Goal: Task Accomplishment & Management: Use online tool/utility

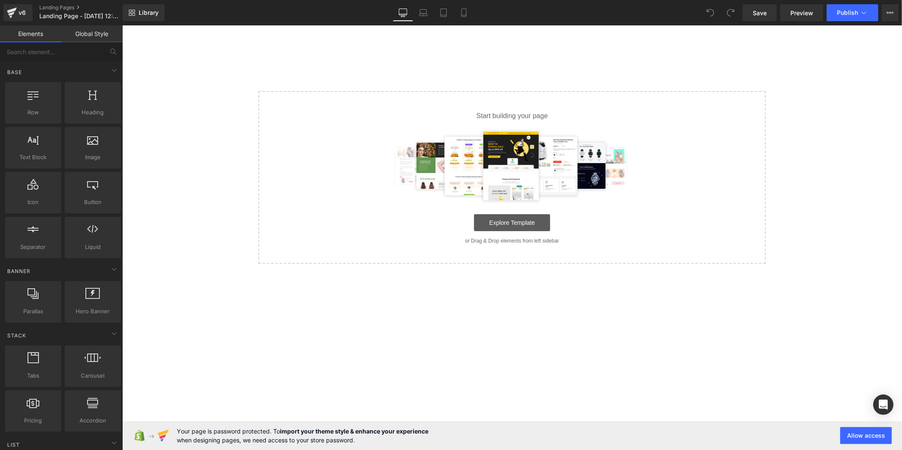
click at [484, 221] on link "Explore Template" at bounding box center [512, 222] width 76 height 17
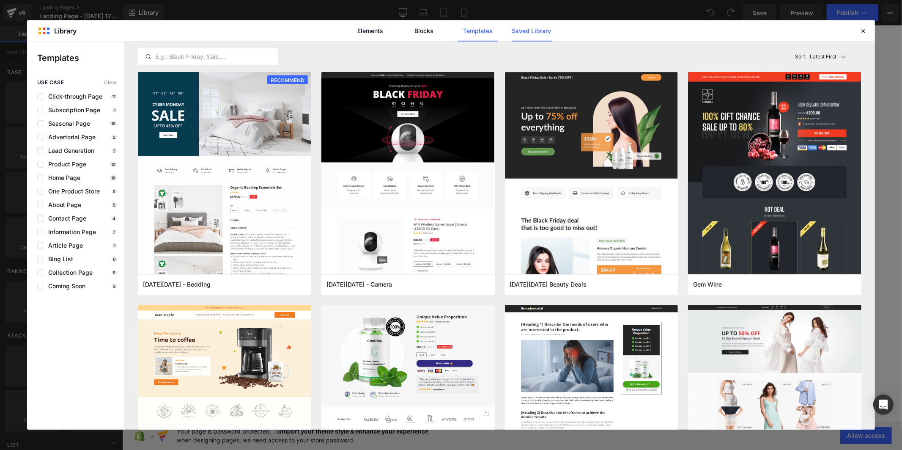
click at [525, 32] on link "Saved Library" at bounding box center [532, 30] width 40 height 21
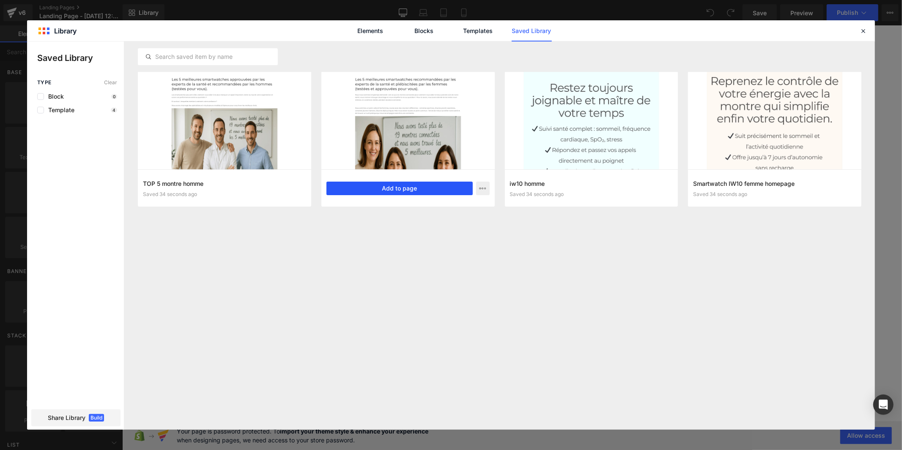
click at [385, 188] on button "Add to page" at bounding box center [399, 188] width 146 height 14
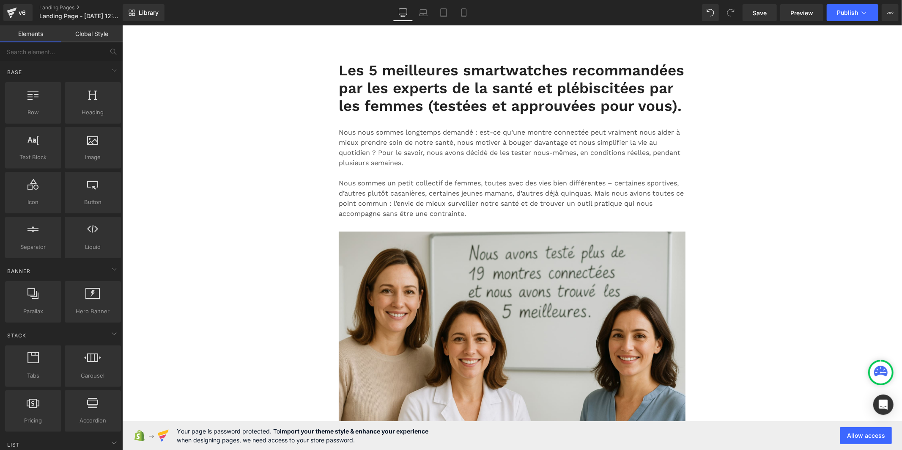
click at [85, 25] on link "Global Style" at bounding box center [91, 33] width 61 height 17
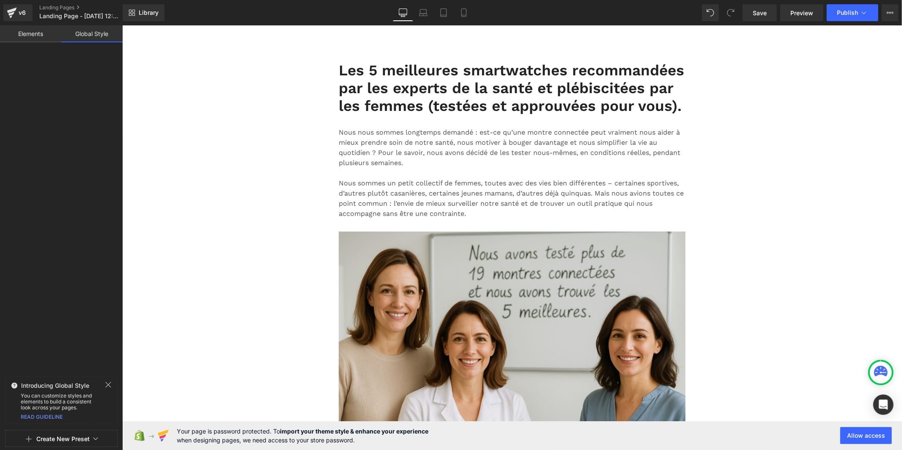
click at [45, 436] on button "Create New Preset" at bounding box center [62, 439] width 53 height 18
click at [49, 402] on div "From This Page" at bounding box center [61, 403] width 70 height 14
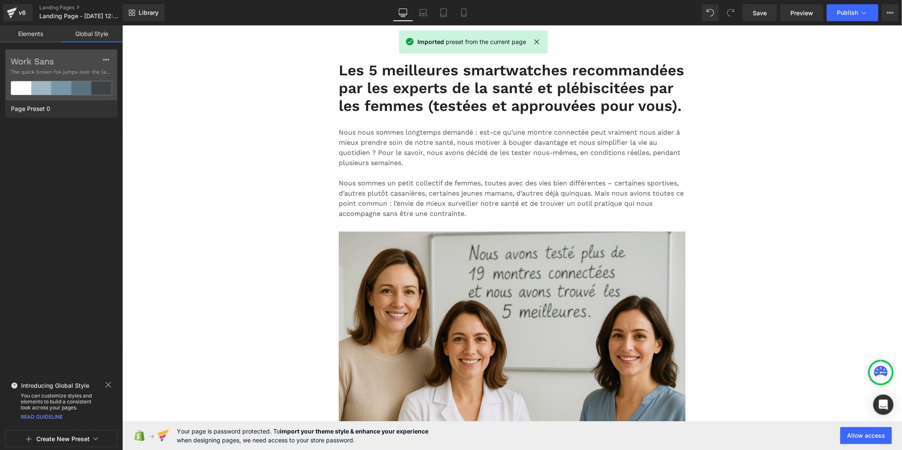
click at [32, 61] on label "Work Sans" at bounding box center [61, 61] width 101 height 10
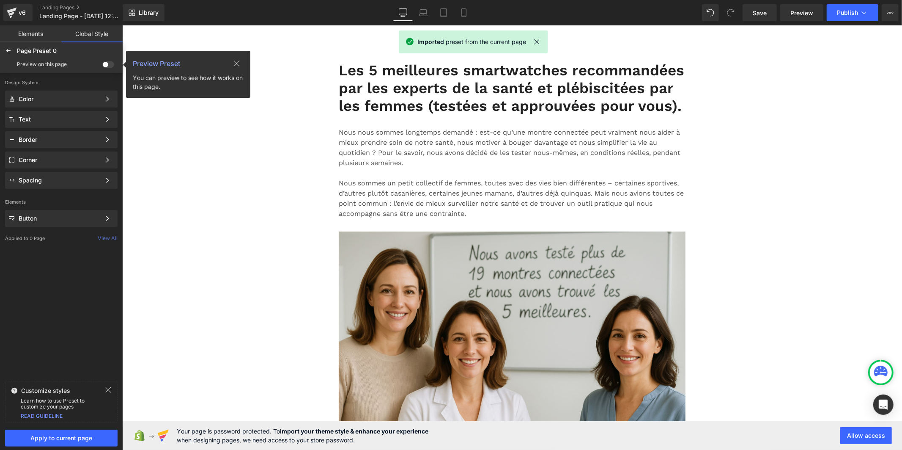
click at [109, 62] on span at bounding box center [108, 64] width 12 height 6
click at [102, 66] on input "checkbox" at bounding box center [102, 66] width 0 height 0
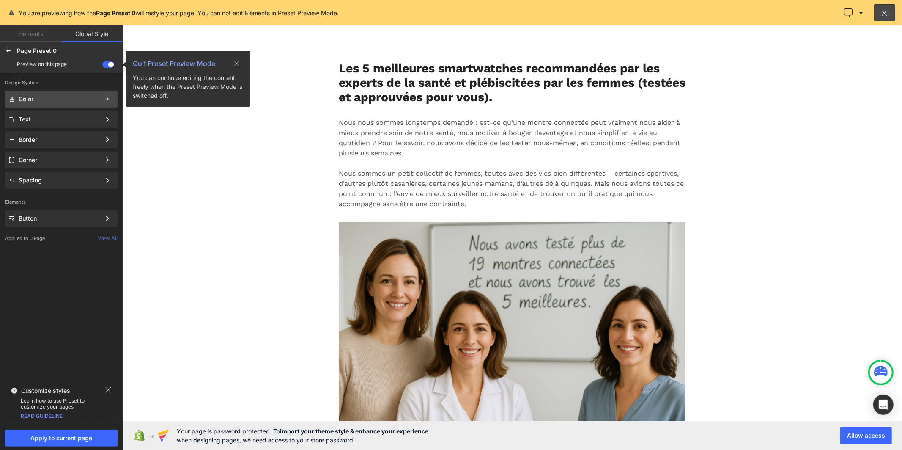
click at [72, 96] on div "Color" at bounding box center [60, 99] width 82 height 7
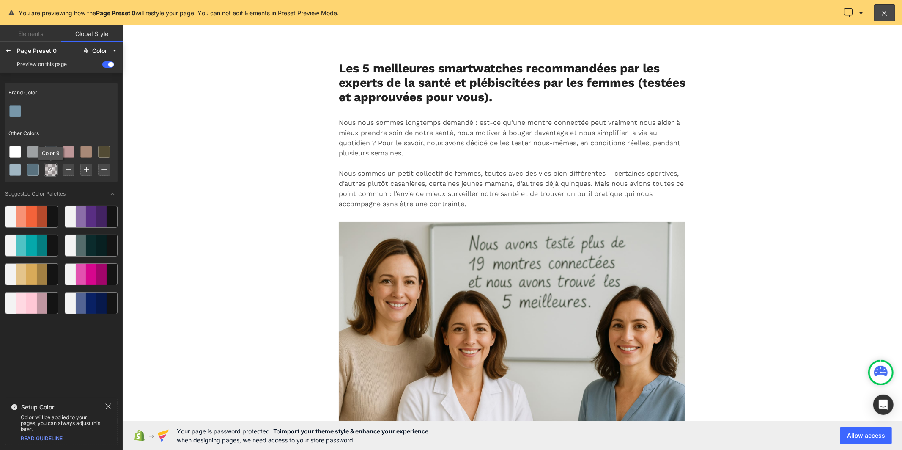
click at [49, 168] on icon at bounding box center [50, 169] width 7 height 7
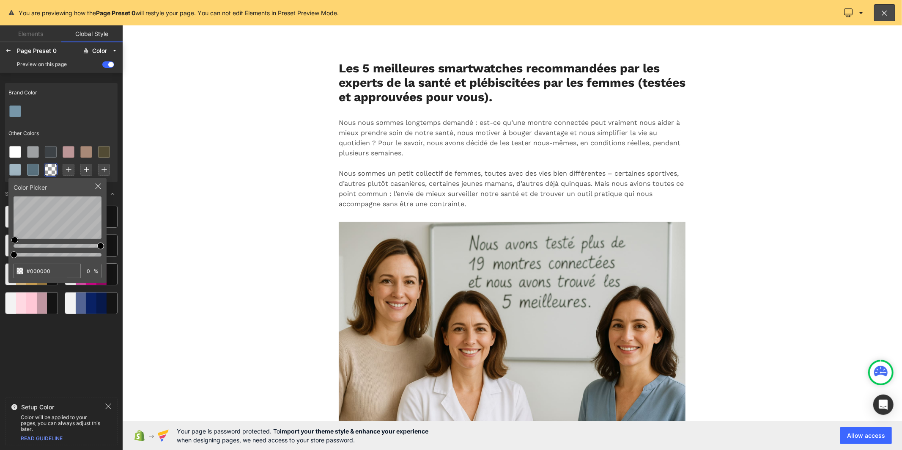
drag, startPoint x: 54, startPoint y: 270, endPoint x: 10, endPoint y: 271, distance: 44.4
click at [10, 271] on div "Color Picker #000000 0 %" at bounding box center [57, 230] width 98 height 105
type input "#FFD804"
click at [66, 167] on icon at bounding box center [69, 170] width 6 height 6
click at [111, 241] on div "Brand Color Other Colors Color Picker #000000 100 % Suggested Color Palettes" at bounding box center [61, 237] width 112 height 314
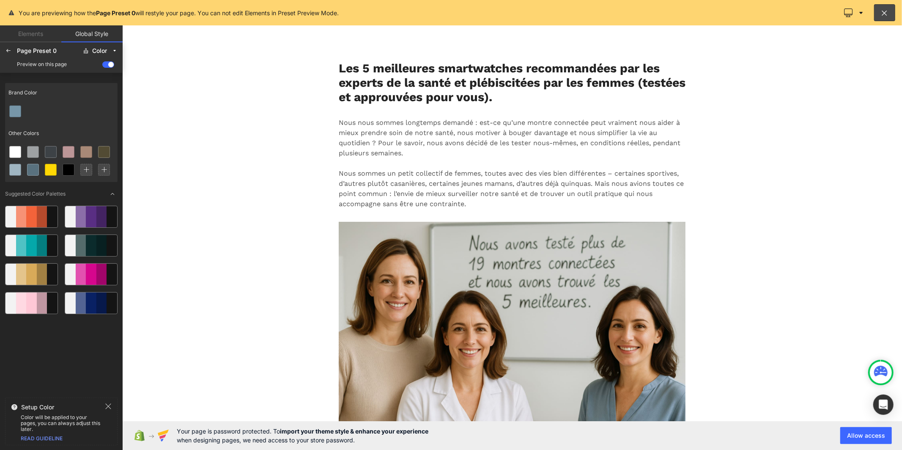
click at [5, 43] on div "Page Preset 0 Color Preview on this page" at bounding box center [61, 57] width 123 height 30
click at [8, 48] on icon at bounding box center [8, 50] width 7 height 7
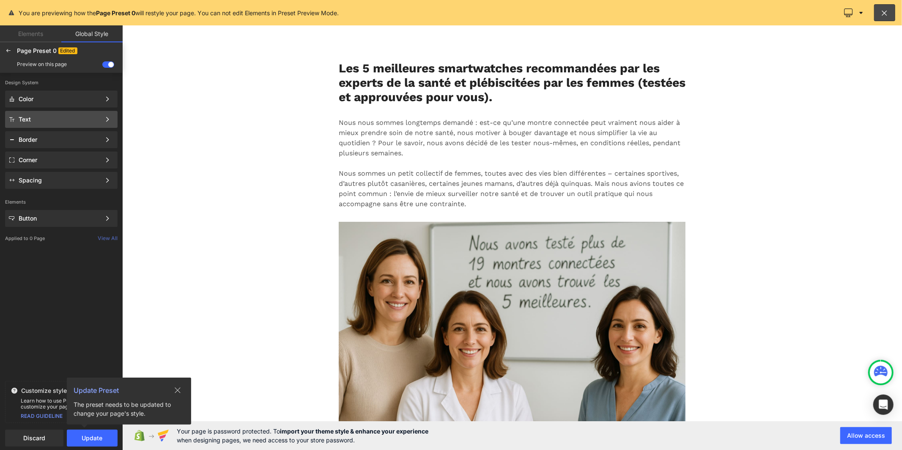
click at [48, 117] on div "Text" at bounding box center [60, 119] width 82 height 7
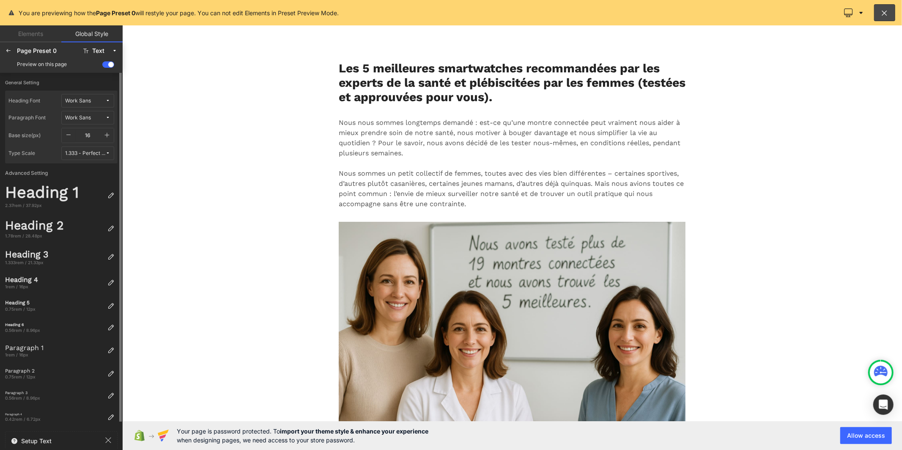
click at [110, 137] on button "button" at bounding box center [107, 135] width 14 height 14
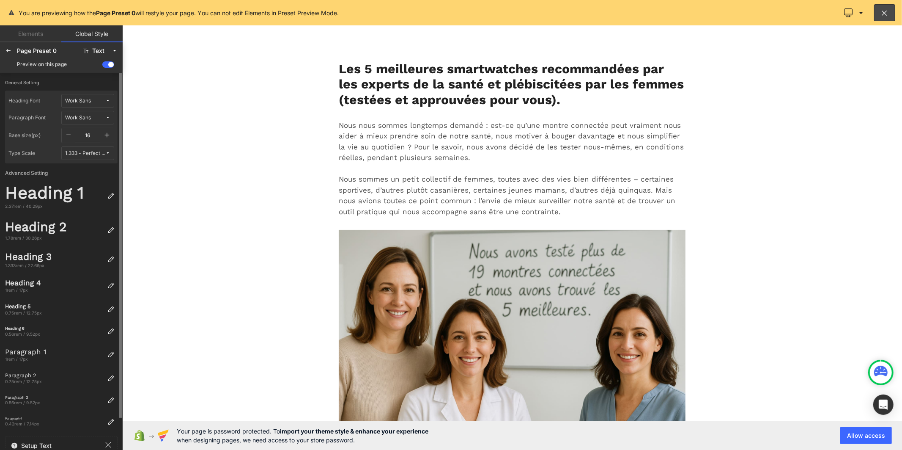
click at [110, 137] on button "button" at bounding box center [107, 135] width 14 height 14
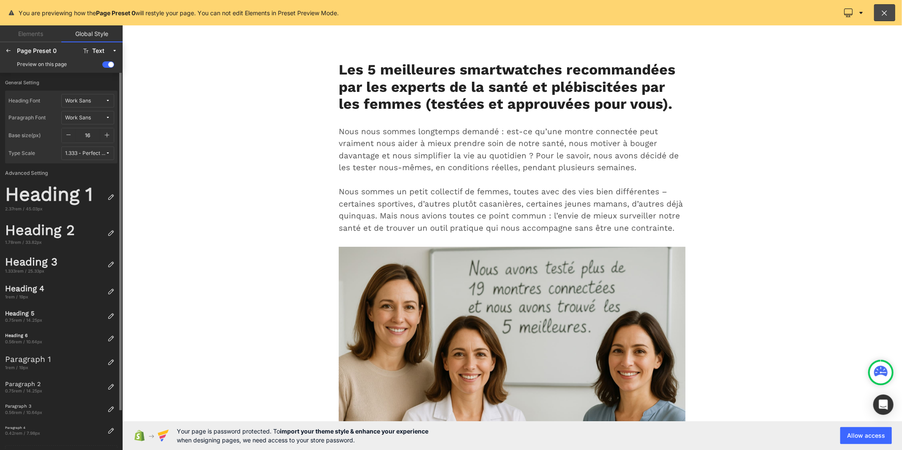
click at [110, 137] on button "button" at bounding box center [107, 135] width 14 height 14
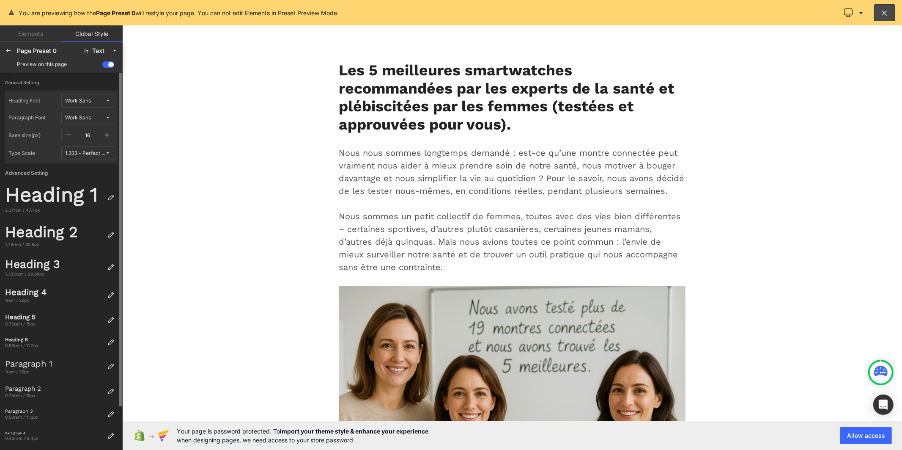
click at [98, 99] on span "Work Sans" at bounding box center [85, 101] width 40 height 6
click at [95, 142] on div "Manage Fonts" at bounding box center [79, 143] width 63 height 11
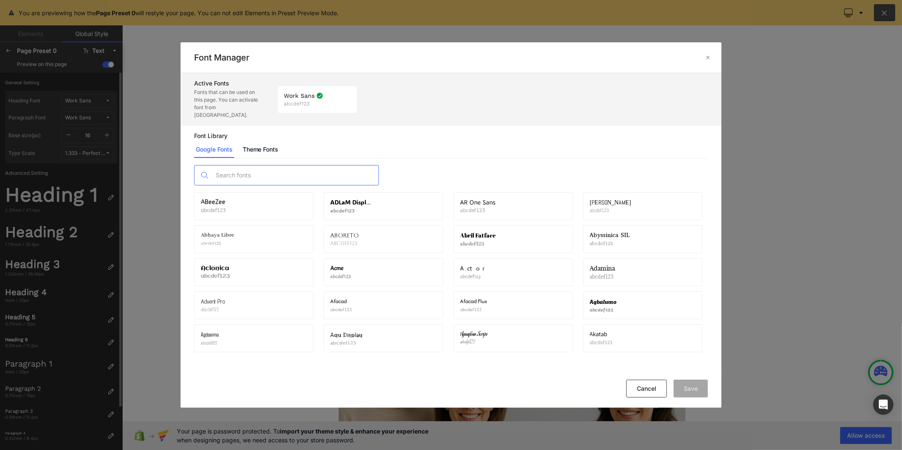
click at [250, 167] on input "text" at bounding box center [294, 174] width 167 height 19
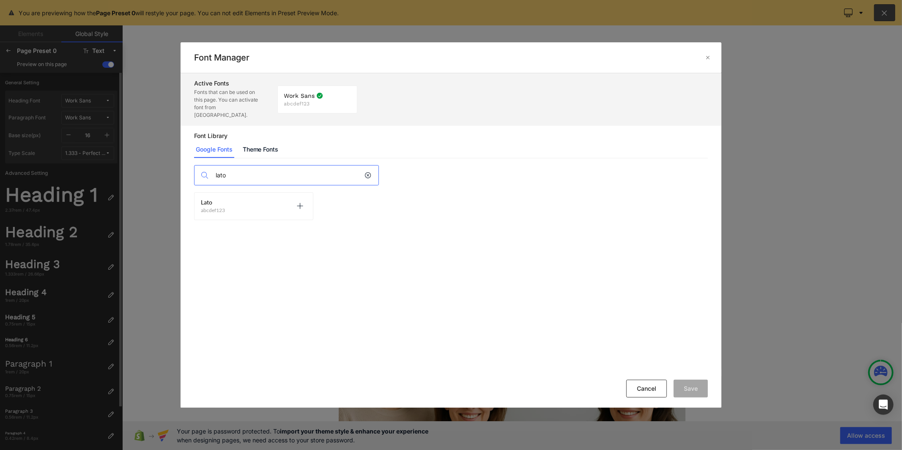
type input "lato"
click at [242, 199] on div "Lato abcdef123 Activate font" at bounding box center [254, 206] width 106 height 14
click at [301, 203] on icon at bounding box center [299, 206] width 7 height 7
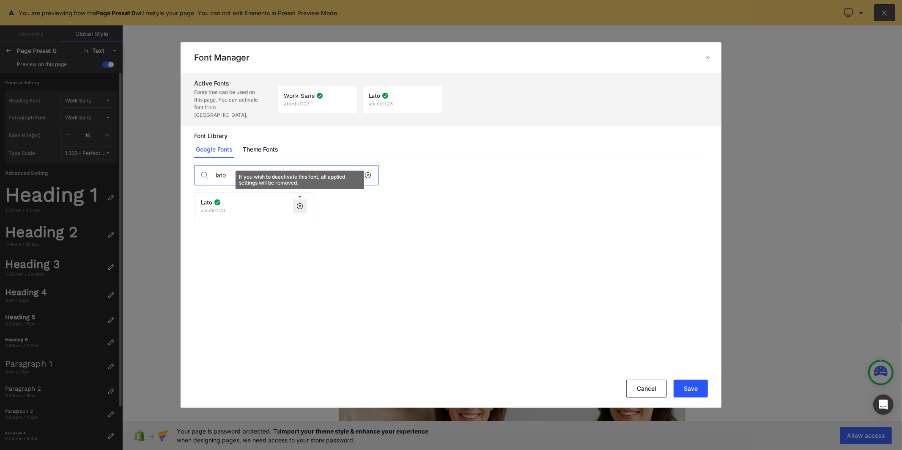
click at [687, 384] on button "Save" at bounding box center [691, 388] width 34 height 18
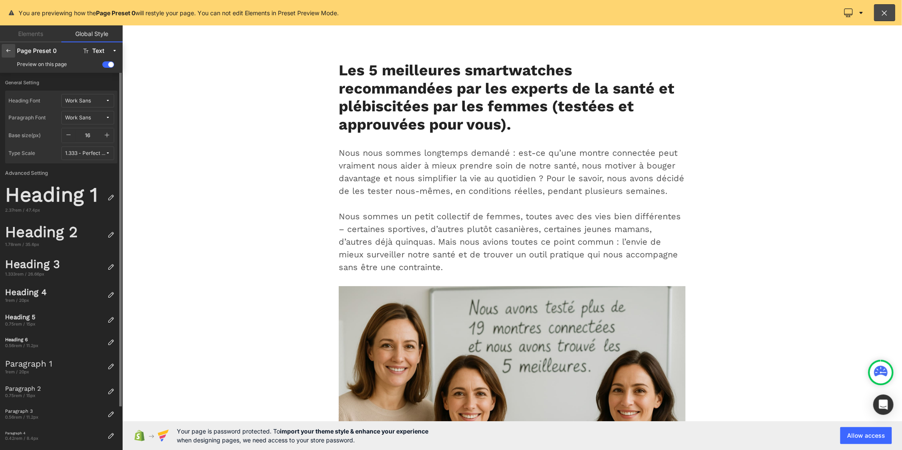
click at [7, 48] on icon at bounding box center [8, 50] width 7 height 7
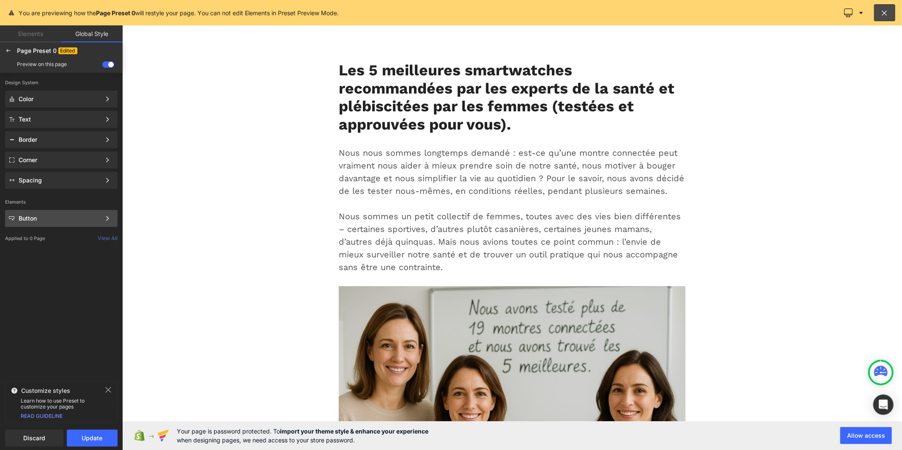
click at [41, 220] on div "Button" at bounding box center [60, 218] width 82 height 7
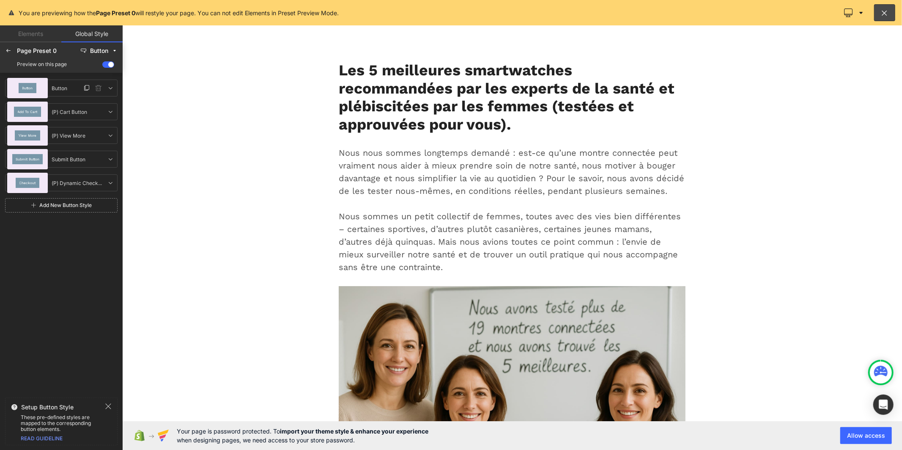
click at [30, 85] on div "Button" at bounding box center [28, 88] width 18 height 10
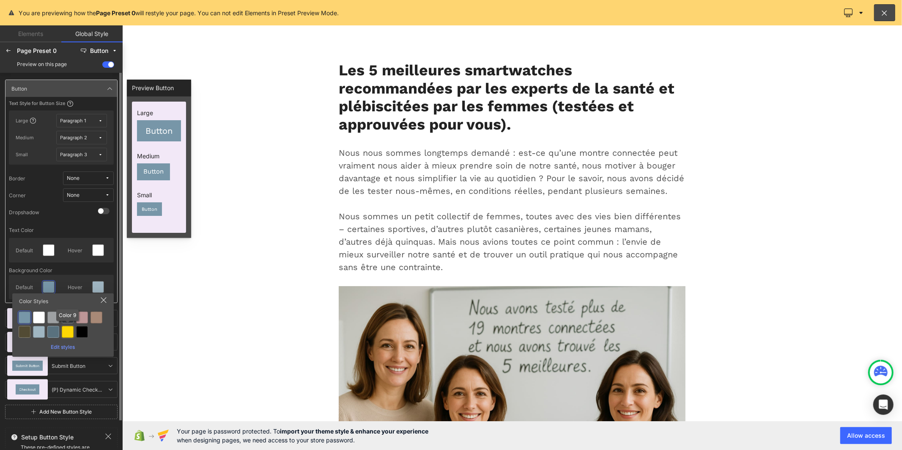
click at [68, 330] on div at bounding box center [68, 332] width 12 height 12
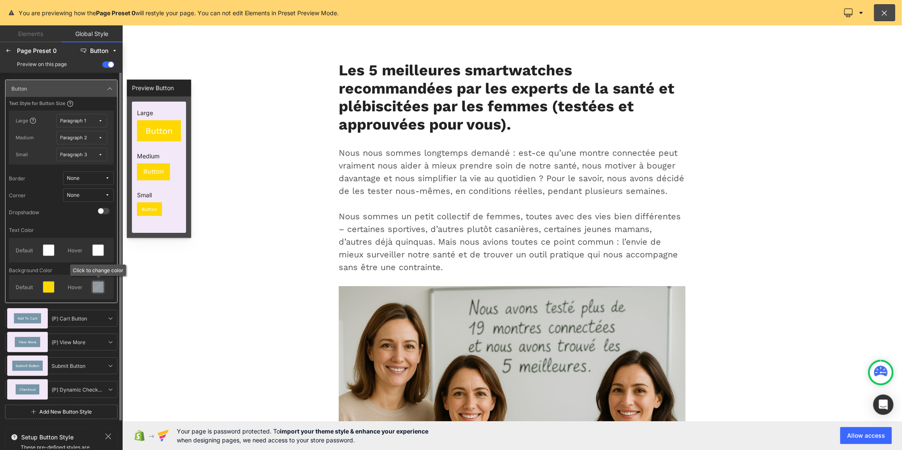
click at [101, 290] on div at bounding box center [98, 286] width 11 height 11
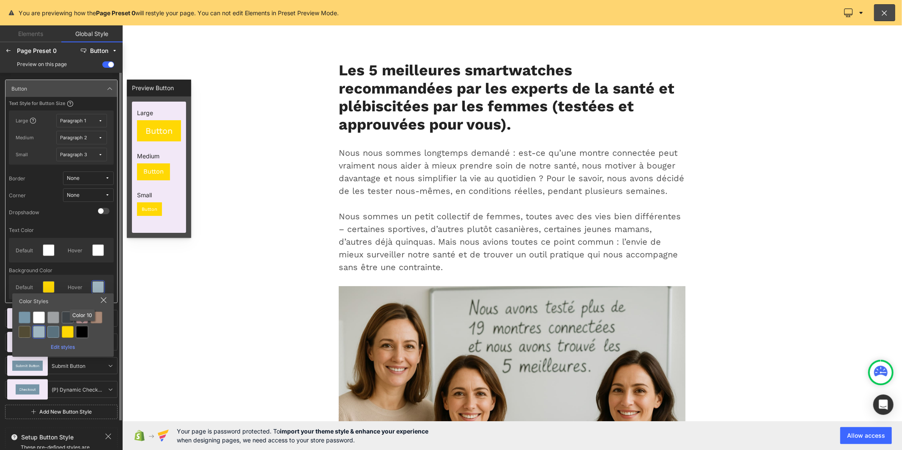
click at [82, 330] on div at bounding box center [82, 332] width 12 height 12
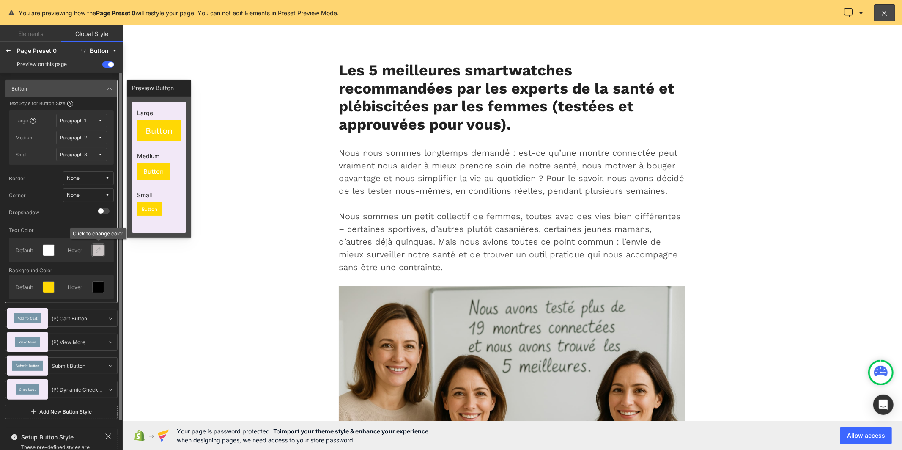
click at [99, 252] on icon at bounding box center [98, 250] width 7 height 7
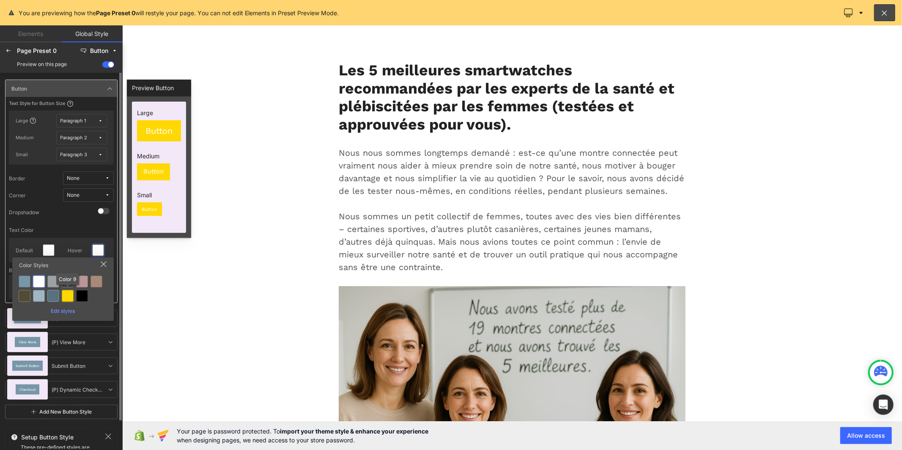
click at [62, 290] on div at bounding box center [68, 296] width 12 height 12
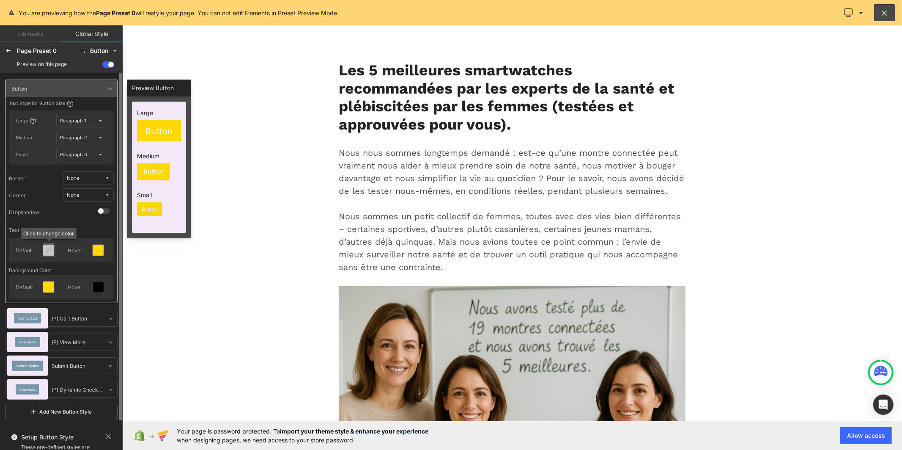
click at [49, 246] on div at bounding box center [48, 249] width 11 height 11
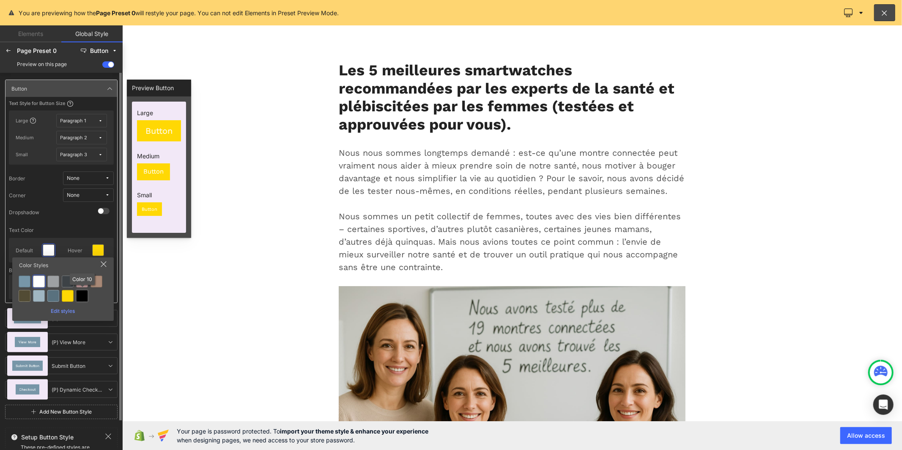
click at [77, 298] on div at bounding box center [82, 296] width 12 height 12
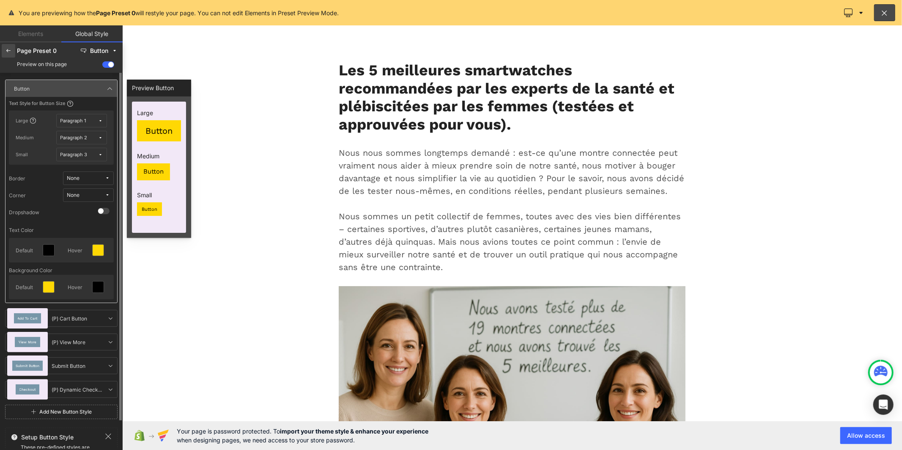
click at [8, 48] on icon at bounding box center [8, 50] width 7 height 7
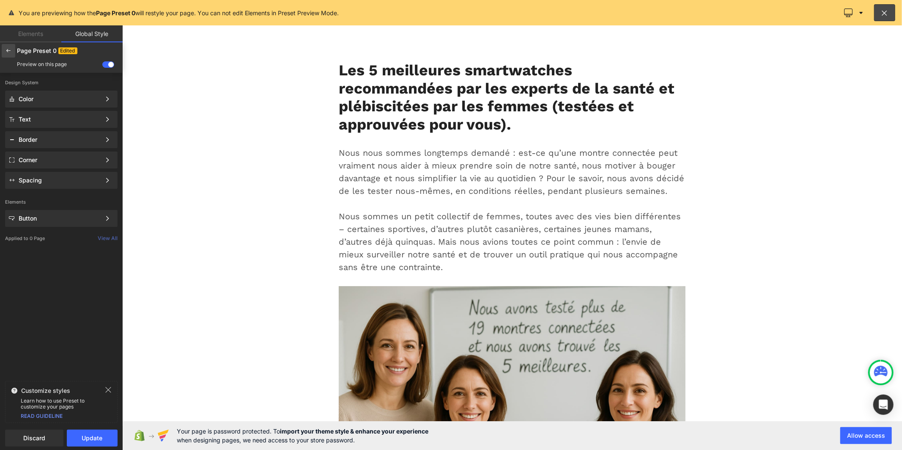
click at [11, 53] on icon at bounding box center [8, 50] width 7 height 7
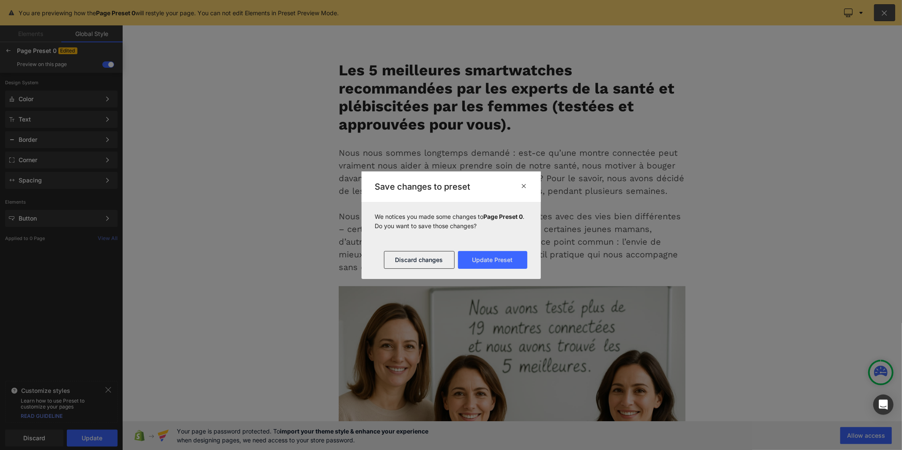
click at [524, 187] on icon at bounding box center [524, 185] width 6 height 7
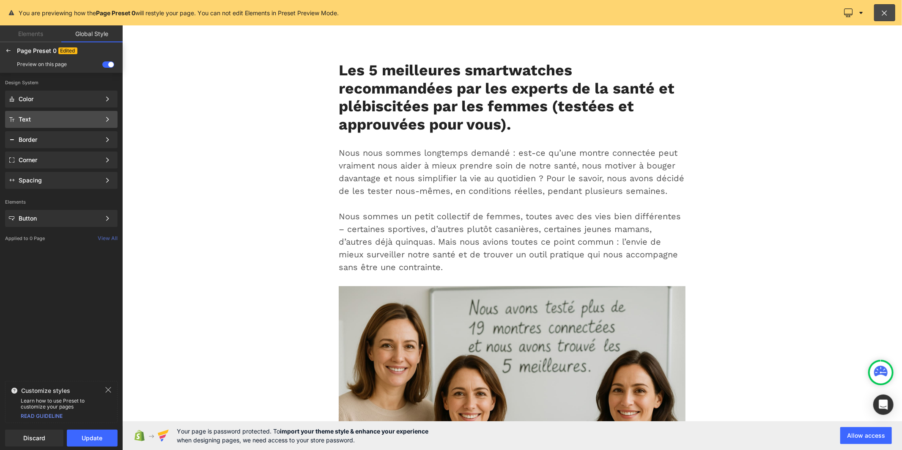
click at [57, 121] on div "Text" at bounding box center [60, 119] width 82 height 7
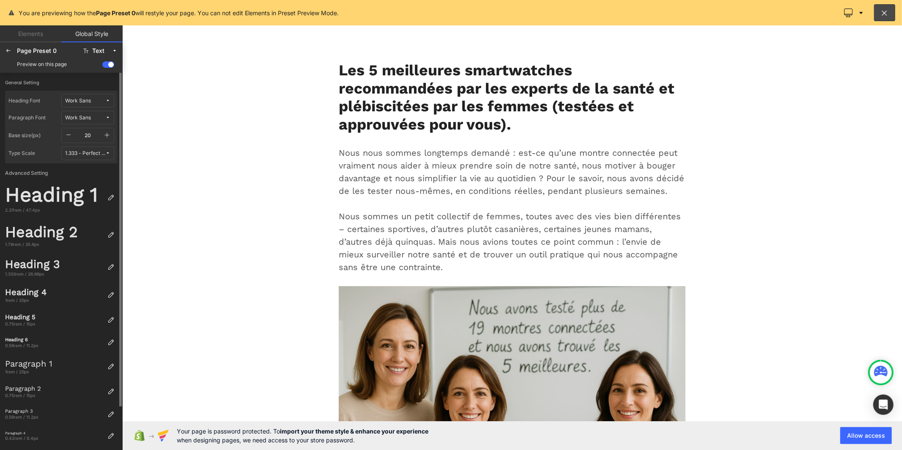
click at [88, 103] on div "Work Sans" at bounding box center [78, 101] width 26 height 6
click at [88, 143] on div "Lato" at bounding box center [79, 144] width 59 height 7
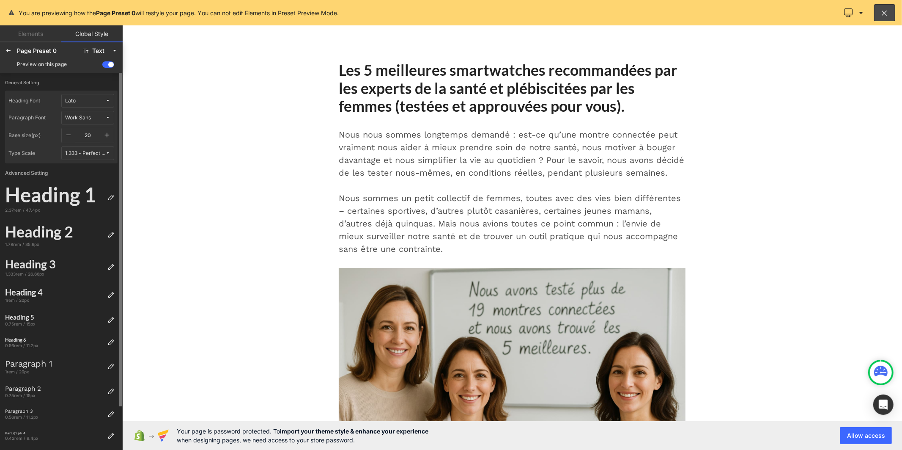
click at [87, 115] on div "Work Sans" at bounding box center [78, 118] width 26 height 6
click at [87, 156] on div "Lato" at bounding box center [79, 162] width 63 height 14
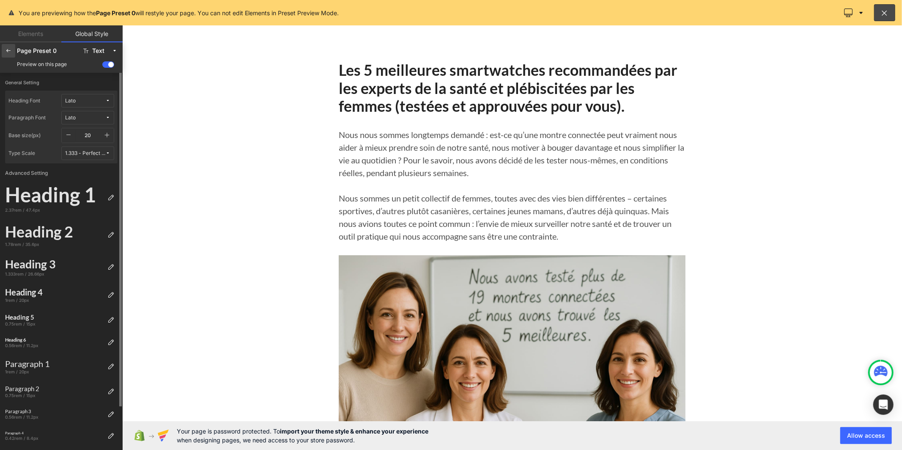
click at [11, 52] on icon at bounding box center [8, 50] width 7 height 7
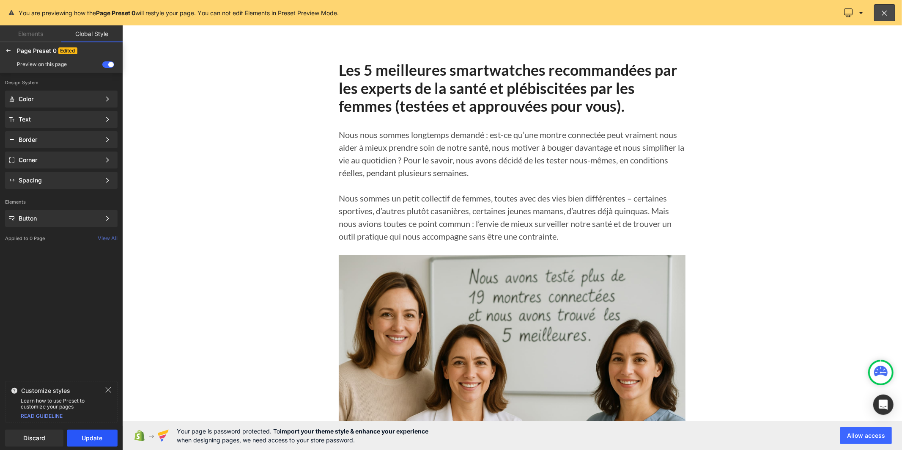
click at [90, 434] on button "Update" at bounding box center [92, 437] width 51 height 17
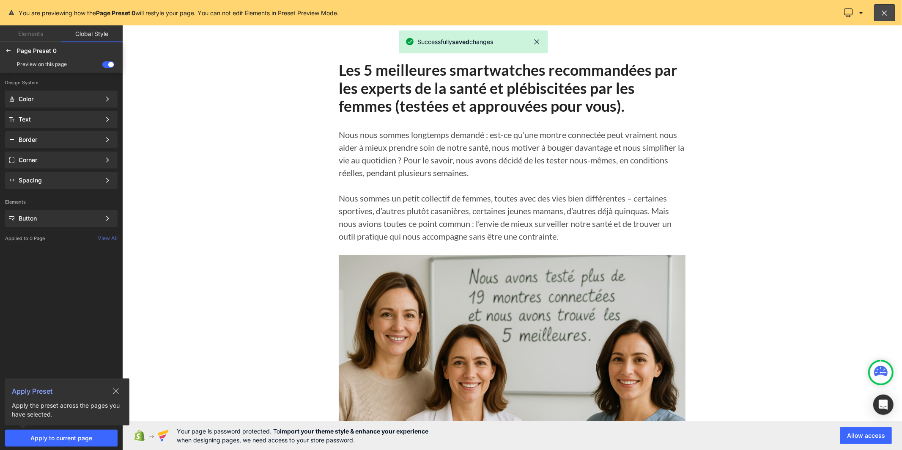
click at [117, 390] on icon at bounding box center [115, 390] width 7 height 7
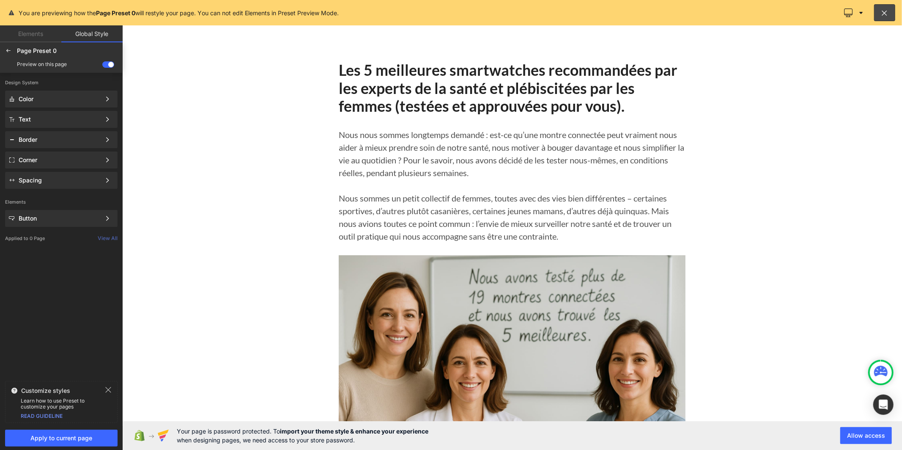
click at [107, 390] on icon at bounding box center [108, 389] width 7 height 7
click at [95, 442] on button "Apply to current page" at bounding box center [61, 437] width 112 height 17
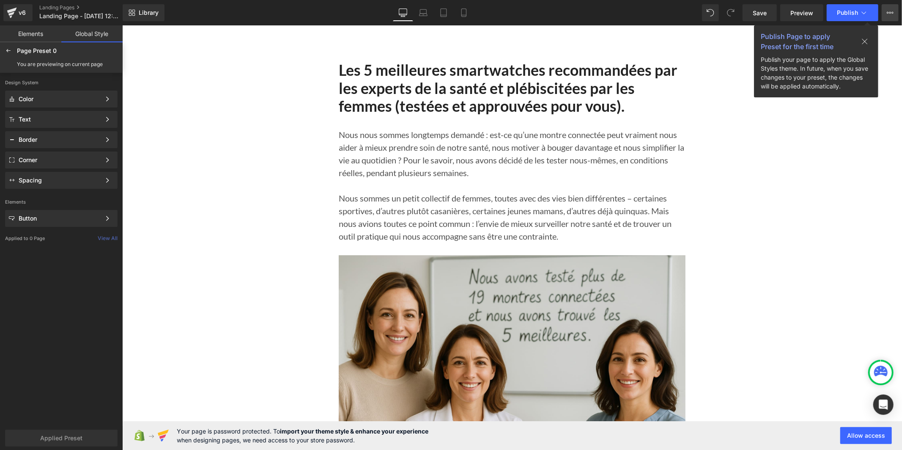
click at [897, 14] on button "Upgrade Plan View Live Page View with current Template Save Template to Library…" at bounding box center [890, 12] width 17 height 17
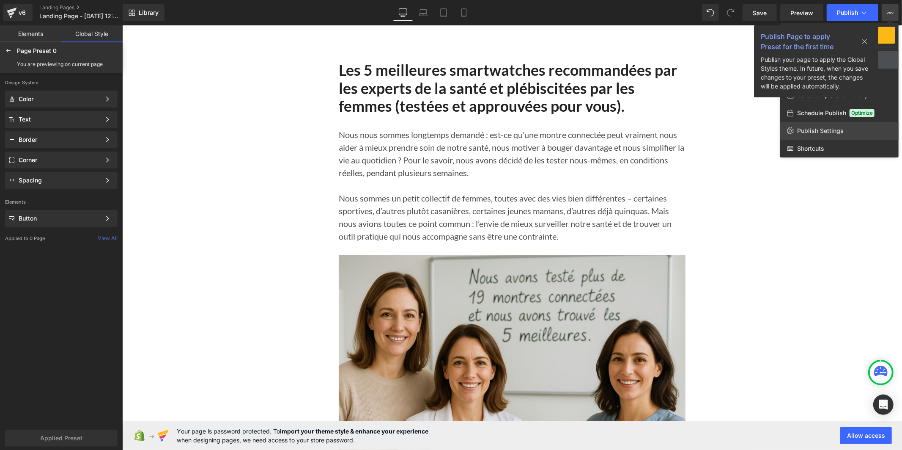
click at [843, 127] on link "Publish Settings" at bounding box center [839, 131] width 118 height 18
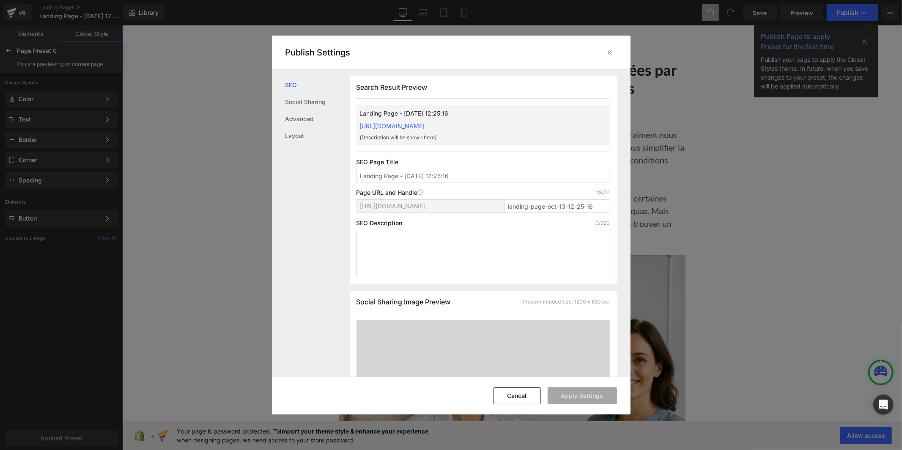
scroll to position [282, 0]
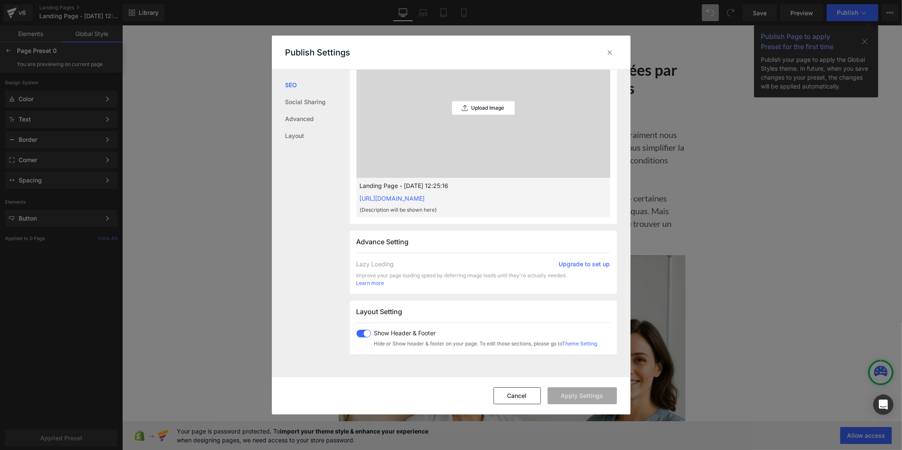
click at [355, 330] on div "Layout Setting Show Header & Footer Hide or Show header & footer on your page. …" at bounding box center [483, 327] width 267 height 54
click at [360, 332] on span at bounding box center [364, 333] width 14 height 8
click at [557, 390] on button "Apply Settings" at bounding box center [582, 395] width 69 height 17
click at [612, 55] on icon at bounding box center [610, 52] width 8 height 8
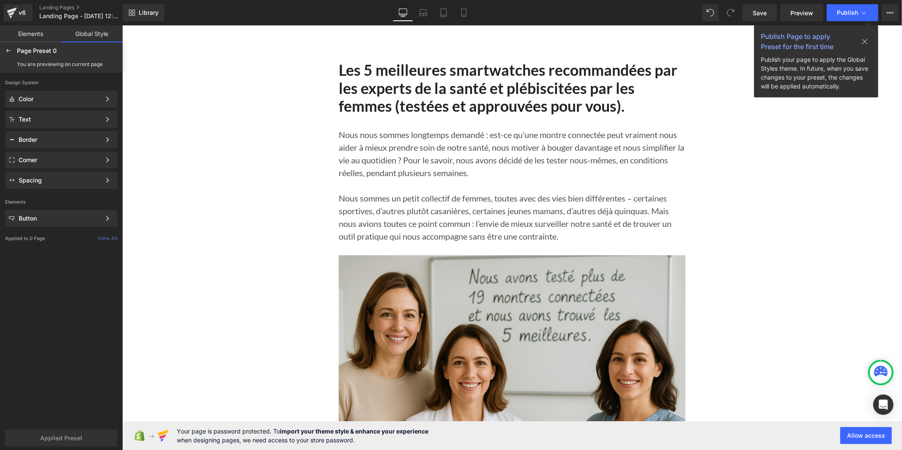
click at [864, 41] on icon at bounding box center [864, 41] width 7 height 7
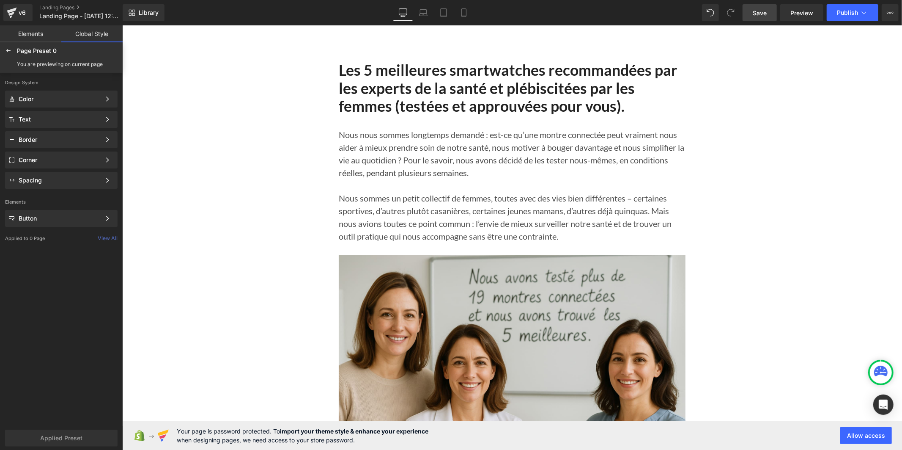
click at [762, 15] on span "Save" at bounding box center [760, 12] width 14 height 9
click at [852, 15] on span "Publish" at bounding box center [847, 12] width 21 height 7
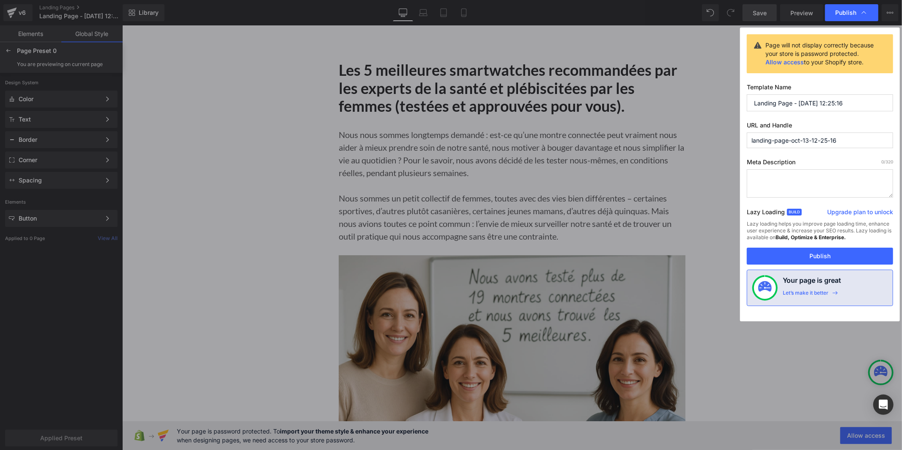
drag, startPoint x: 858, startPoint y: 104, endPoint x: 732, endPoint y: 103, distance: 125.2
click at [732, 103] on div "Publish Page will not display correctly because your store is password protecte…" at bounding box center [451, 225] width 902 height 450
type input "top 5 femme"
drag, startPoint x: 843, startPoint y: 138, endPoint x: 724, endPoint y: 140, distance: 119.7
click at [724, 140] on div "Publish Page will not display correctly because your store is password protecte…" at bounding box center [451, 225] width 902 height 450
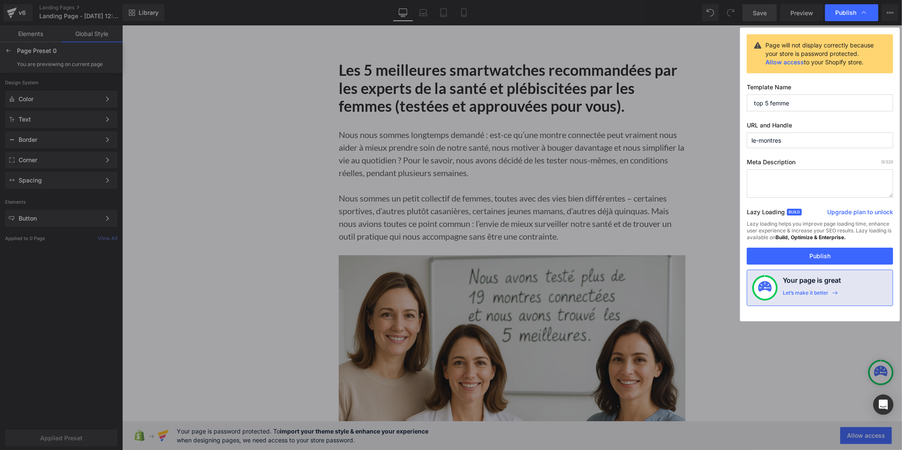
click at [757, 140] on input "le-montres" at bounding box center [820, 140] width 146 height 16
type input "les-montres"
click at [787, 252] on button "Publish" at bounding box center [820, 255] width 146 height 17
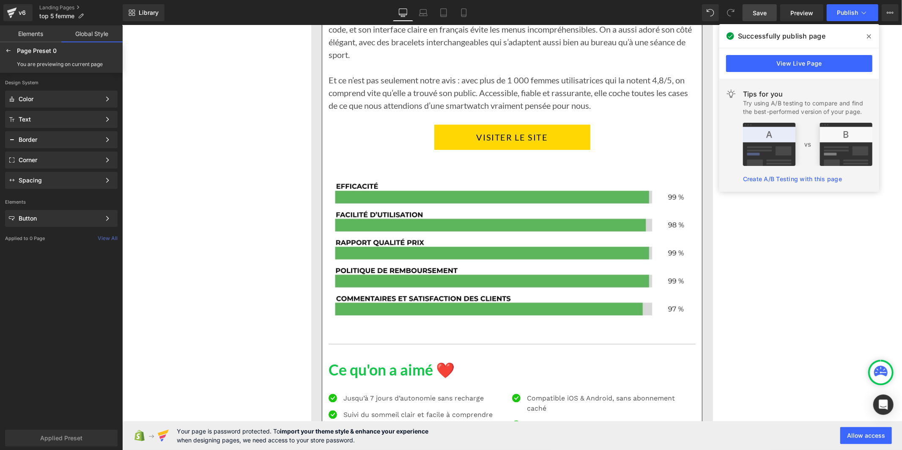
scroll to position [1739, 0]
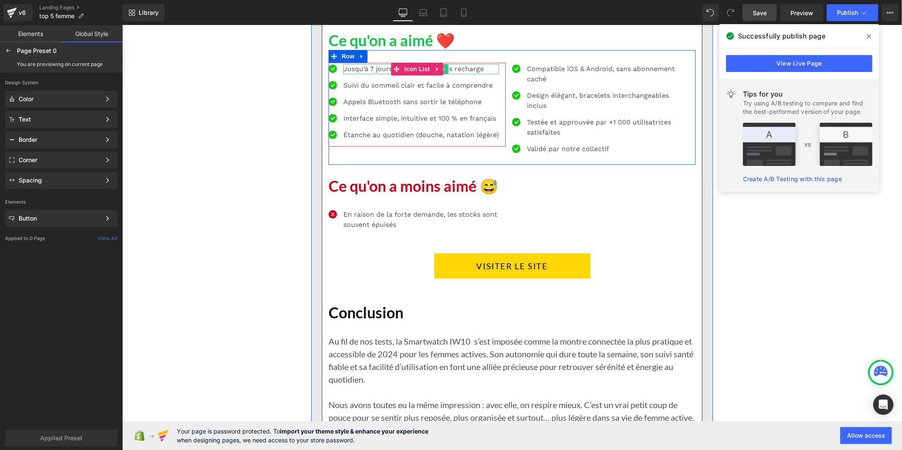
click at [347, 69] on span "Jusqu’à 7 jours d’autonomie sans recharge" at bounding box center [413, 68] width 140 height 8
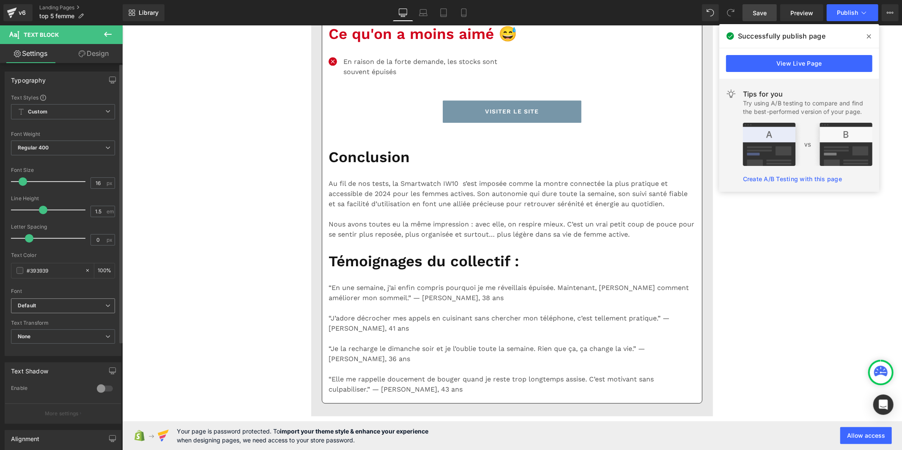
click at [38, 301] on span "Default" at bounding box center [63, 305] width 104 height 15
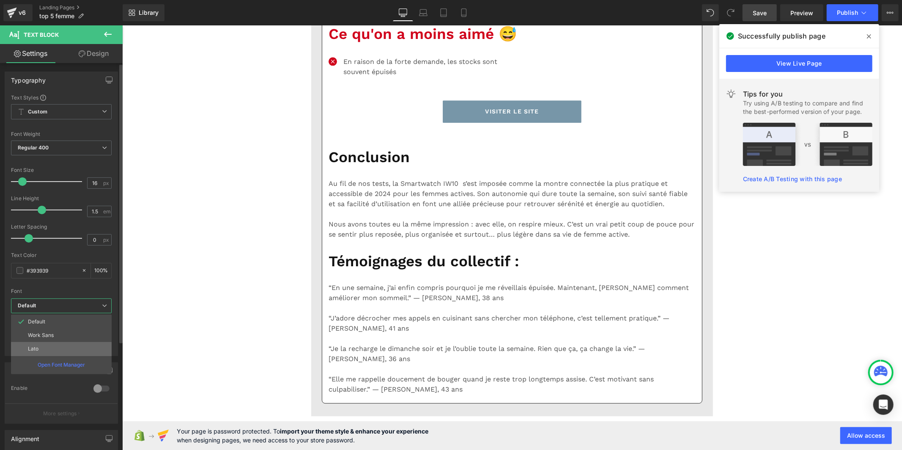
click at [47, 348] on li "Lato" at bounding box center [61, 349] width 101 height 14
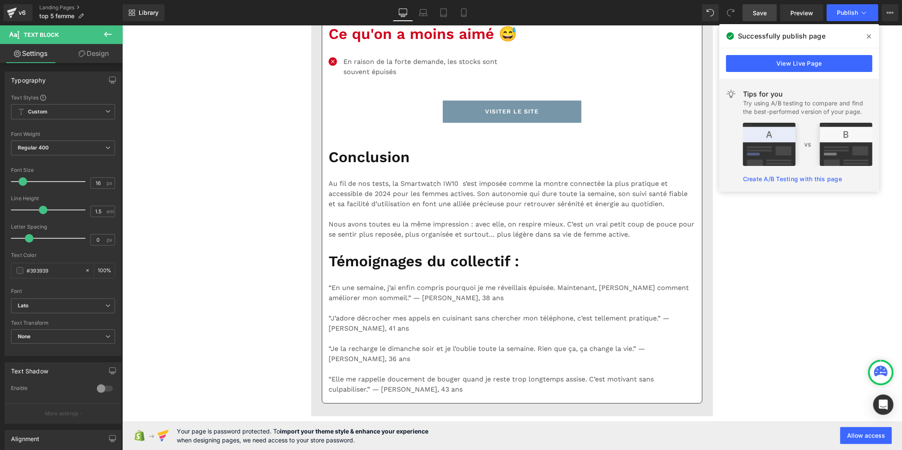
click at [87, 308] on b "Default" at bounding box center [62, 305] width 88 height 7
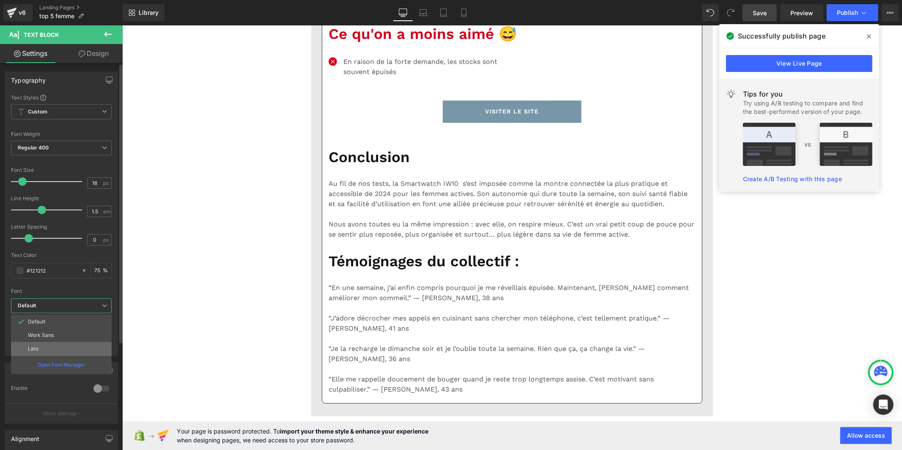
click at [45, 348] on li "Lato" at bounding box center [61, 349] width 101 height 14
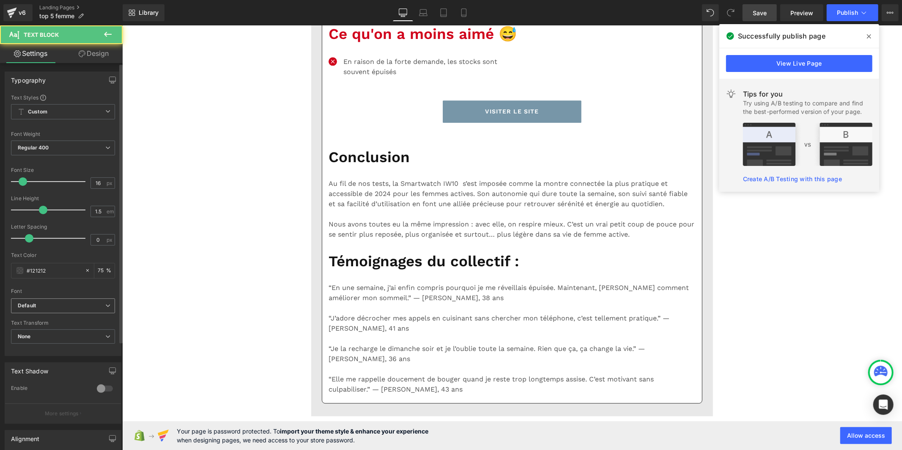
click at [74, 308] on b "Default" at bounding box center [62, 305] width 88 height 7
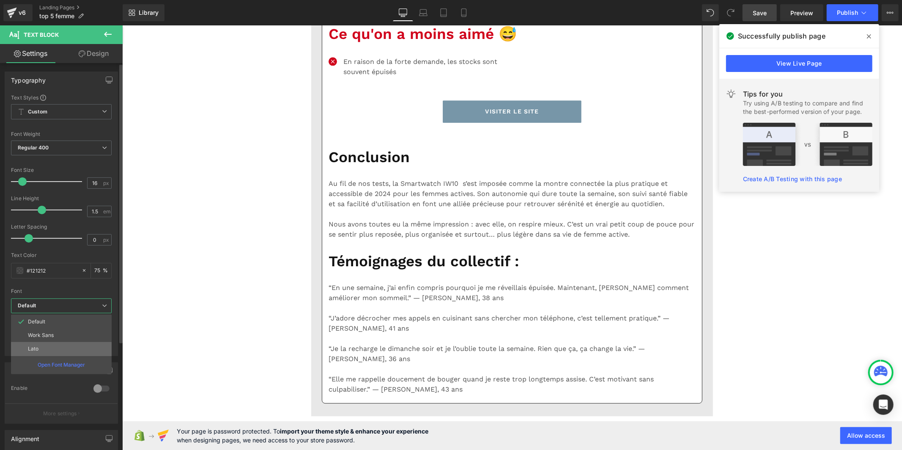
click at [72, 345] on li "Lato" at bounding box center [61, 349] width 101 height 14
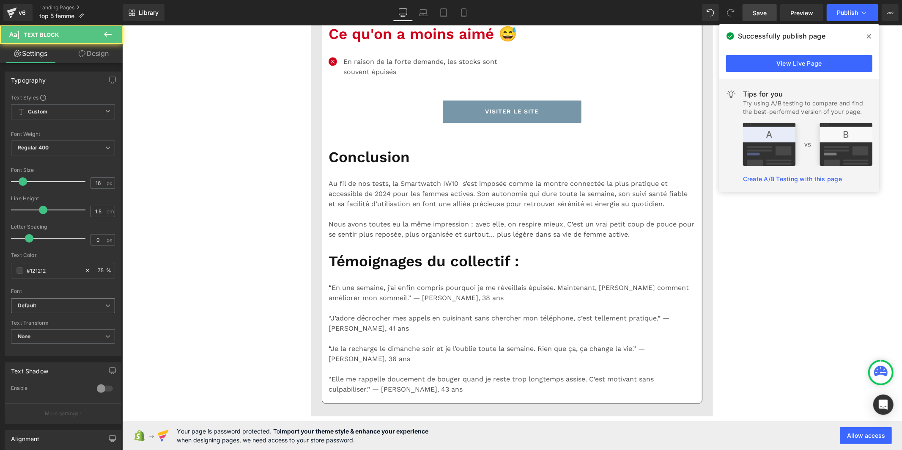
click at [69, 304] on b "Default" at bounding box center [62, 305] width 88 height 7
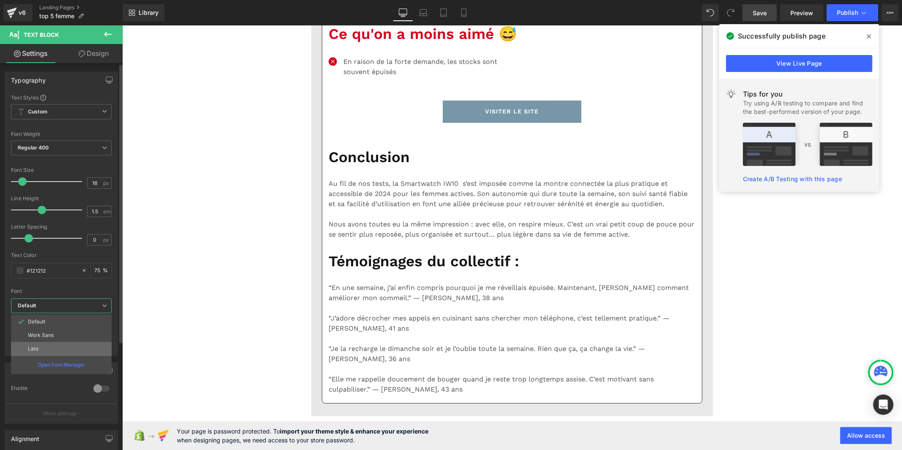
click at [63, 348] on li "Lato" at bounding box center [61, 349] width 101 height 14
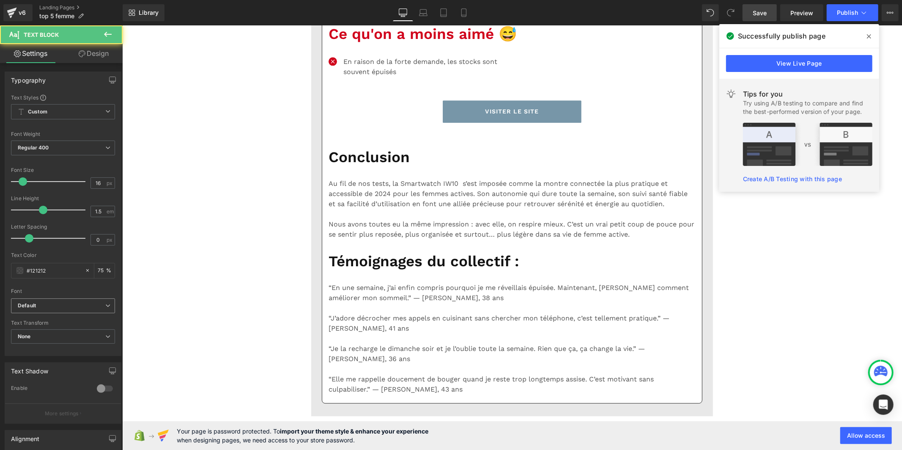
click at [79, 299] on span "Default" at bounding box center [63, 305] width 104 height 15
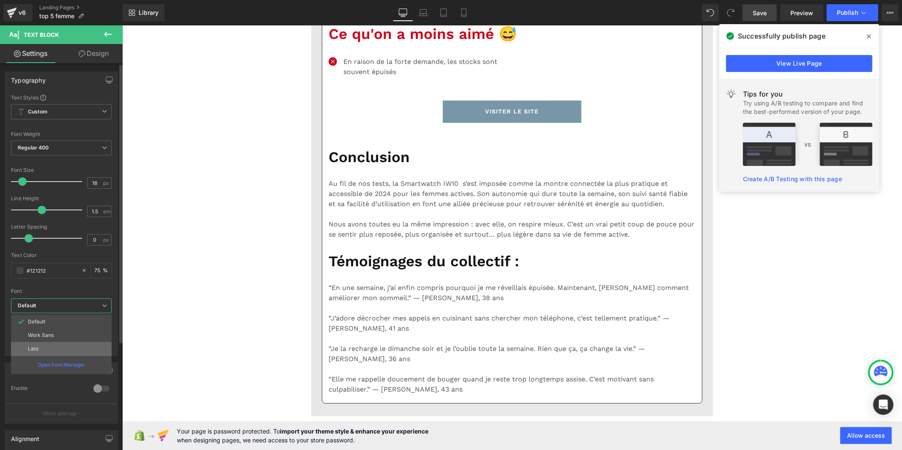
drag, startPoint x: 63, startPoint y: 350, endPoint x: 8, endPoint y: 288, distance: 82.4
click at [63, 350] on li "Lato" at bounding box center [61, 349] width 101 height 14
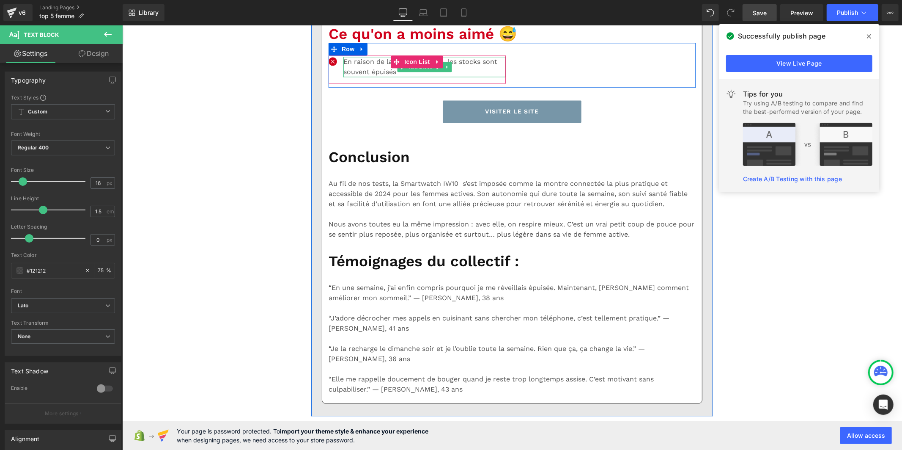
click at [362, 77] on p "En raison de la forte demande, les stocks sont souvent épuisés" at bounding box center [424, 66] width 162 height 20
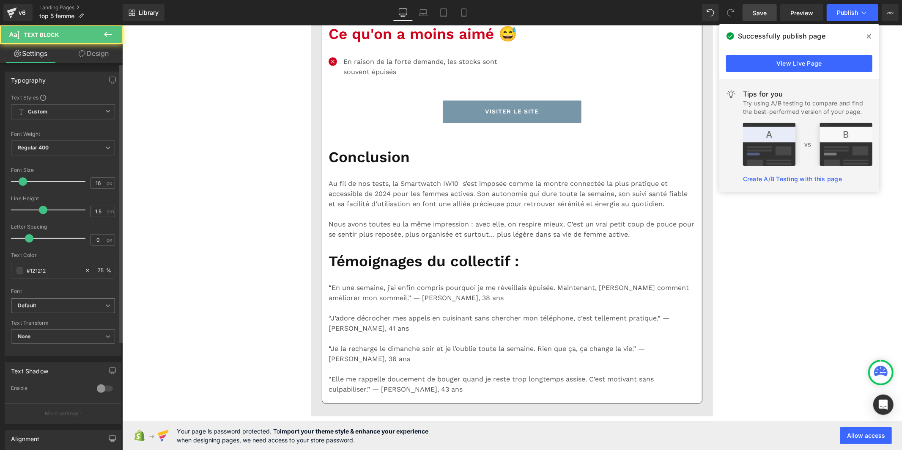
click at [66, 309] on b "Default" at bounding box center [62, 305] width 88 height 7
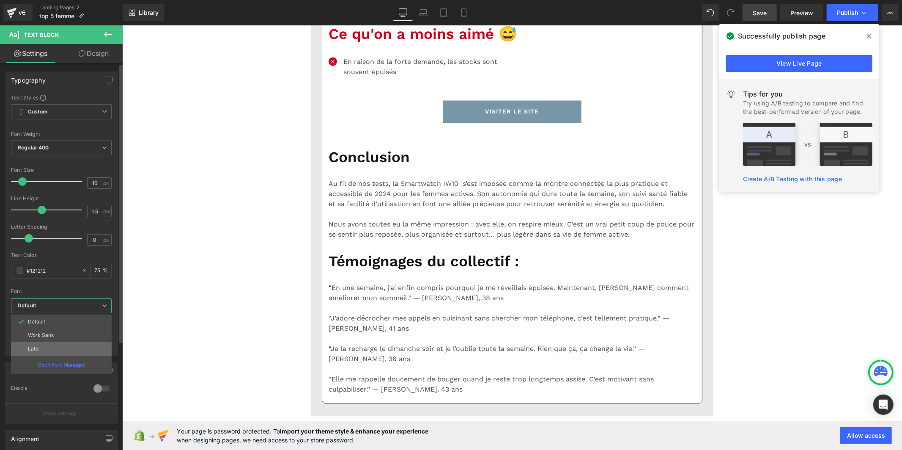
click at [64, 349] on li "Lato" at bounding box center [61, 349] width 101 height 14
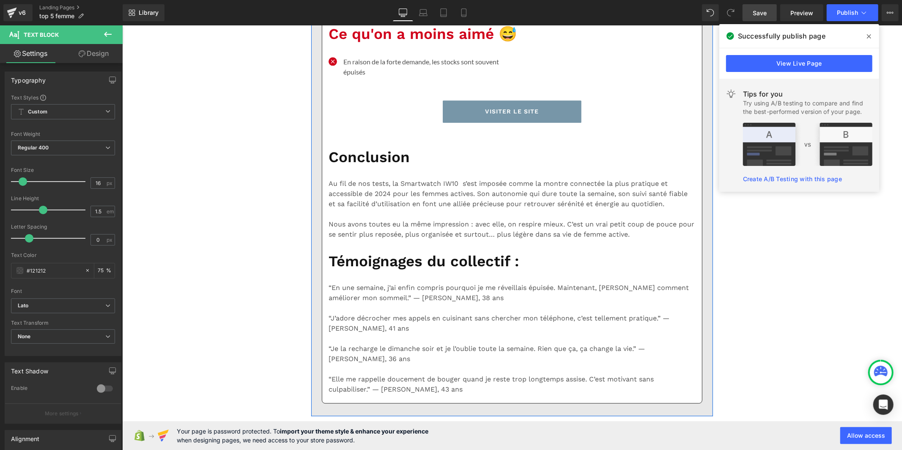
click at [547, 1] on div at bounding box center [608, 0] width 162 height 2
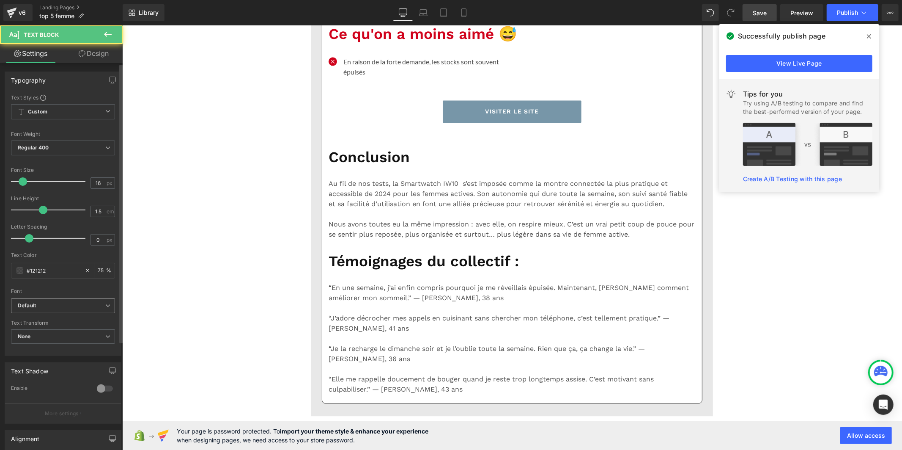
click at [54, 310] on span "Default" at bounding box center [63, 305] width 104 height 15
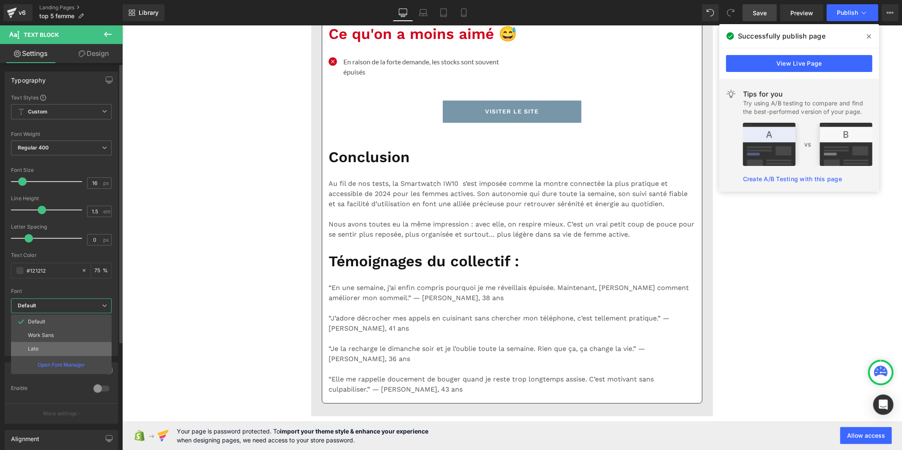
click at [49, 348] on li "Lato" at bounding box center [61, 349] width 101 height 14
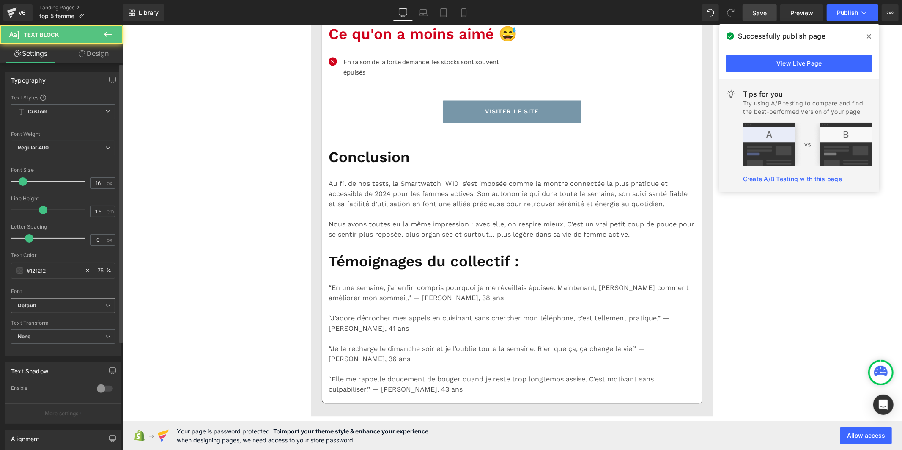
click at [87, 303] on b "Default" at bounding box center [62, 305] width 88 height 7
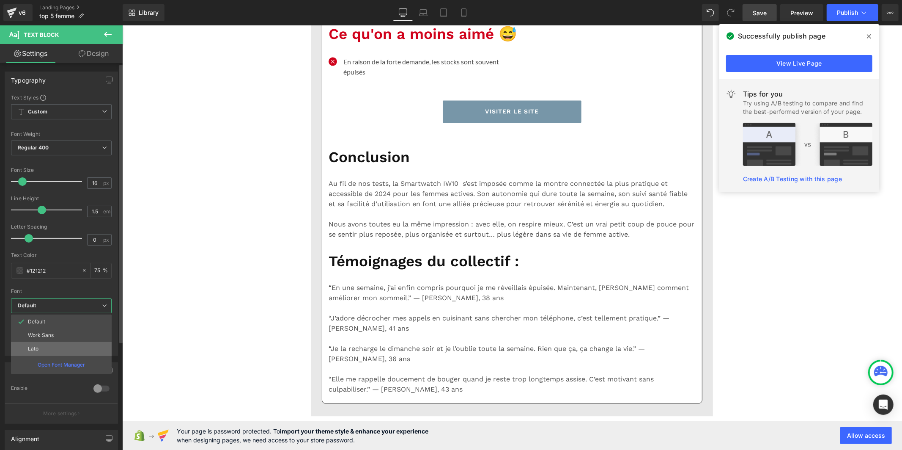
click at [81, 348] on li "Lato" at bounding box center [61, 349] width 101 height 14
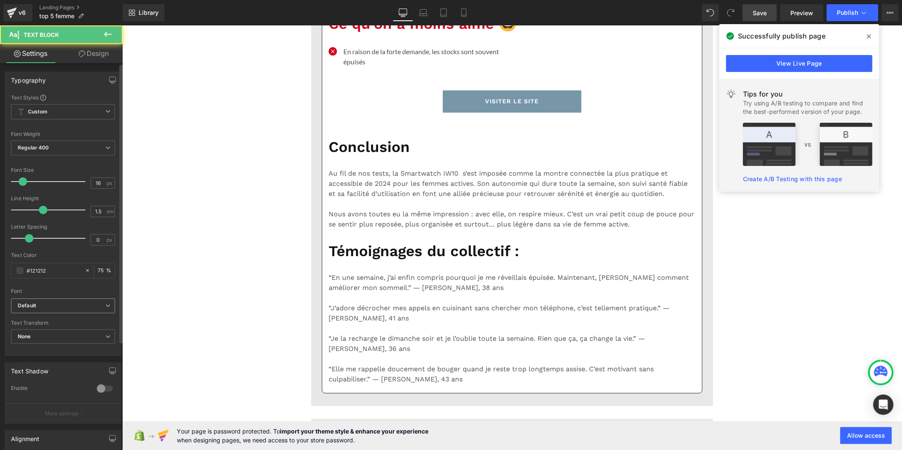
click at [75, 305] on b "Default" at bounding box center [62, 305] width 88 height 7
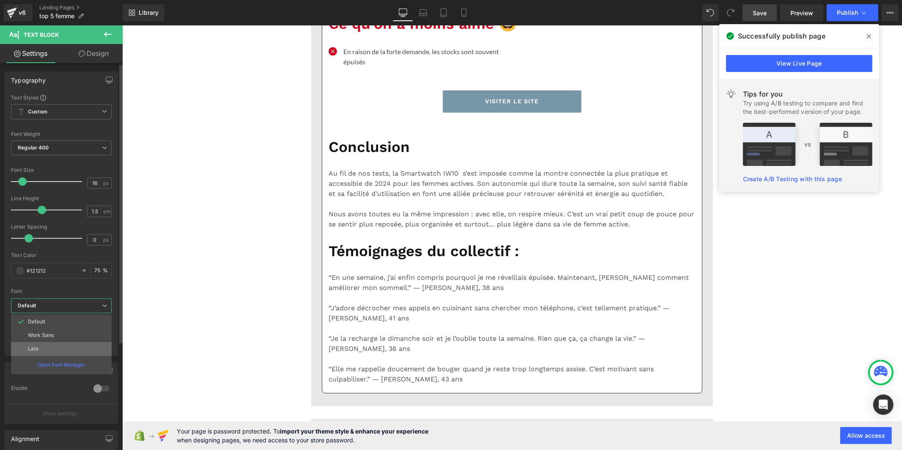
click at [70, 346] on li "Lato" at bounding box center [61, 349] width 101 height 14
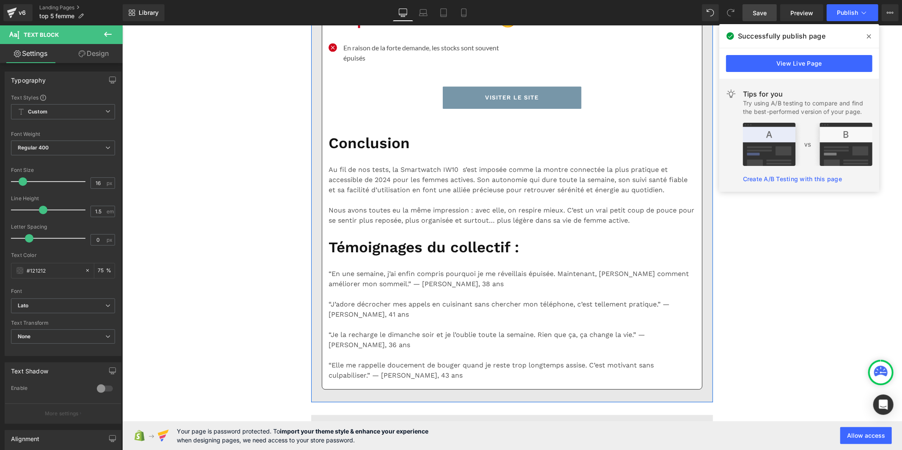
click at [63, 307] on b "Default" at bounding box center [62, 305] width 88 height 7
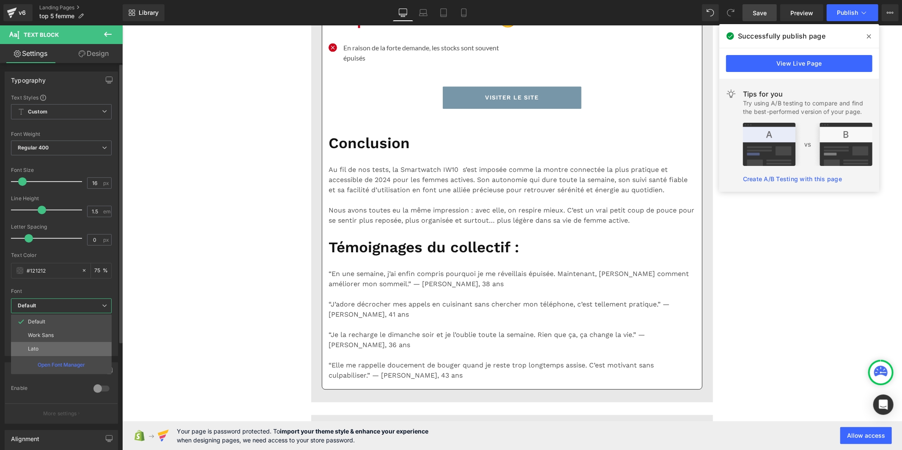
click at [67, 343] on li "Lato" at bounding box center [61, 349] width 101 height 14
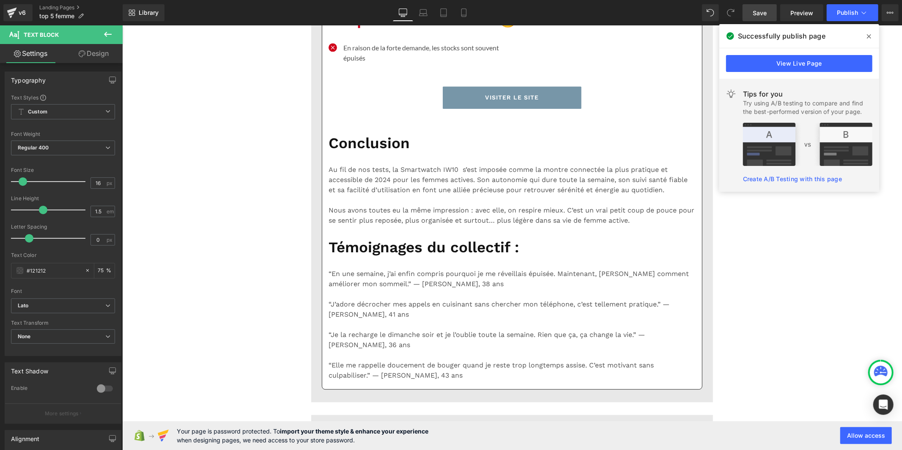
click at [346, 63] on p "En raison de la forte demande, les stocks sont souvent épuisés" at bounding box center [424, 52] width 162 height 20
drag, startPoint x: 96, startPoint y: 181, endPoint x: 85, endPoint y: 185, distance: 11.6
click at [85, 185] on div "Font Size 16 px" at bounding box center [63, 181] width 104 height 28
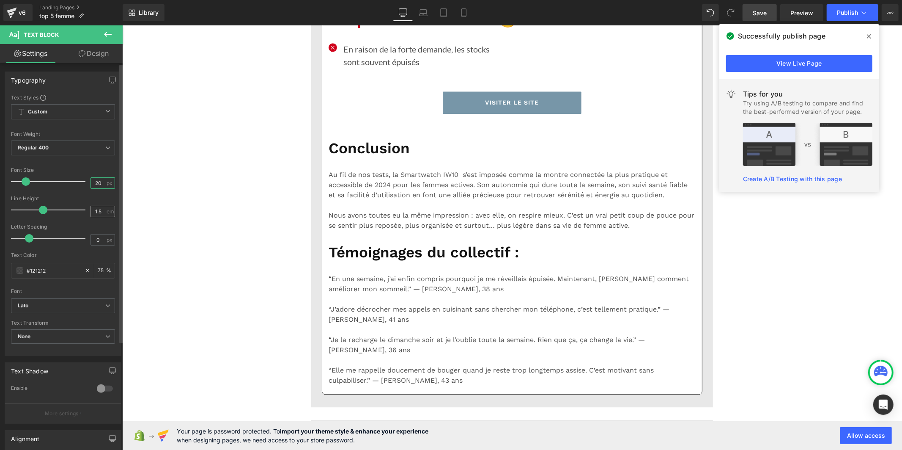
type input "20"
click at [101, 210] on input "1.5" at bounding box center [98, 211] width 15 height 11
type input "1"
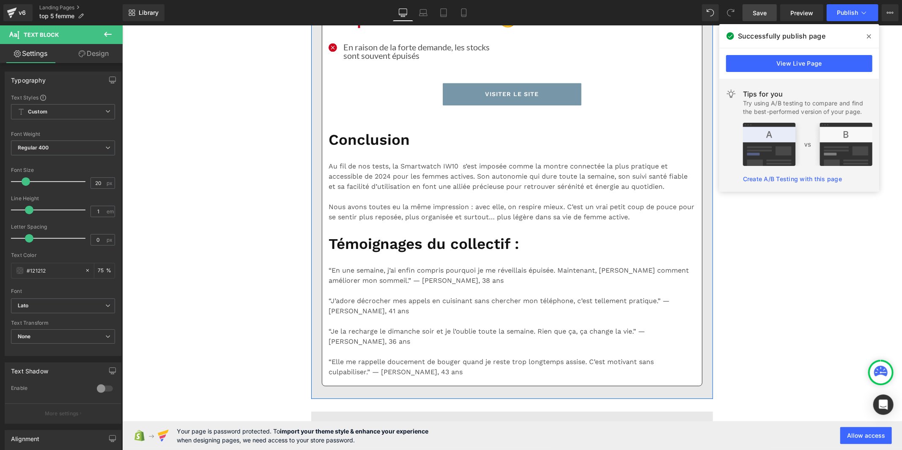
drag, startPoint x: 98, startPoint y: 185, endPoint x: 74, endPoint y: 187, distance: 24.6
click at [74, 187] on div "Font Size 16 px" at bounding box center [63, 181] width 104 height 28
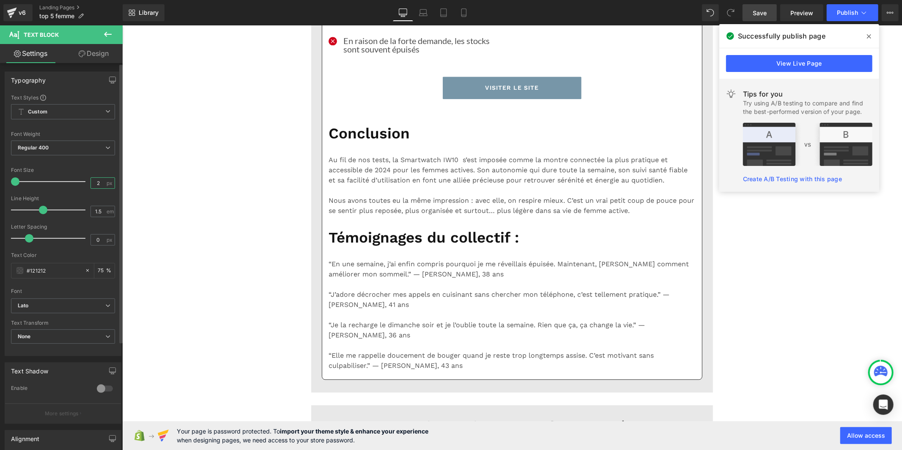
type input "6"
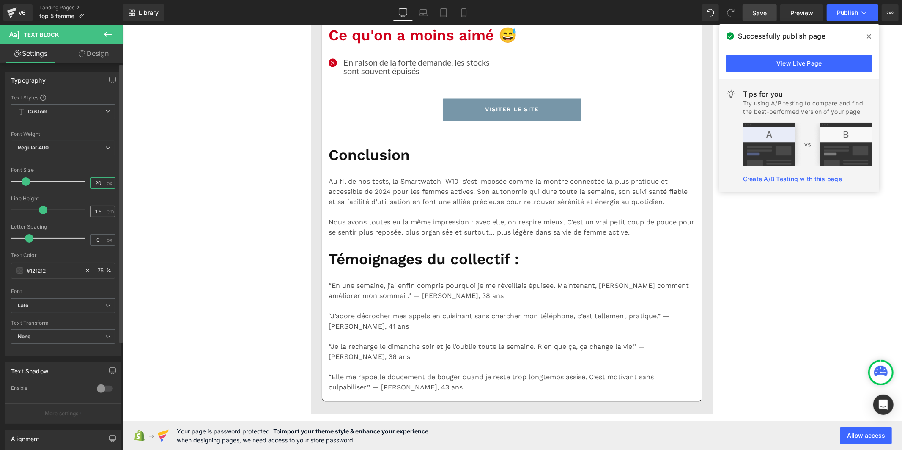
type input "20"
click at [101, 214] on input "1.5" at bounding box center [98, 211] width 15 height 11
type input "1"
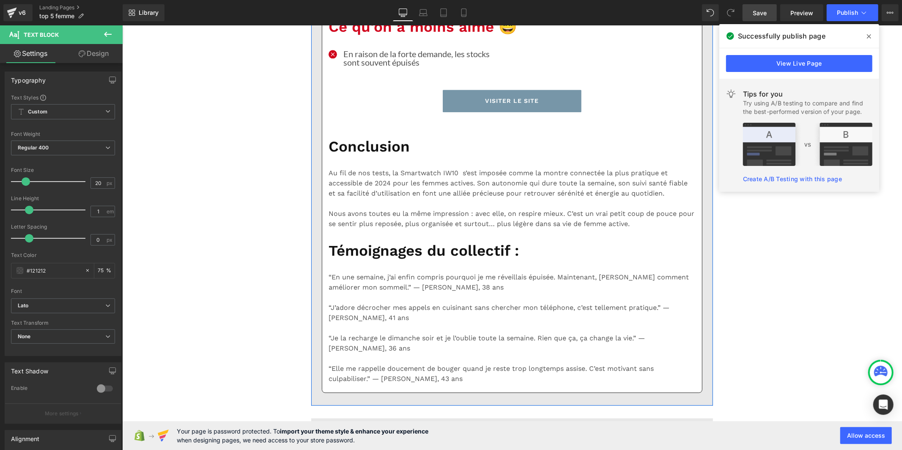
drag, startPoint x: 99, startPoint y: 182, endPoint x: 64, endPoint y: 191, distance: 35.9
click at [64, 191] on div "Font Size 16 px" at bounding box center [63, 181] width 104 height 28
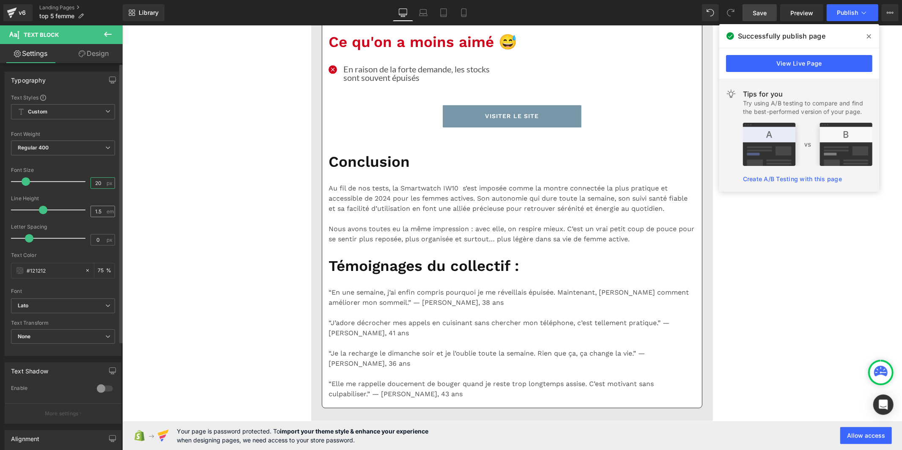
type input "20"
click at [98, 214] on input "1.5" at bounding box center [98, 211] width 15 height 11
type input "1"
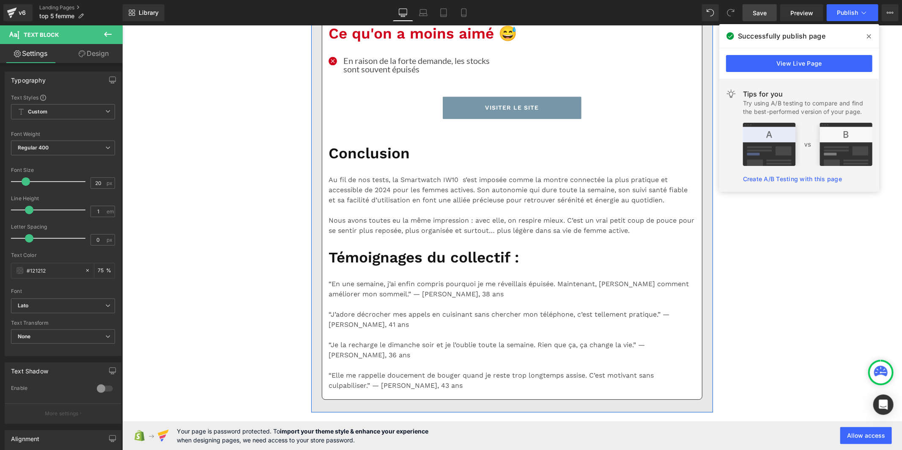
drag, startPoint x: 99, startPoint y: 180, endPoint x: 79, endPoint y: 184, distance: 19.9
click at [79, 184] on div "Font Size 16 px" at bounding box center [63, 181] width 104 height 28
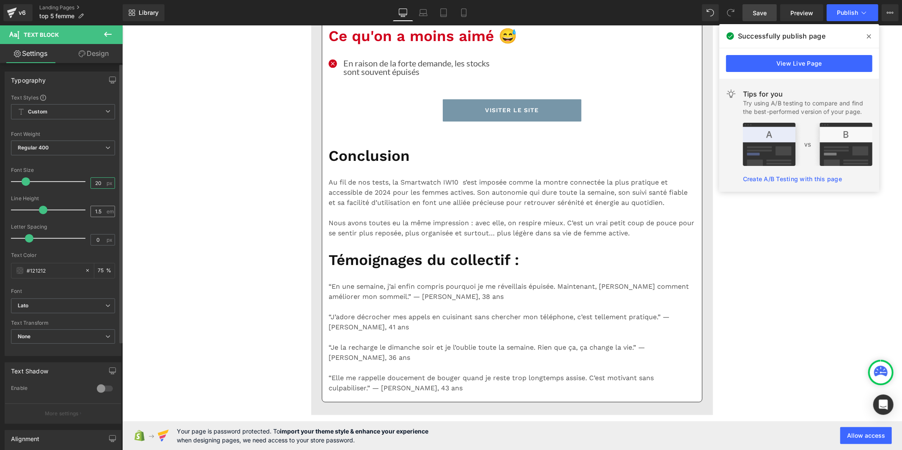
type input "20"
click at [100, 214] on input "1.5" at bounding box center [98, 211] width 15 height 11
type input "1"
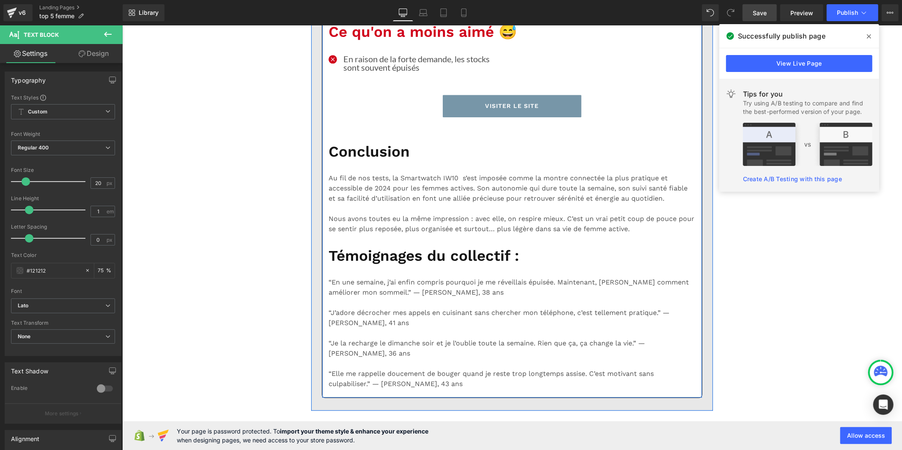
click at [122, 25] on div at bounding box center [122, 25] width 0 height 0
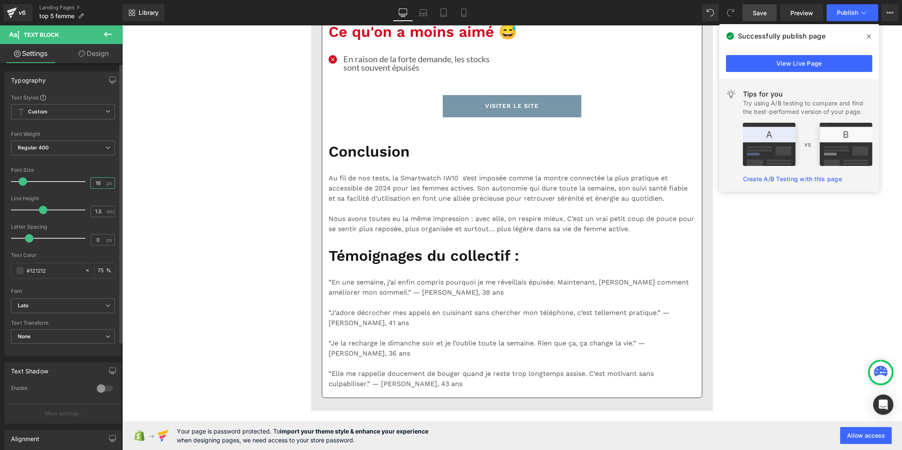
click at [100, 183] on input "16" at bounding box center [98, 183] width 15 height 11
drag, startPoint x: 100, startPoint y: 183, endPoint x: 64, endPoint y: 183, distance: 36.4
click at [64, 183] on div "Font Size 16 px" at bounding box center [63, 181] width 104 height 28
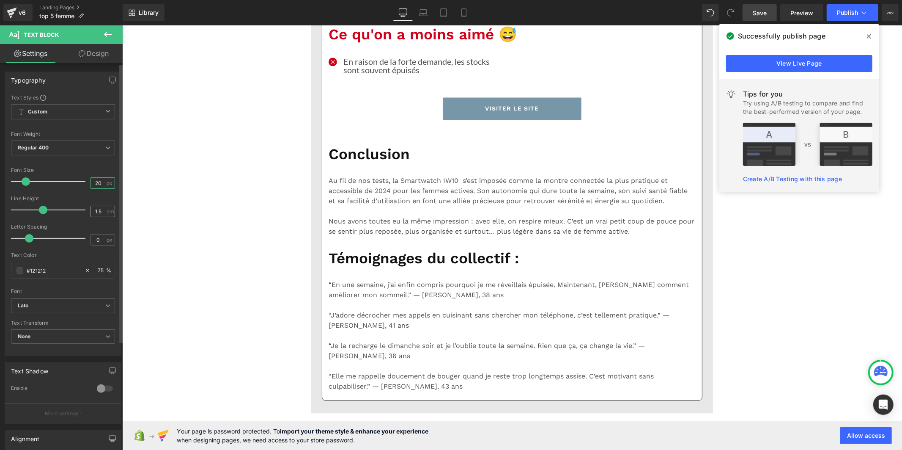
type input "20"
click at [97, 210] on input "1.5" at bounding box center [98, 211] width 15 height 11
type input "1"
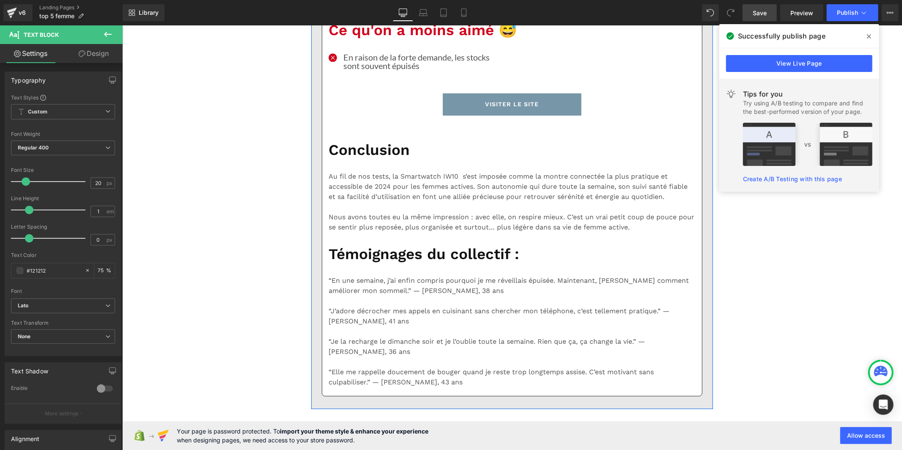
click at [103, 181] on div "16 px" at bounding box center [103, 182] width 25 height 11
drag, startPoint x: 98, startPoint y: 184, endPoint x: 91, endPoint y: 184, distance: 6.8
click at [91, 184] on input "16" at bounding box center [98, 183] width 15 height 11
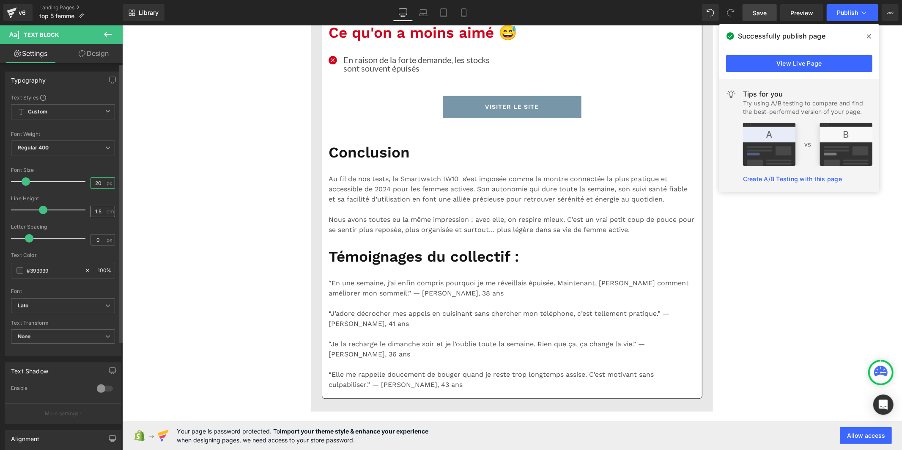
type input "20"
click at [100, 215] on input "1.5" at bounding box center [98, 211] width 15 height 11
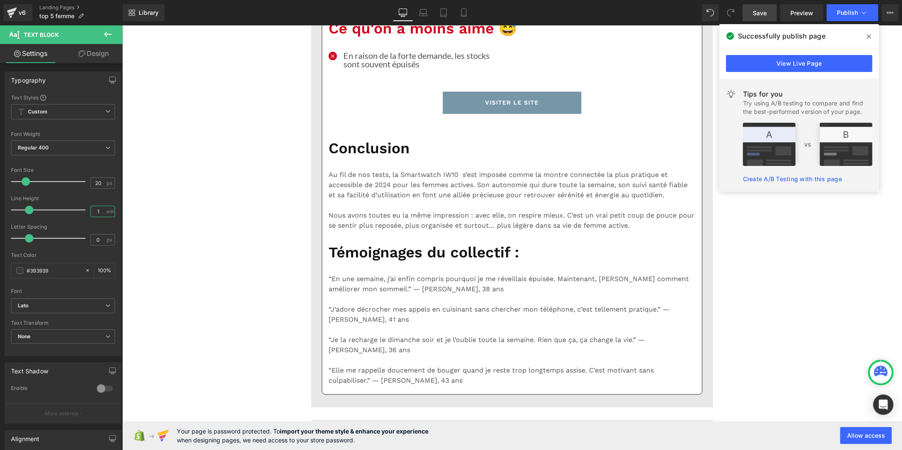
type input "1"
drag, startPoint x: 101, startPoint y: 181, endPoint x: 61, endPoint y: 183, distance: 39.8
click at [61, 183] on div "Font Size 16 px" at bounding box center [63, 181] width 104 height 28
type input "20"
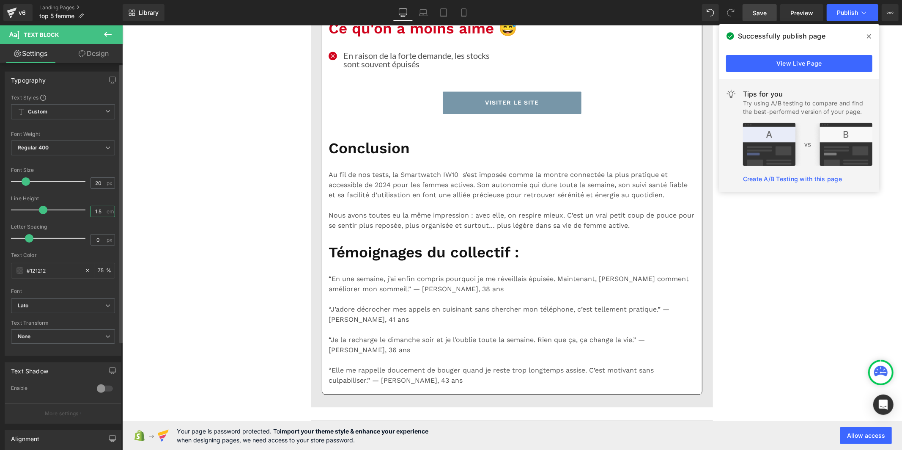
click at [101, 211] on input "1.5" at bounding box center [98, 211] width 15 height 11
type input "1"
drag, startPoint x: 101, startPoint y: 184, endPoint x: 71, endPoint y: 184, distance: 29.6
click at [71, 184] on div "Font Size 16 px" at bounding box center [63, 181] width 104 height 28
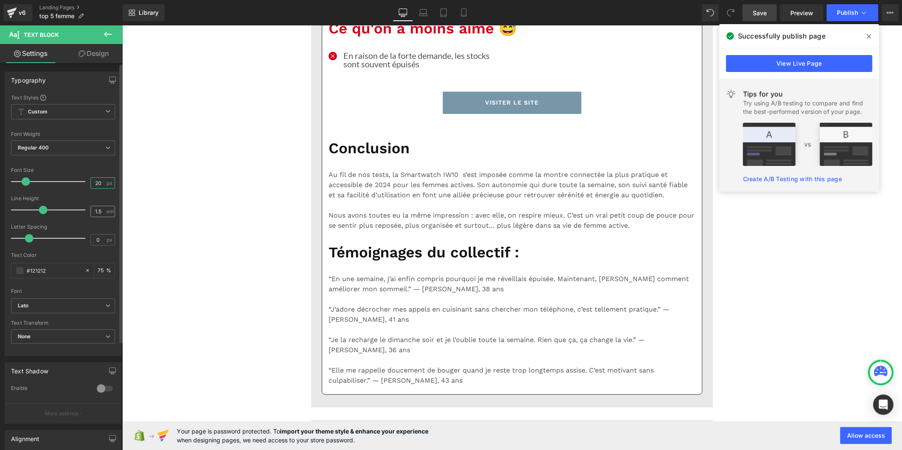
type input "20"
click at [99, 211] on input "1.5" at bounding box center [98, 211] width 15 height 11
type input "1"
drag, startPoint x: 99, startPoint y: 182, endPoint x: 73, endPoint y: 182, distance: 26.2
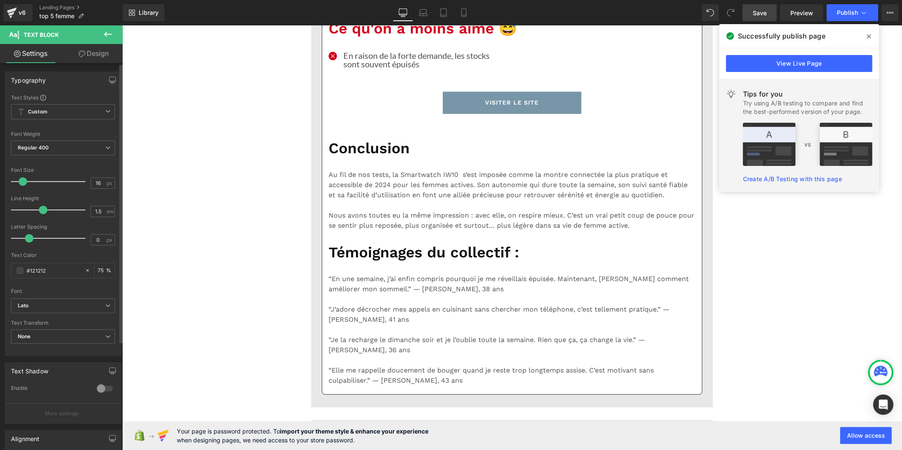
click at [73, 182] on div "Font Size 16 px" at bounding box center [63, 181] width 104 height 28
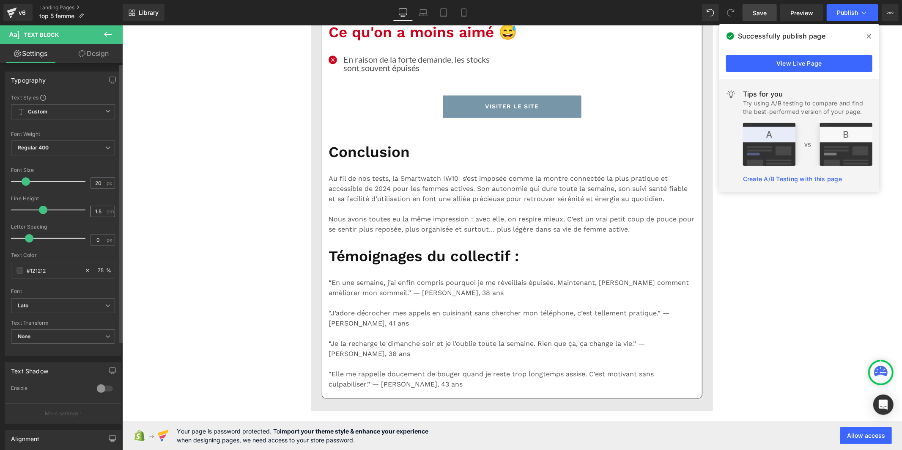
type input "20"
click at [99, 213] on input "1.5" at bounding box center [98, 211] width 15 height 11
type input "1"
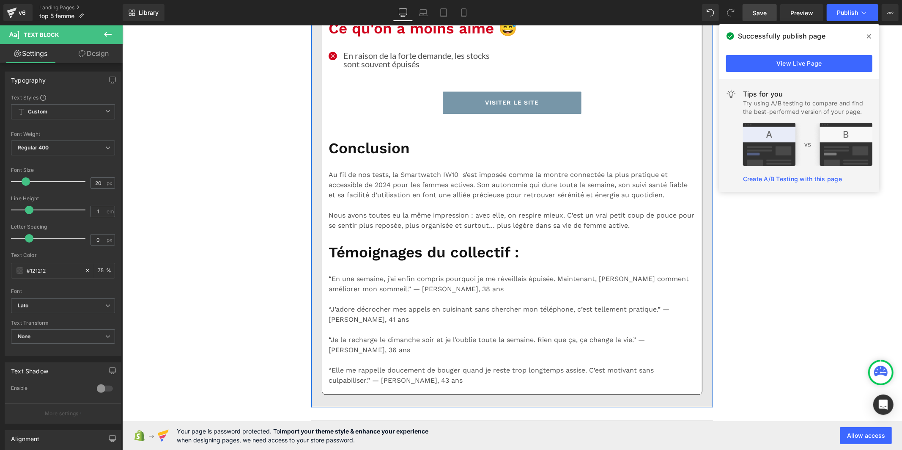
drag, startPoint x: 99, startPoint y: 185, endPoint x: 85, endPoint y: 185, distance: 14.0
click at [85, 185] on div "Font Size 16 px" at bounding box center [63, 181] width 104 height 28
type input "20"
click at [102, 213] on input "1.5" at bounding box center [98, 211] width 15 height 11
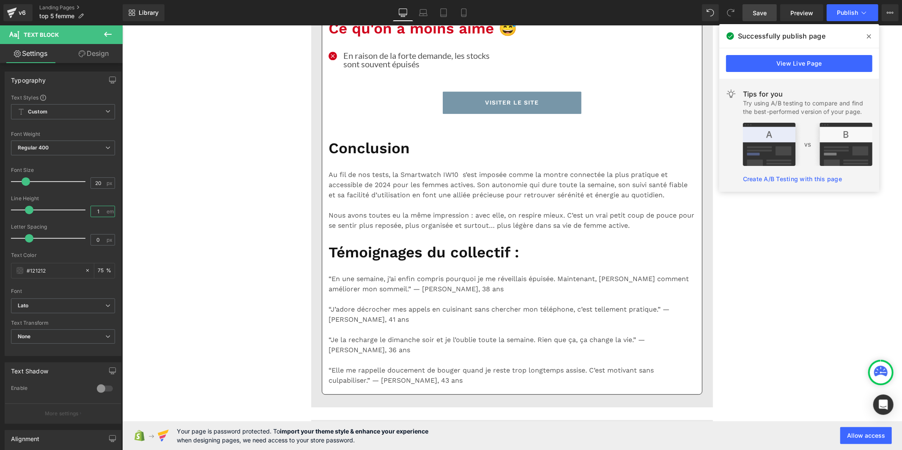
type input "1"
drag, startPoint x: 765, startPoint y: 15, endPoint x: 454, endPoint y: 96, distance: 322.1
click at [765, 15] on span "Save" at bounding box center [760, 12] width 14 height 9
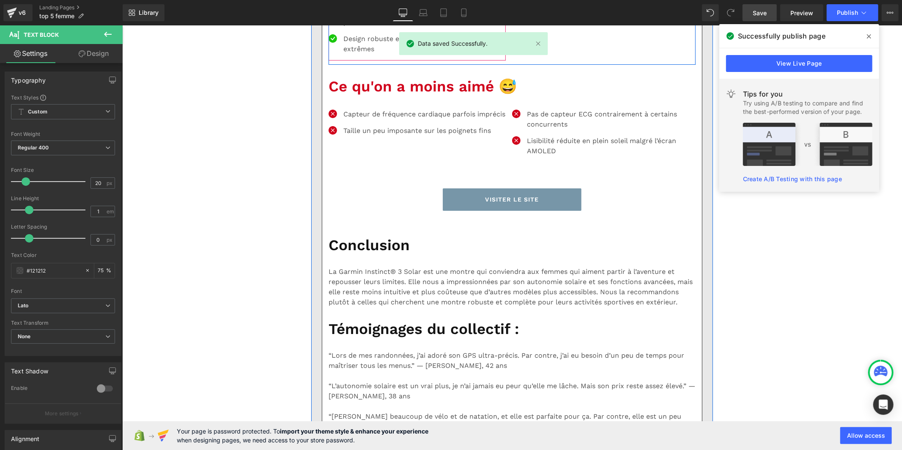
scroll to position [2913, 0]
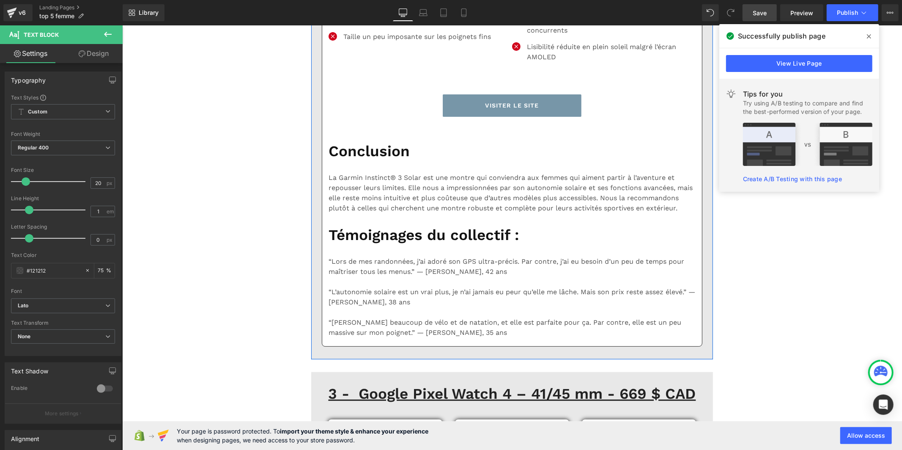
click at [62, 305] on b "Default" at bounding box center [62, 305] width 88 height 7
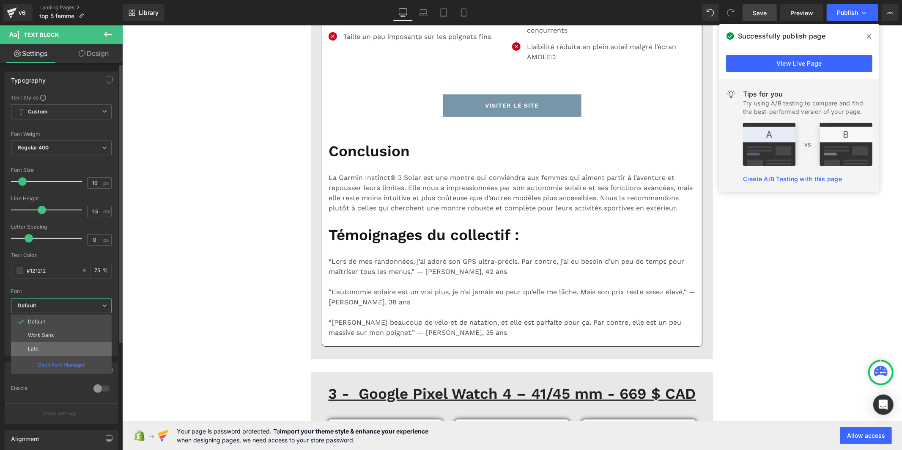
click at [57, 348] on li "Lato" at bounding box center [61, 349] width 101 height 14
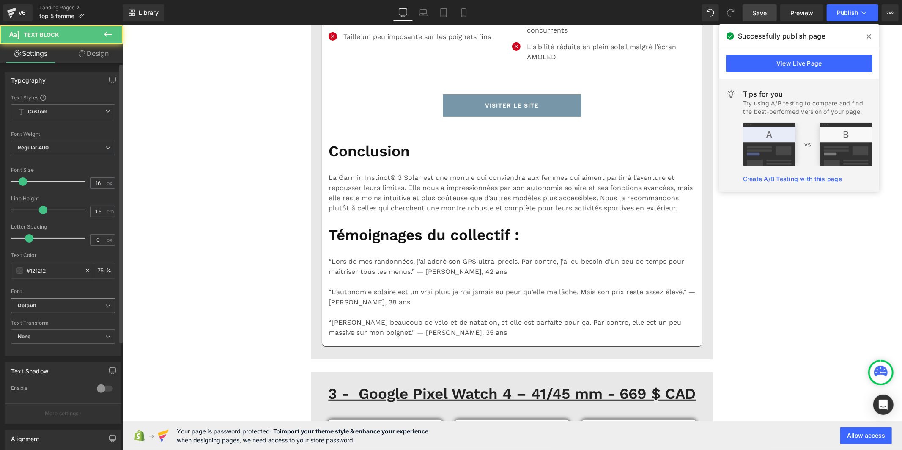
click at [81, 300] on span "Default" at bounding box center [63, 305] width 104 height 15
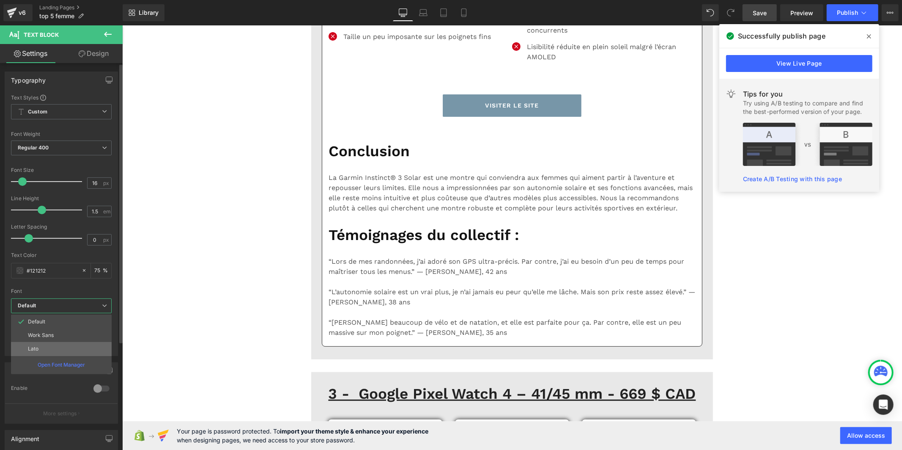
click at [64, 346] on li "Lato" at bounding box center [61, 349] width 101 height 14
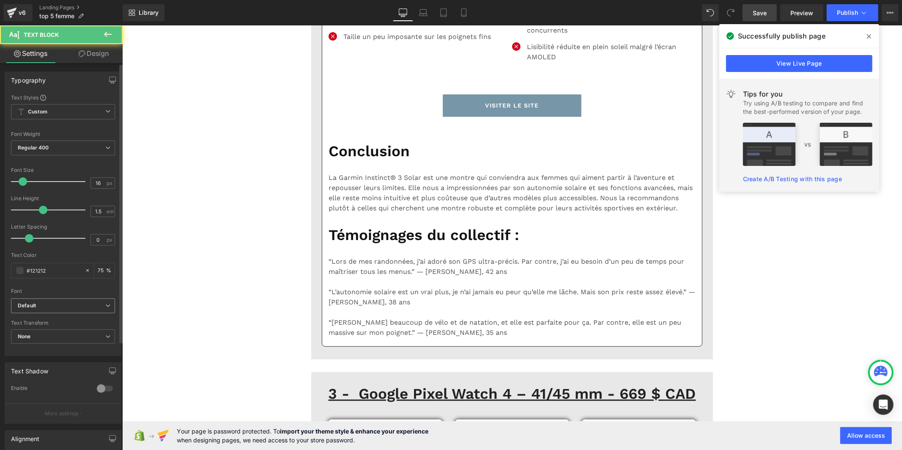
click at [81, 302] on b "Default" at bounding box center [62, 305] width 88 height 7
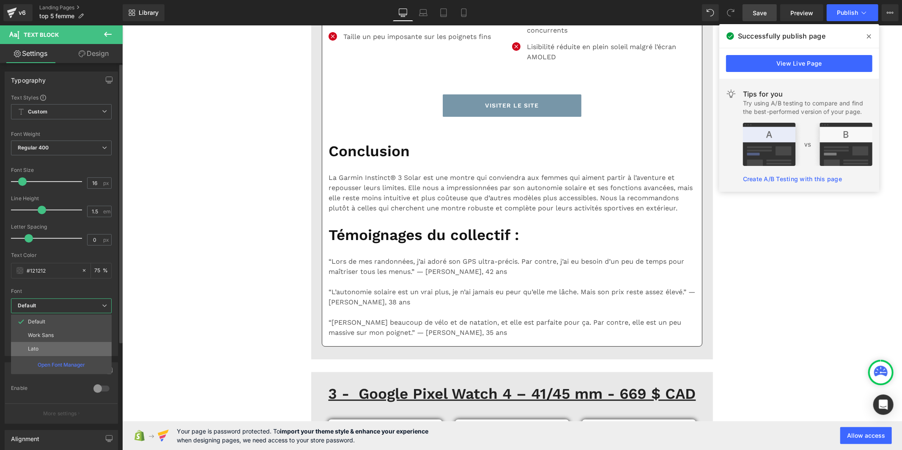
click at [65, 349] on li "Lato" at bounding box center [61, 349] width 101 height 14
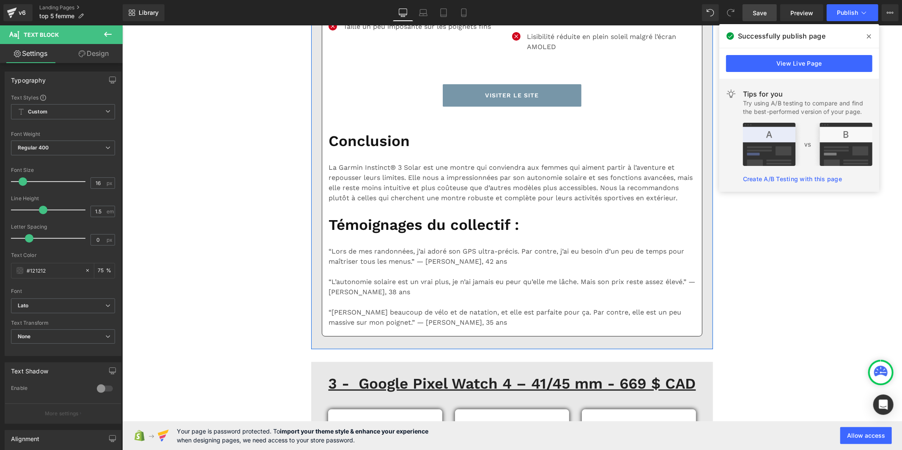
click at [66, 309] on b "Default" at bounding box center [62, 305] width 88 height 7
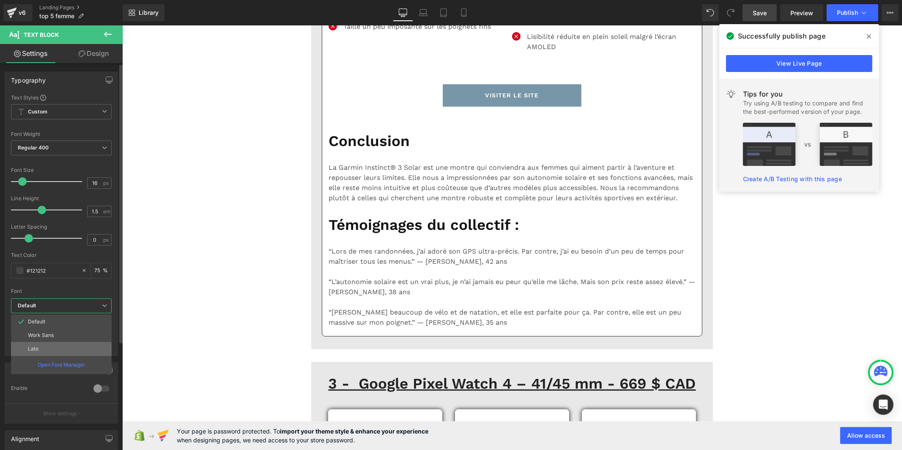
click at [62, 346] on li "Lato" at bounding box center [61, 349] width 101 height 14
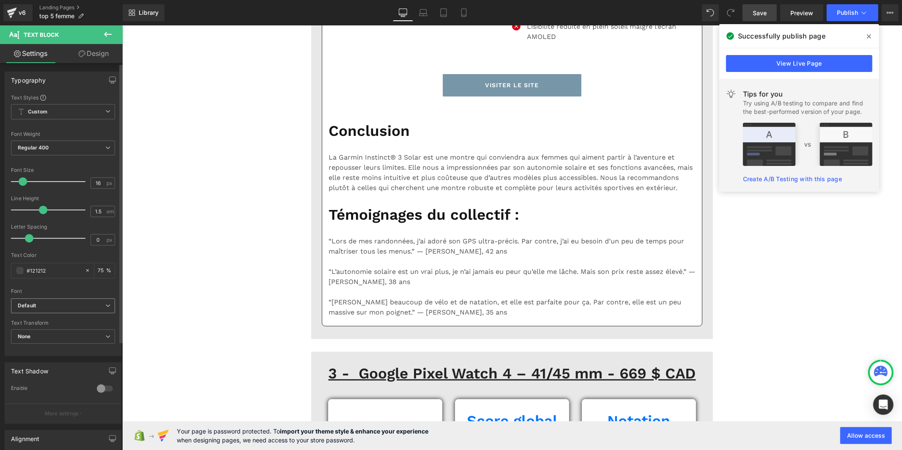
click at [57, 307] on b "Default" at bounding box center [62, 305] width 88 height 7
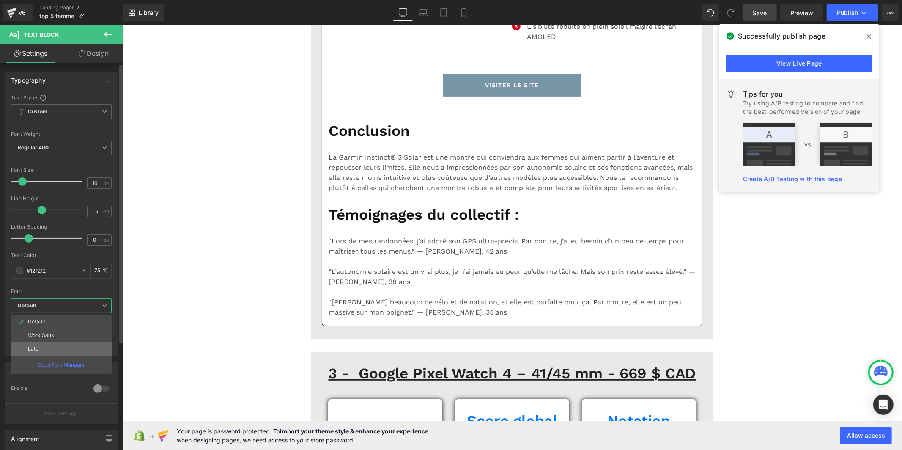
click at [49, 344] on li "Lato" at bounding box center [61, 349] width 101 height 14
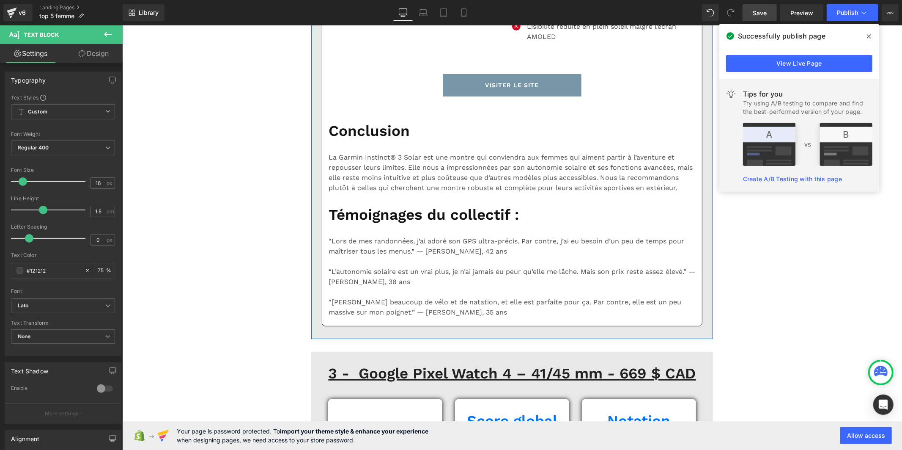
drag, startPoint x: 53, startPoint y: 306, endPoint x: 54, endPoint y: 315, distance: 8.9
click at [53, 306] on b "Default" at bounding box center [62, 305] width 88 height 7
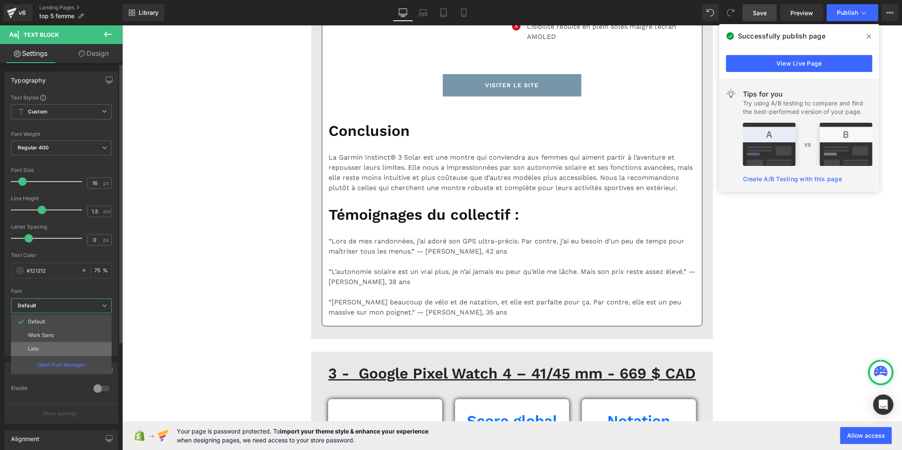
click at [53, 348] on li "Lato" at bounding box center [61, 349] width 101 height 14
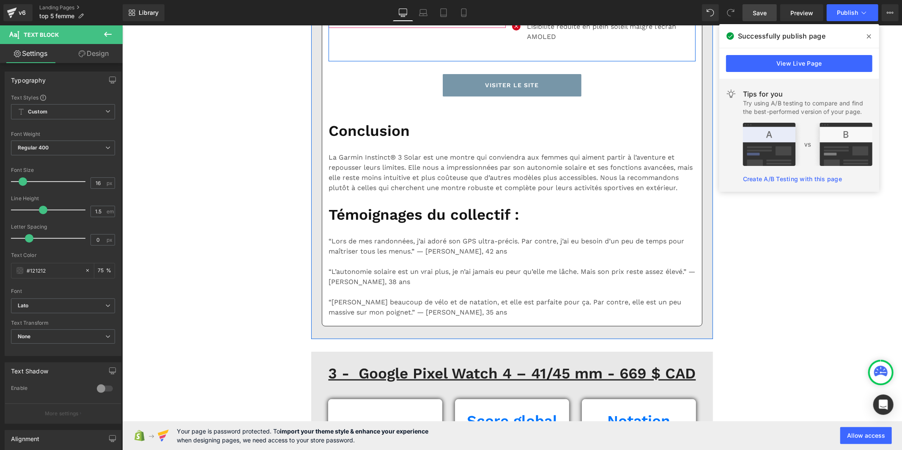
click at [347, 5] on p "Capteur de fréquence cardiaque parfois imprécis" at bounding box center [424, 0] width 162 height 10
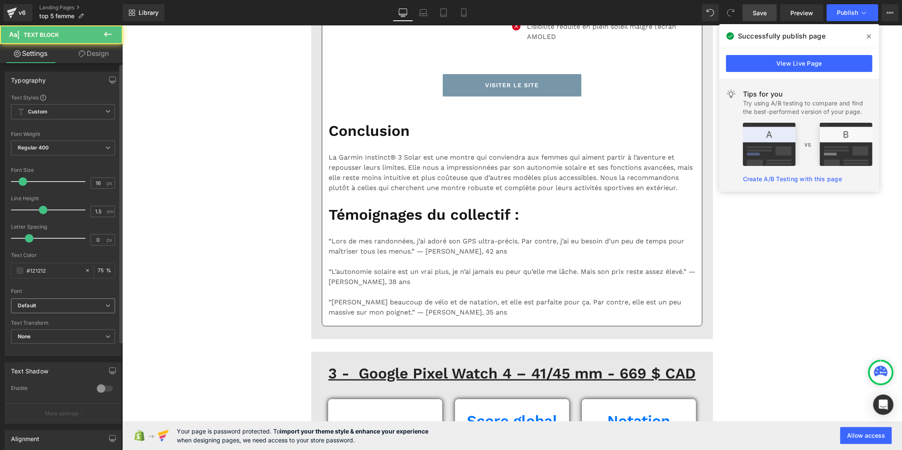
click at [78, 304] on b "Default" at bounding box center [62, 305] width 88 height 7
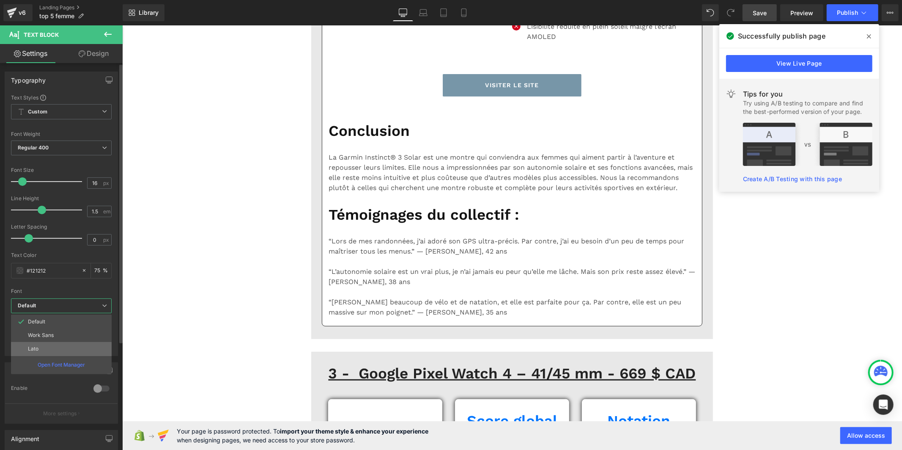
click at [55, 349] on li "Lato" at bounding box center [61, 349] width 101 height 14
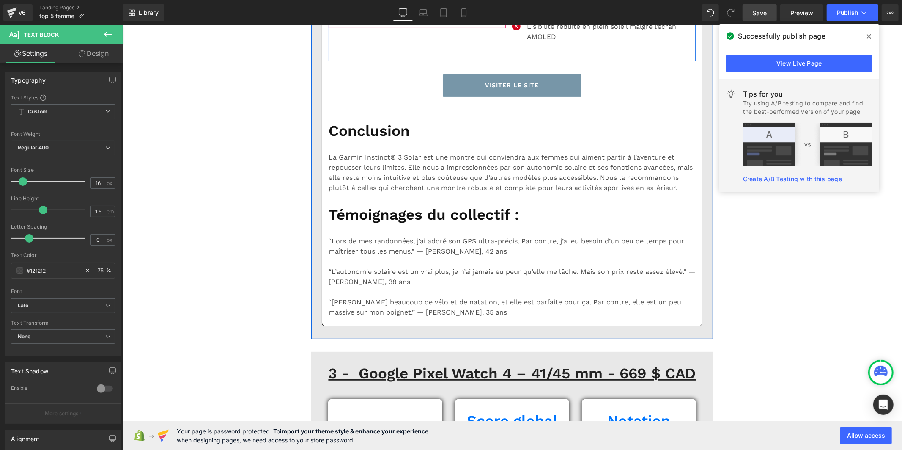
click at [355, 21] on p "Taille un peu imposante sur les poignets fins" at bounding box center [417, 16] width 148 height 10
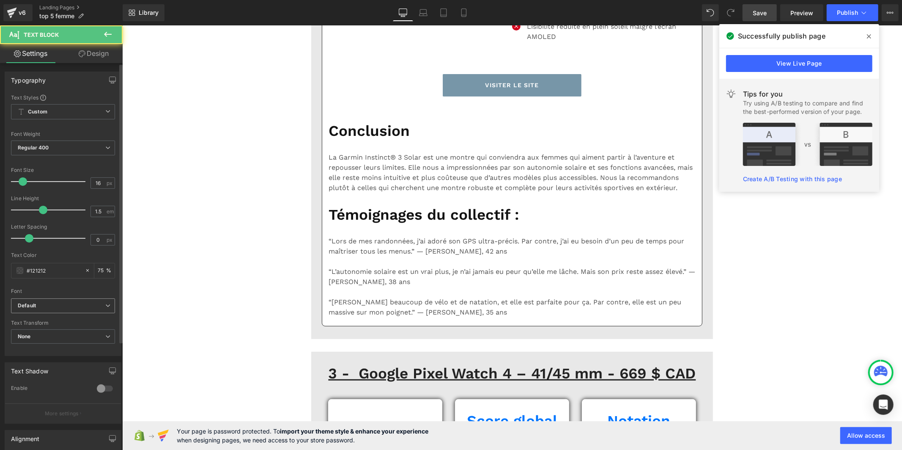
click at [49, 301] on span "Default" at bounding box center [63, 305] width 104 height 15
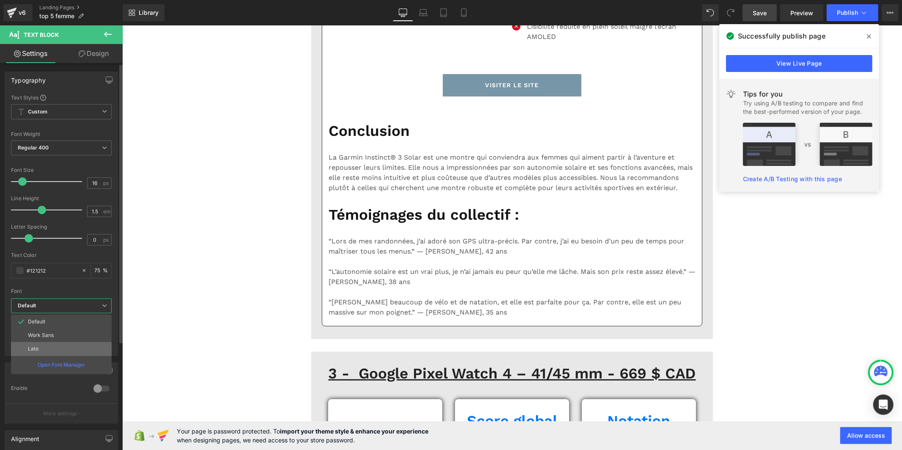
drag, startPoint x: 50, startPoint y: 345, endPoint x: 37, endPoint y: 310, distance: 37.7
click at [50, 345] on li "Lato" at bounding box center [61, 349] width 101 height 14
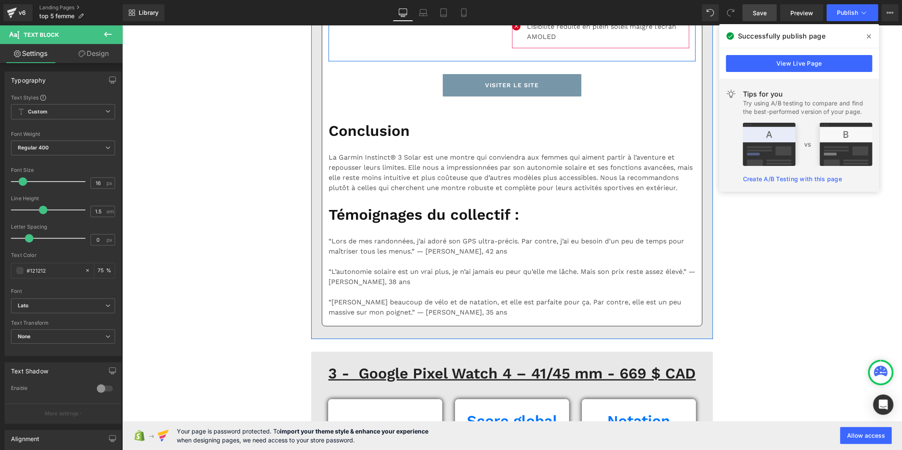
click at [555, 15] on p "Pas de capteur ECG contrairement à certains concurrents" at bounding box center [608, 5] width 162 height 20
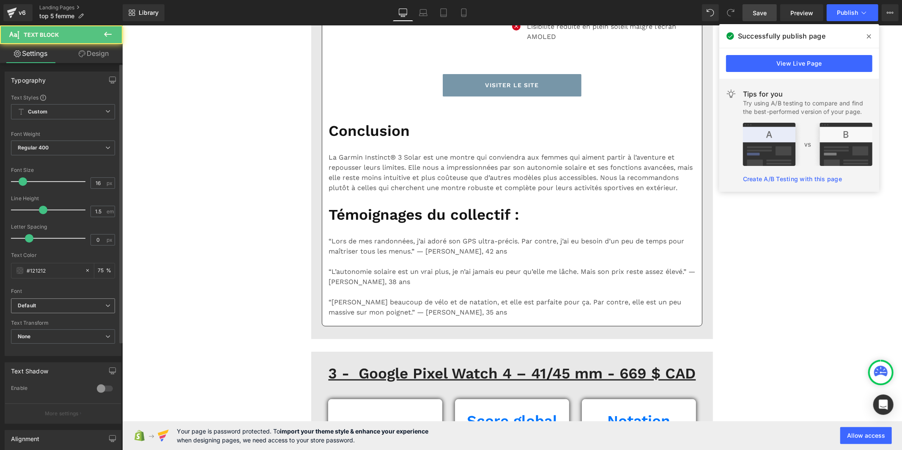
drag, startPoint x: 58, startPoint y: 304, endPoint x: 56, endPoint y: 318, distance: 14.9
click at [57, 304] on b "Default" at bounding box center [62, 305] width 88 height 7
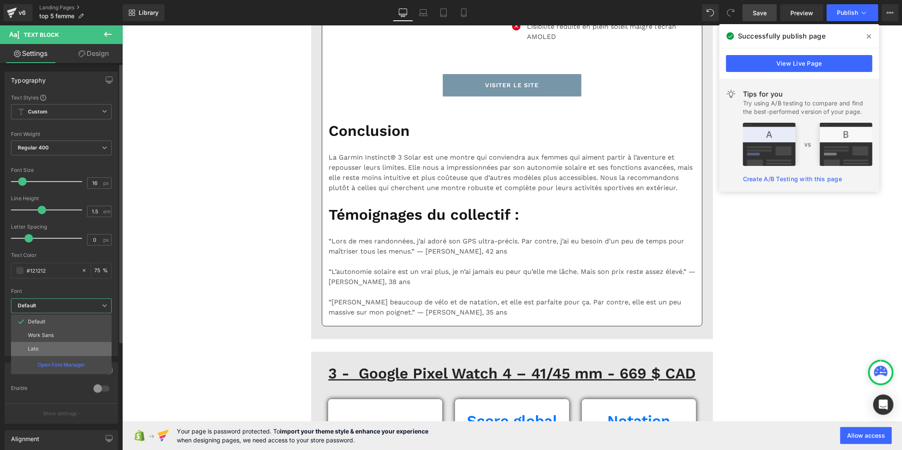
click at [54, 349] on li "Lato" at bounding box center [61, 349] width 101 height 14
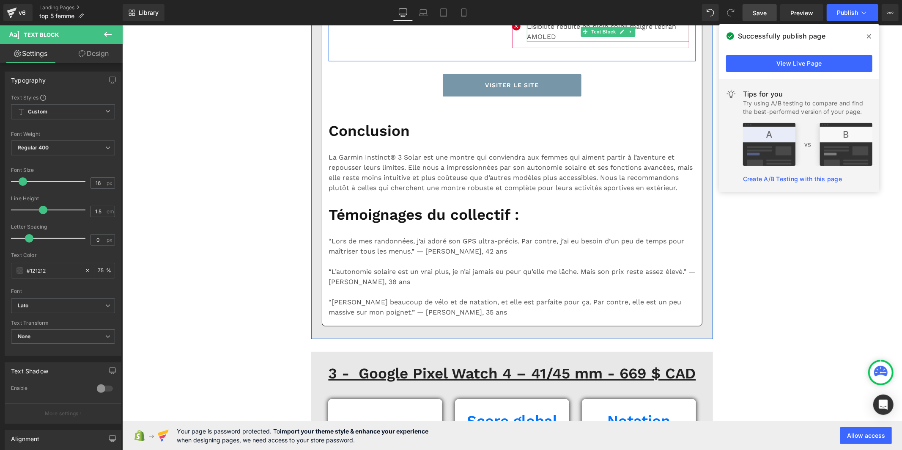
click at [532, 41] on p "Lisibilité réduite en plein soleil malgré l’écran AMOLED" at bounding box center [608, 31] width 162 height 20
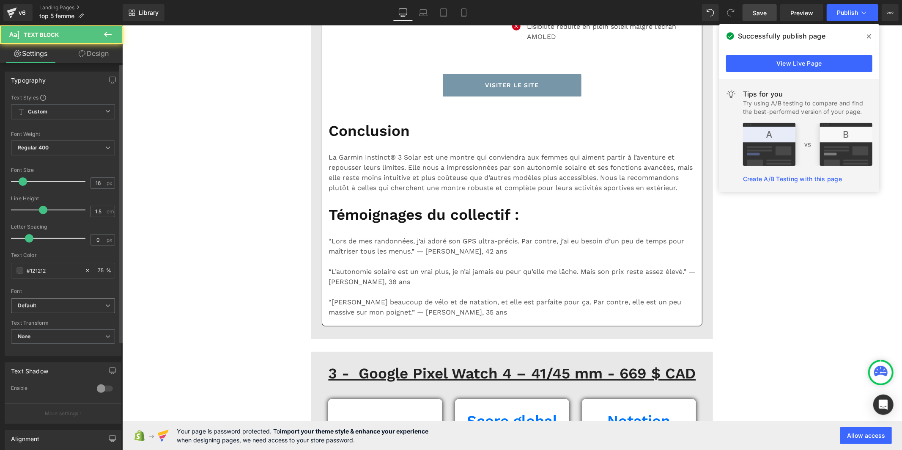
click at [86, 302] on b "Default" at bounding box center [62, 305] width 88 height 7
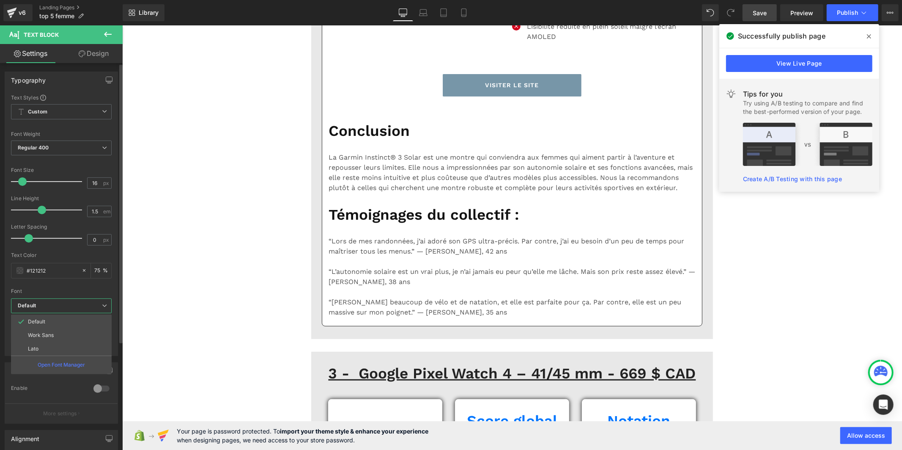
click at [71, 346] on li "Lato" at bounding box center [61, 349] width 101 height 14
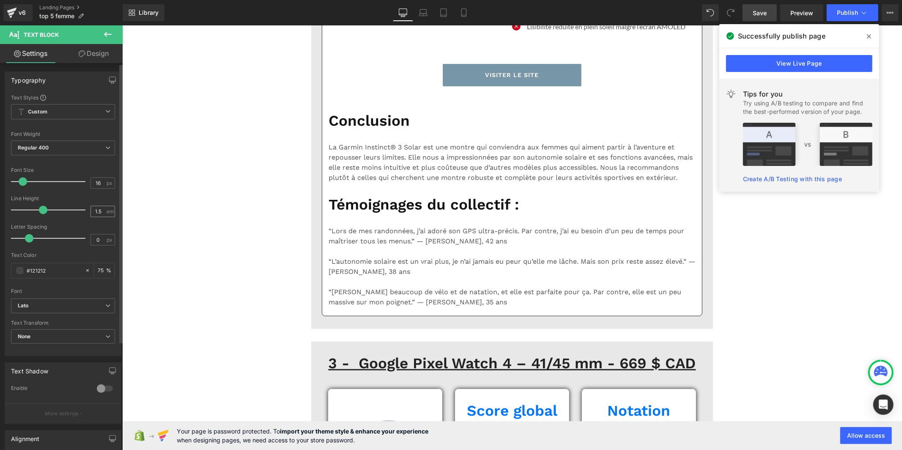
click at [104, 211] on div "1.5 em" at bounding box center [103, 211] width 25 height 11
click at [99, 212] on input "1.5" at bounding box center [98, 211] width 15 height 11
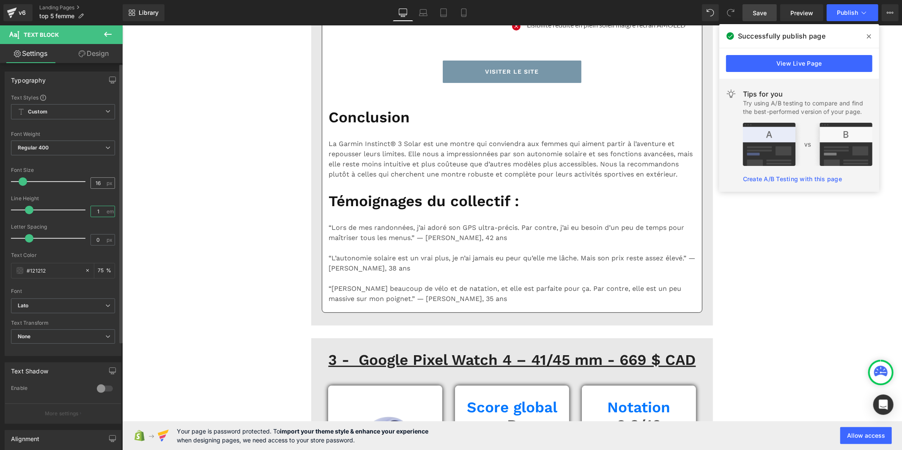
type input "1"
drag, startPoint x: 99, startPoint y: 183, endPoint x: 73, endPoint y: 180, distance: 26.8
click at [73, 180] on div "Font Size 16 px" at bounding box center [63, 181] width 104 height 28
type input "20"
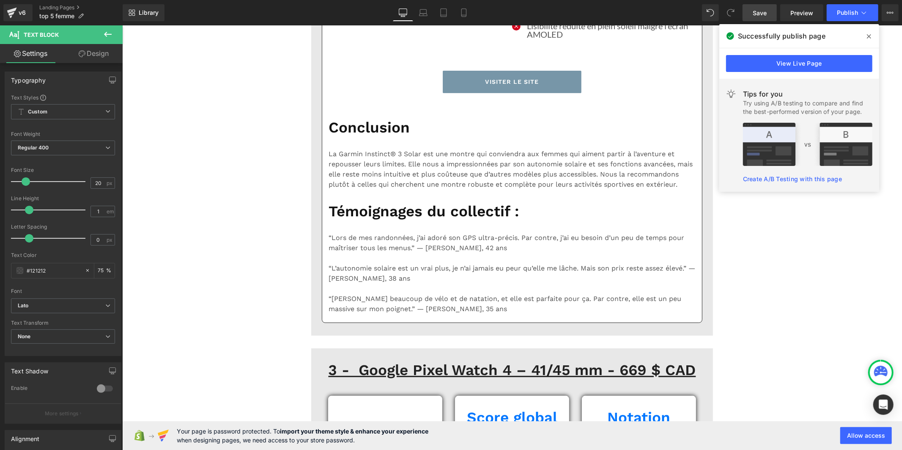
click at [532, 15] on p "Pas de capteur ECG contrairement à certains concurrents" at bounding box center [608, 5] width 162 height 20
drag, startPoint x: 106, startPoint y: 179, endPoint x: 82, endPoint y: 179, distance: 24.5
click at [82, 179] on div "Font Size 16 px" at bounding box center [63, 181] width 104 height 28
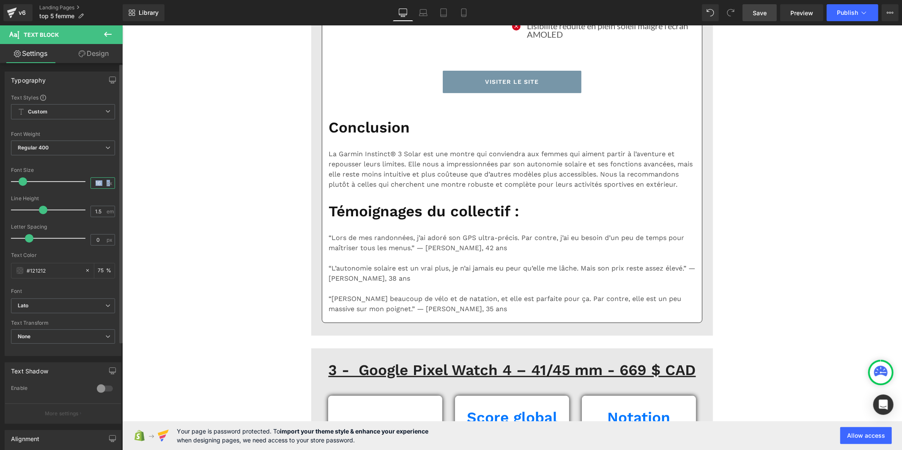
click at [101, 183] on input "16" at bounding box center [98, 183] width 15 height 11
drag, startPoint x: 101, startPoint y: 183, endPoint x: 81, endPoint y: 182, distance: 20.3
click at [81, 182] on div "Font Size 16 px" at bounding box center [63, 181] width 104 height 28
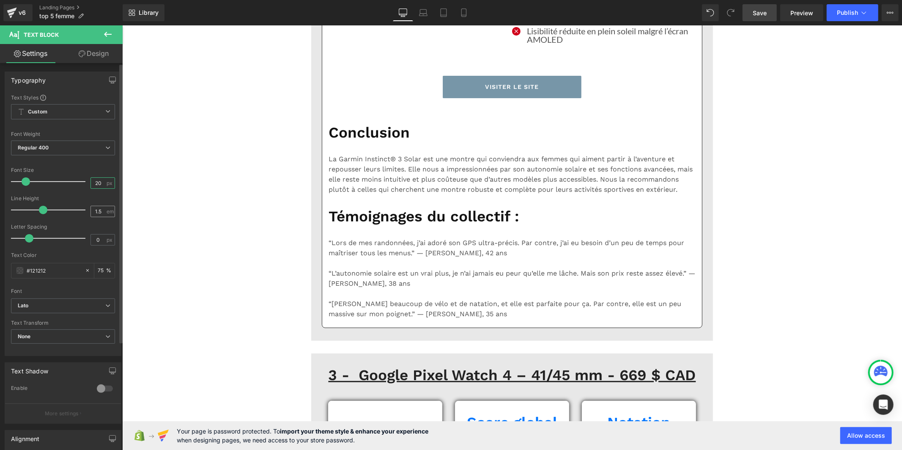
type input "20"
click at [100, 213] on input "1.5" at bounding box center [98, 211] width 15 height 11
type input "1"
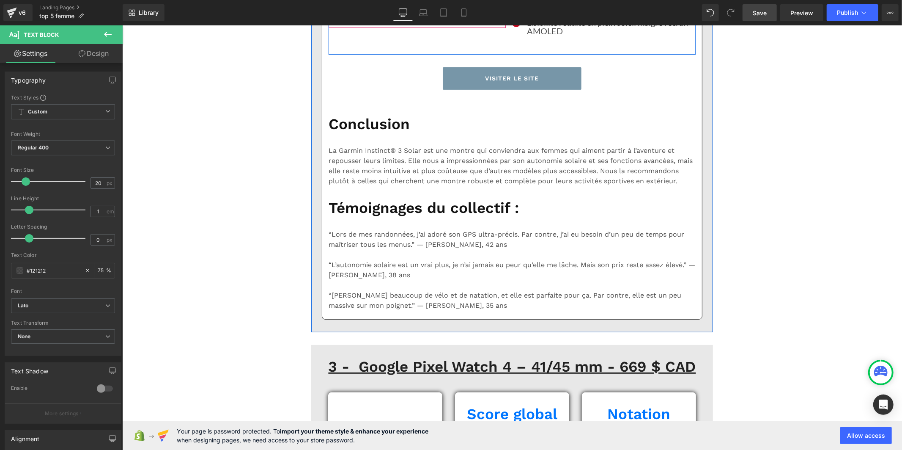
click at [405, 22] on span "Text Block" at bounding box center [410, 16] width 28 height 10
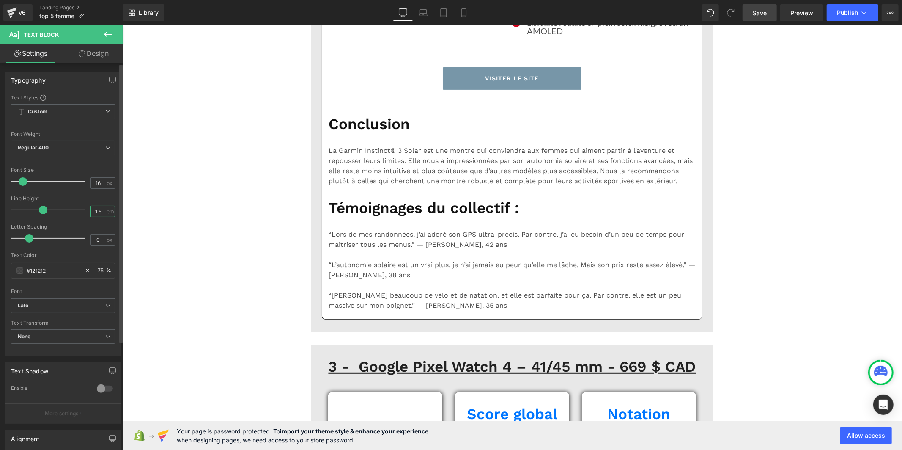
click at [101, 214] on input "1.5" at bounding box center [98, 211] width 15 height 11
type input "1"
drag, startPoint x: 101, startPoint y: 181, endPoint x: 62, endPoint y: 181, distance: 38.9
click at [62, 181] on div "Font Size 16 px" at bounding box center [63, 181] width 104 height 28
type input "20"
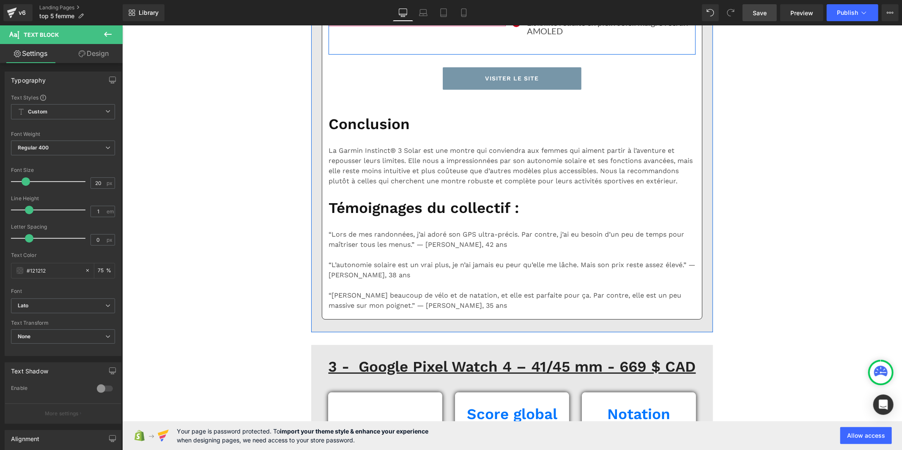
click at [366, 5] on p "Capteur de fréquence cardiaque parfois imprécis" at bounding box center [422, 0] width 158 height 10
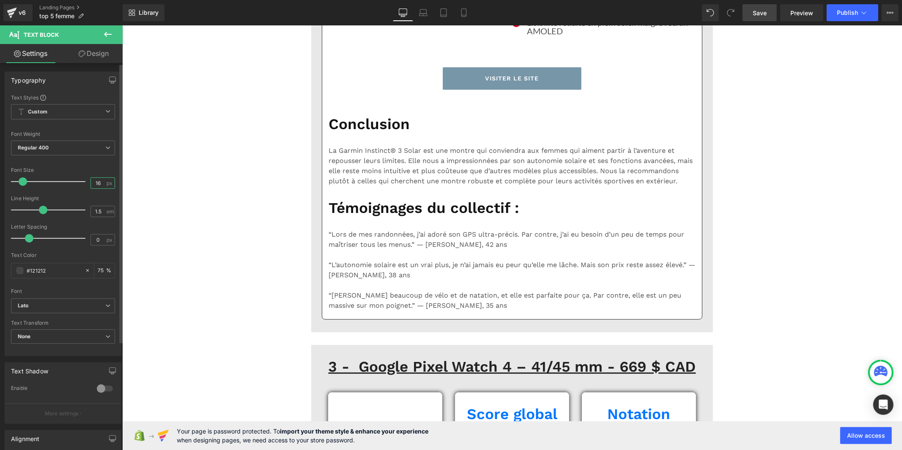
drag, startPoint x: 96, startPoint y: 181, endPoint x: 82, endPoint y: 184, distance: 14.7
click at [82, 184] on div "Font Size 16 px" at bounding box center [63, 181] width 104 height 28
type input "20"
click at [101, 212] on input "1.5" at bounding box center [98, 211] width 15 height 11
type input "1"
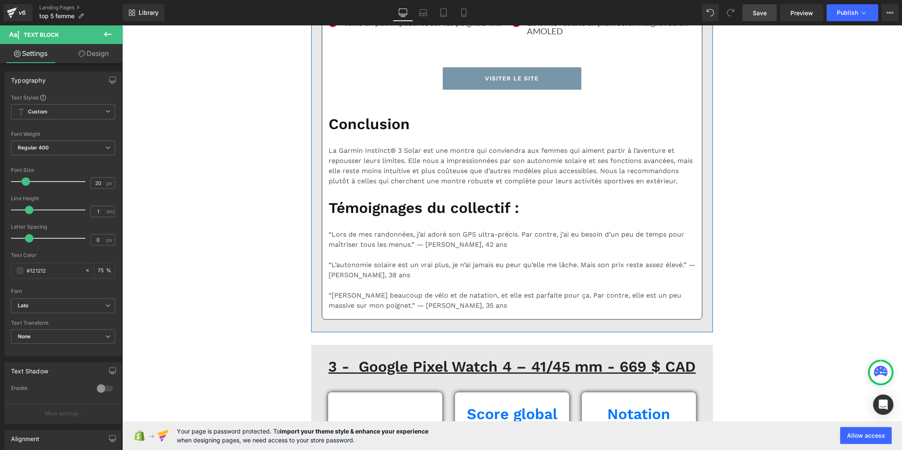
click at [96, 211] on input "1.5" at bounding box center [98, 211] width 15 height 11
click at [100, 210] on input "1.5" at bounding box center [98, 211] width 15 height 11
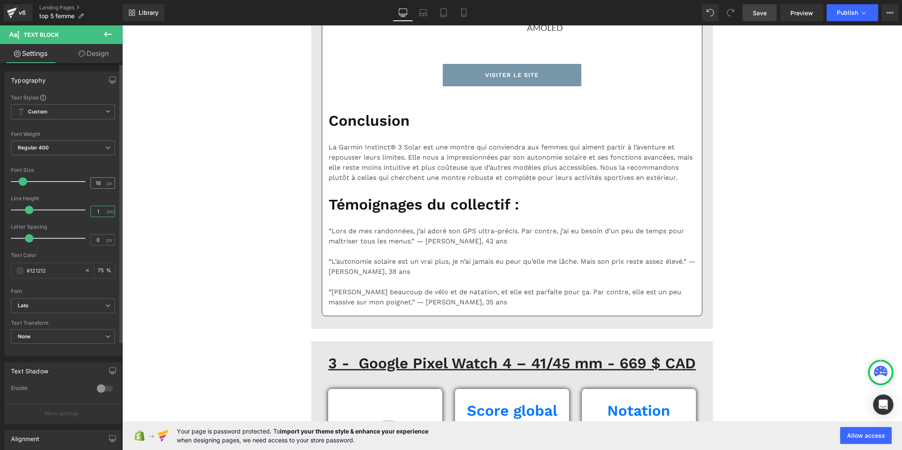
type input "1"
drag, startPoint x: 96, startPoint y: 183, endPoint x: 85, endPoint y: 184, distance: 11.4
click at [85, 184] on div "Font Size 16 px" at bounding box center [63, 181] width 104 height 28
type input "20"
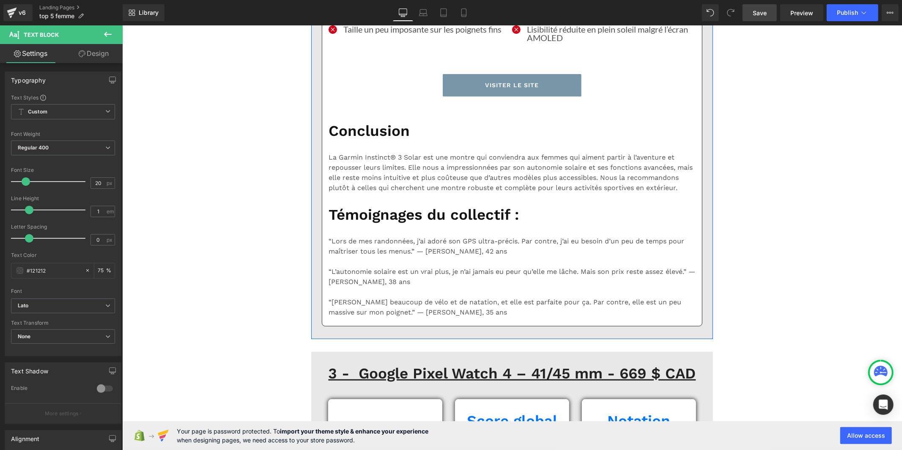
drag, startPoint x: 89, startPoint y: 182, endPoint x: 74, endPoint y: 183, distance: 15.7
click at [74, 183] on div "Font Size 16 px" at bounding box center [63, 181] width 104 height 28
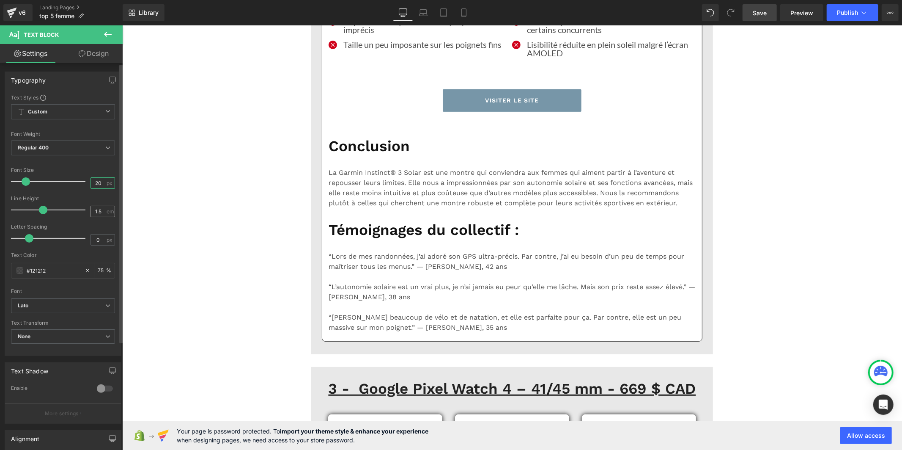
type input "20"
click at [103, 209] on div "1.5 em" at bounding box center [103, 211] width 25 height 11
click at [99, 212] on input "1.5" at bounding box center [98, 211] width 15 height 11
type input "1"
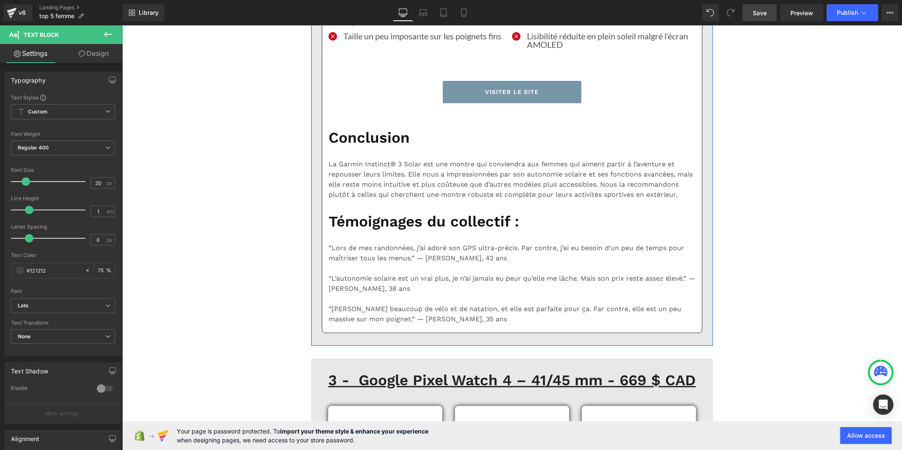
click at [101, 182] on input "16" at bounding box center [98, 183] width 15 height 11
type input "1"
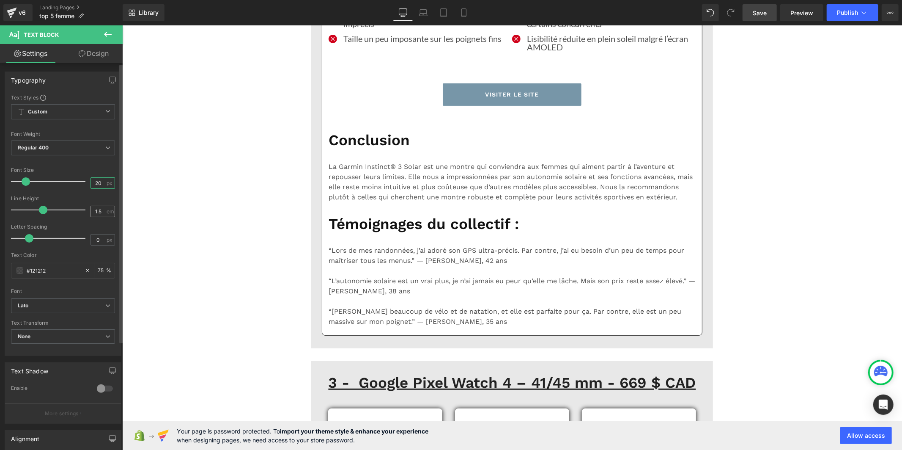
type input "20"
click at [99, 212] on input "1.5" at bounding box center [98, 211] width 15 height 11
type input "1"
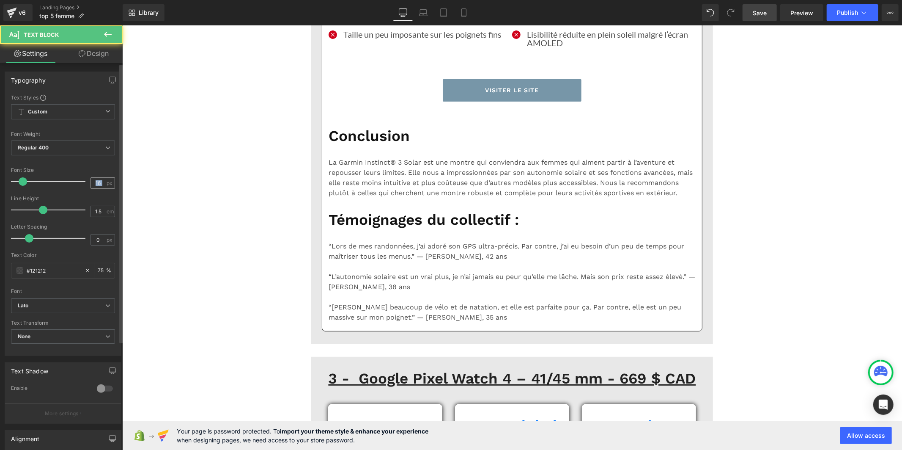
click at [103, 187] on div "16 px" at bounding box center [103, 182] width 25 height 11
click at [101, 183] on input "16" at bounding box center [98, 183] width 15 height 11
drag, startPoint x: 96, startPoint y: 182, endPoint x: 68, endPoint y: 181, distance: 28.4
click at [68, 181] on div "Font Size 16 px" at bounding box center [63, 181] width 104 height 28
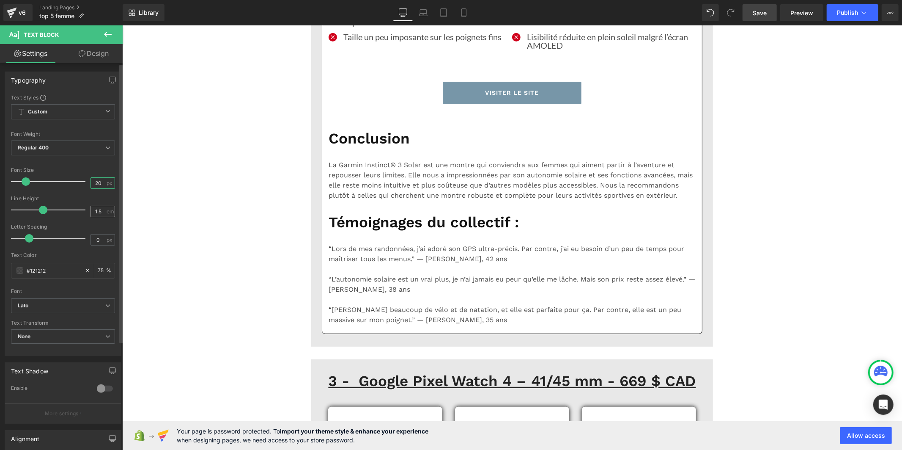
type input "20"
click at [99, 211] on input "1.5" at bounding box center [98, 211] width 15 height 11
type input "1"
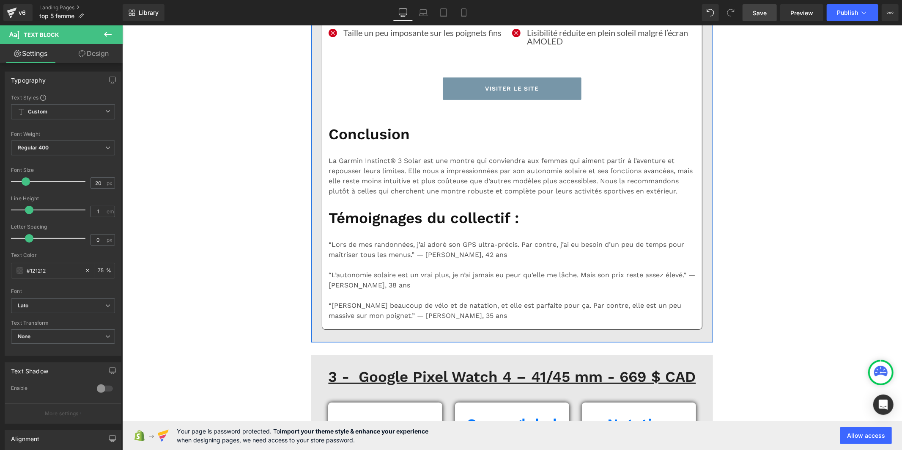
drag, startPoint x: 98, startPoint y: 181, endPoint x: 74, endPoint y: 182, distance: 23.7
click at [74, 182] on div "Font Size 16 px" at bounding box center [63, 181] width 104 height 28
type input "20"
click at [99, 211] on input "1.5" at bounding box center [98, 211] width 15 height 11
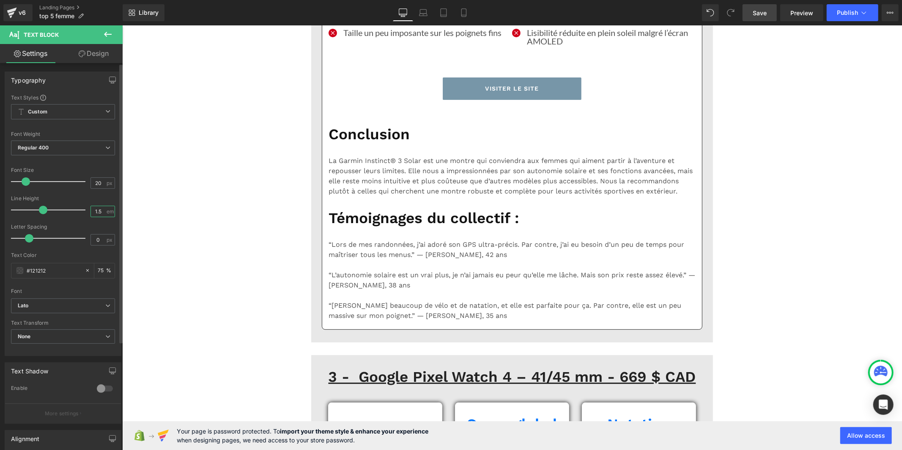
type input "1"
drag, startPoint x: 101, startPoint y: 182, endPoint x: 78, endPoint y: 182, distance: 22.8
click at [78, 182] on div "Font Size 16 px" at bounding box center [63, 181] width 104 height 28
type input "20"
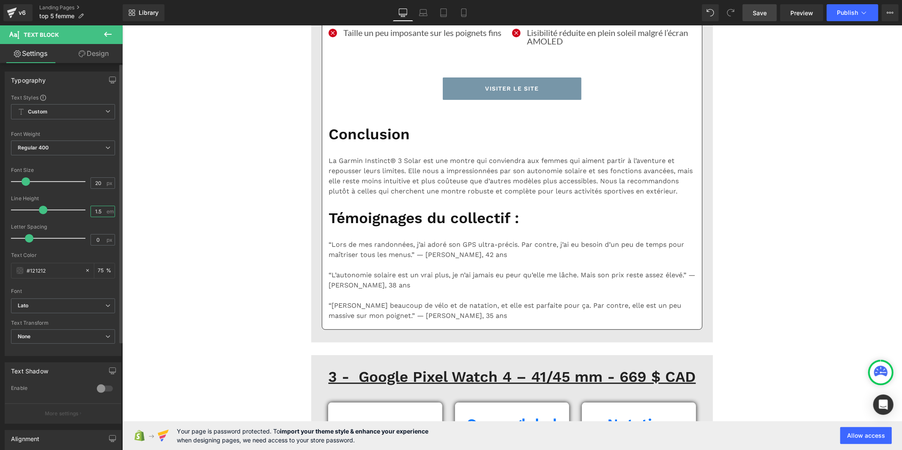
click at [100, 210] on input "1.5" at bounding box center [98, 211] width 15 height 11
type input "1"
drag, startPoint x: 762, startPoint y: 9, endPoint x: 725, endPoint y: 24, distance: 39.7
click at [762, 10] on span "Save" at bounding box center [760, 12] width 14 height 9
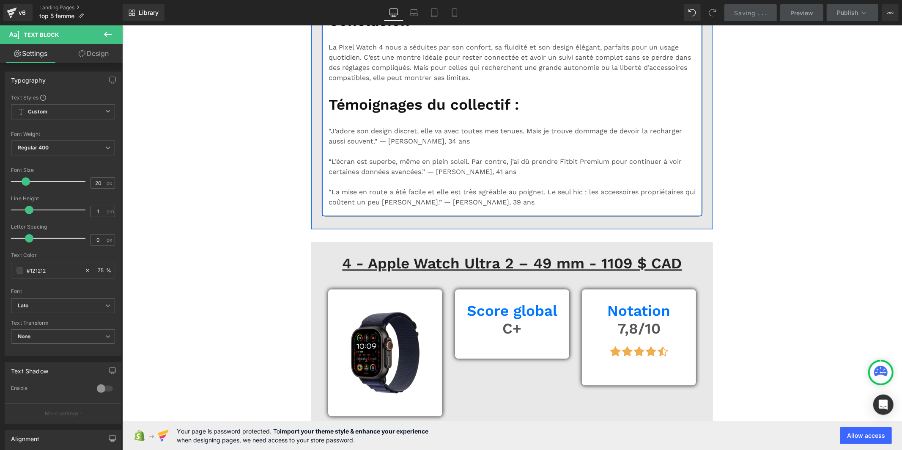
scroll to position [4135, 0]
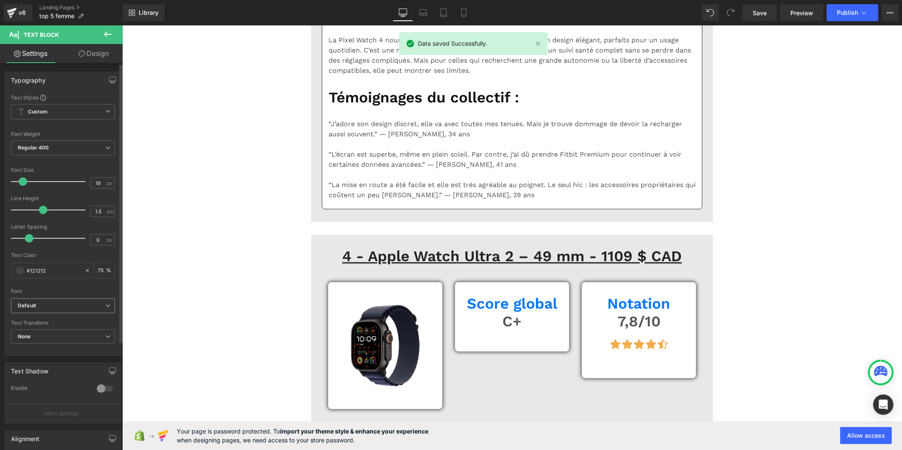
click at [52, 299] on span "Default" at bounding box center [63, 305] width 104 height 15
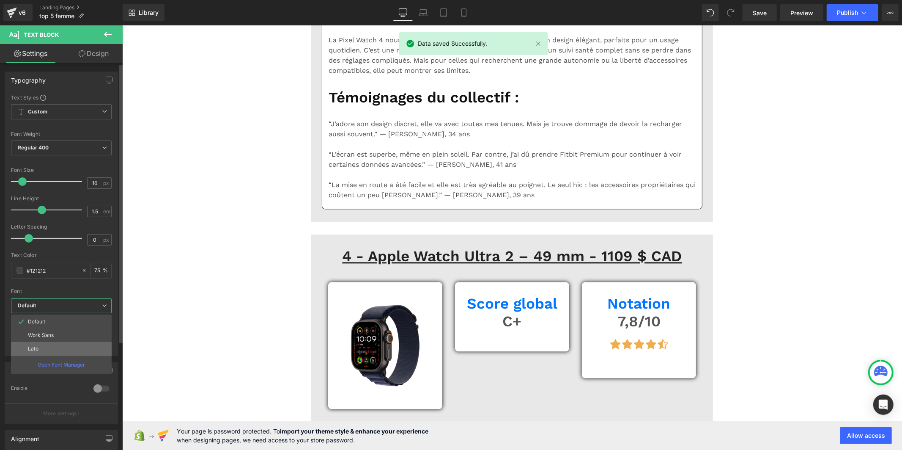
drag, startPoint x: 52, startPoint y: 349, endPoint x: 54, endPoint y: 251, distance: 97.7
click at [52, 349] on li "Lato" at bounding box center [61, 349] width 101 height 14
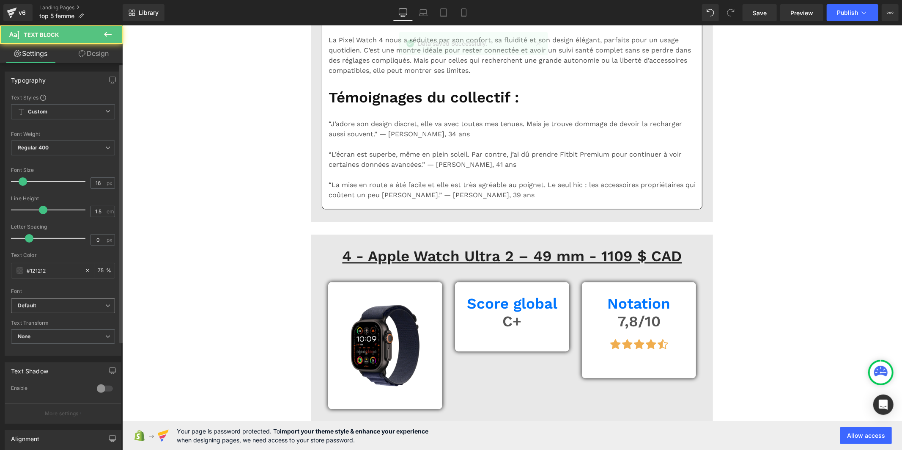
click at [58, 298] on span "Default" at bounding box center [63, 305] width 104 height 15
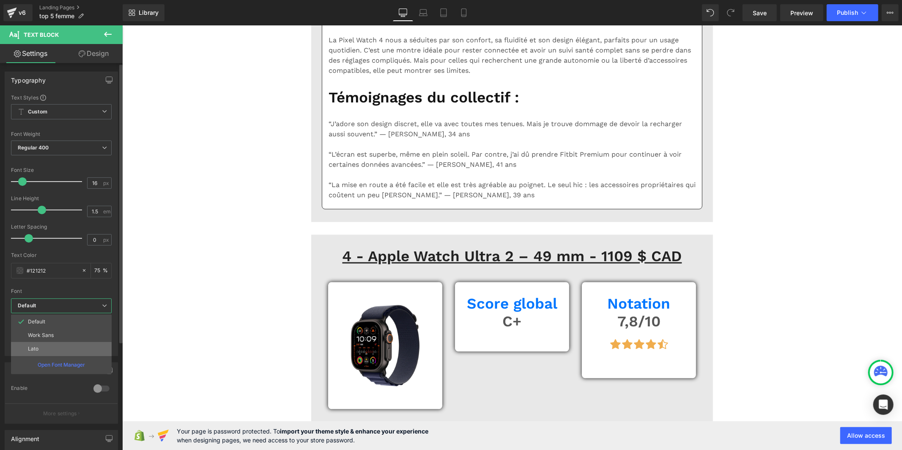
click at [46, 343] on li "Lato" at bounding box center [61, 349] width 101 height 14
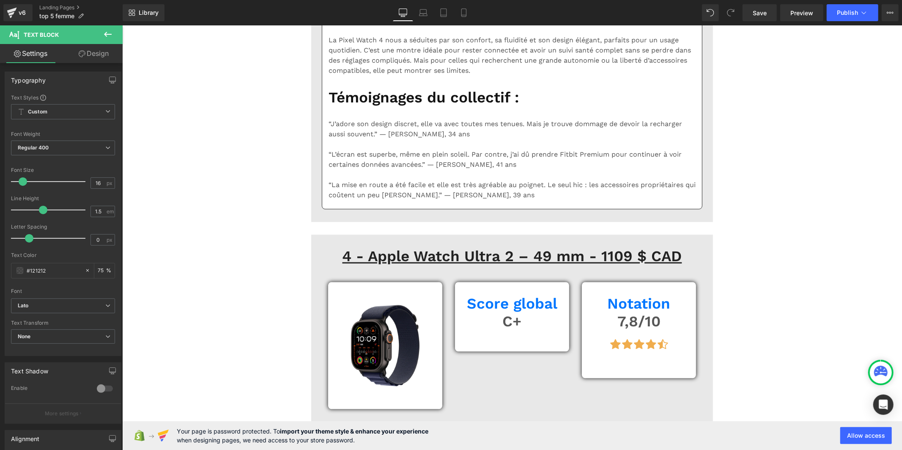
drag, startPoint x: 62, startPoint y: 302, endPoint x: 62, endPoint y: 309, distance: 6.8
click at [62, 303] on b "Default" at bounding box center [62, 305] width 88 height 7
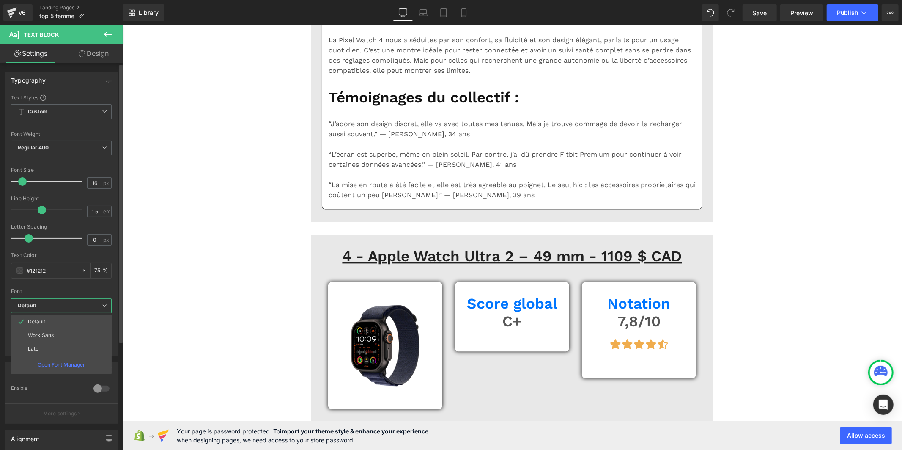
drag, startPoint x: 62, startPoint y: 347, endPoint x: 106, endPoint y: 316, distance: 53.7
click at [62, 348] on li "Lato" at bounding box center [61, 349] width 101 height 14
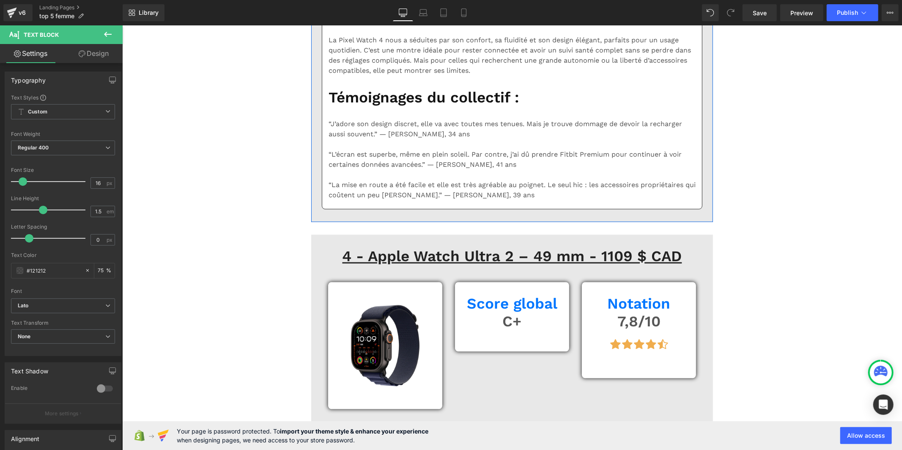
drag, startPoint x: 350, startPoint y: 271, endPoint x: 157, endPoint y: 288, distance: 194.0
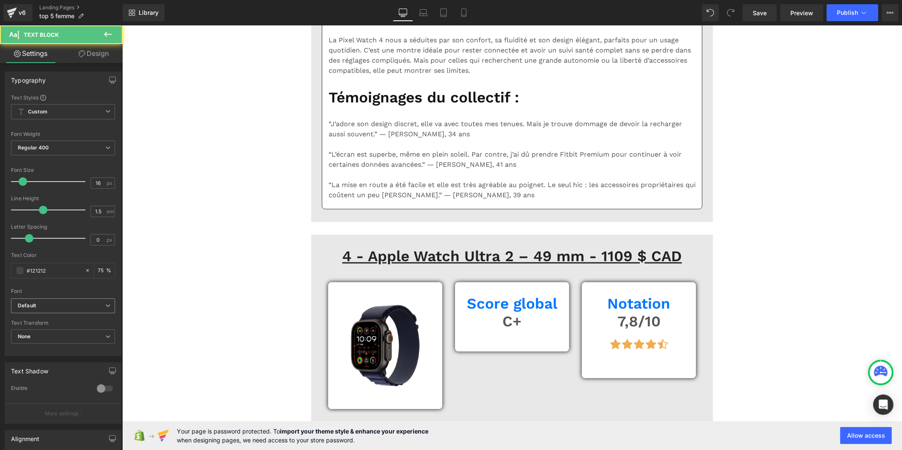
click at [49, 309] on b "Default" at bounding box center [62, 305] width 88 height 7
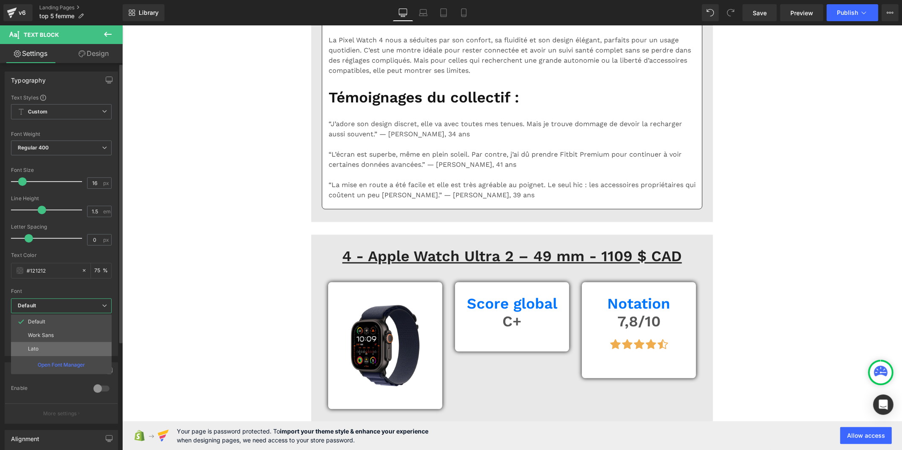
click at [49, 348] on li "Lato" at bounding box center [61, 349] width 101 height 14
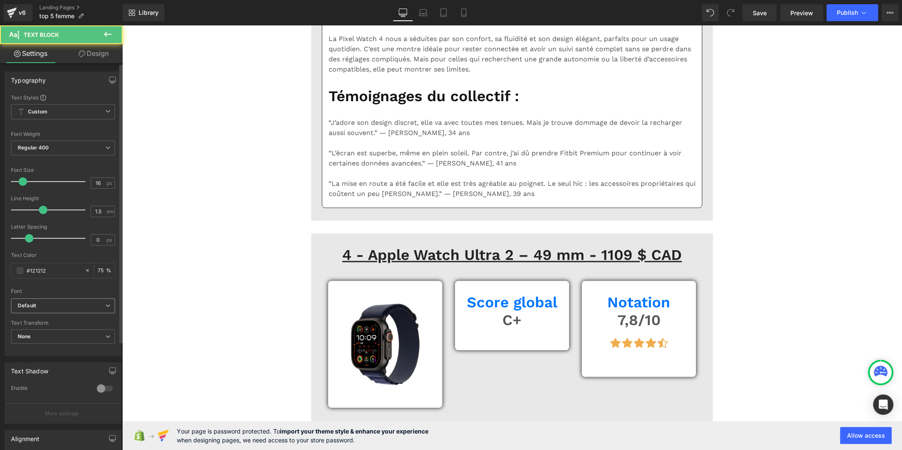
click at [74, 306] on b "Default" at bounding box center [62, 305] width 88 height 7
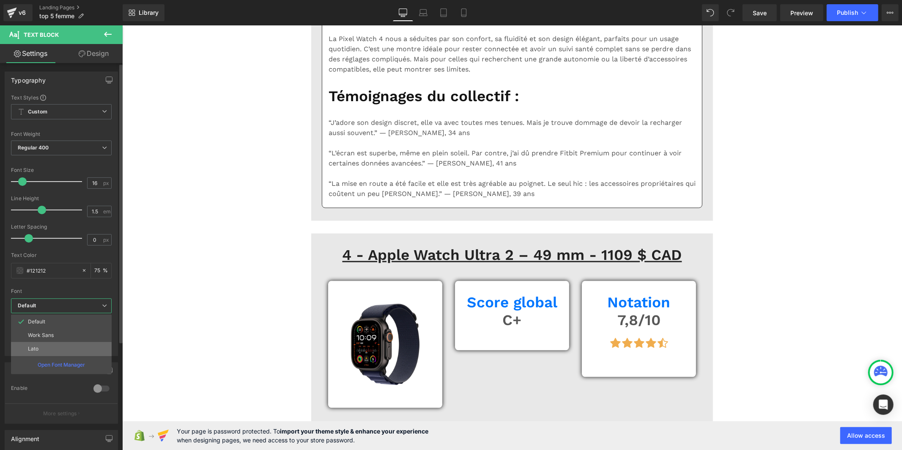
click at [67, 348] on li "Lato" at bounding box center [61, 349] width 101 height 14
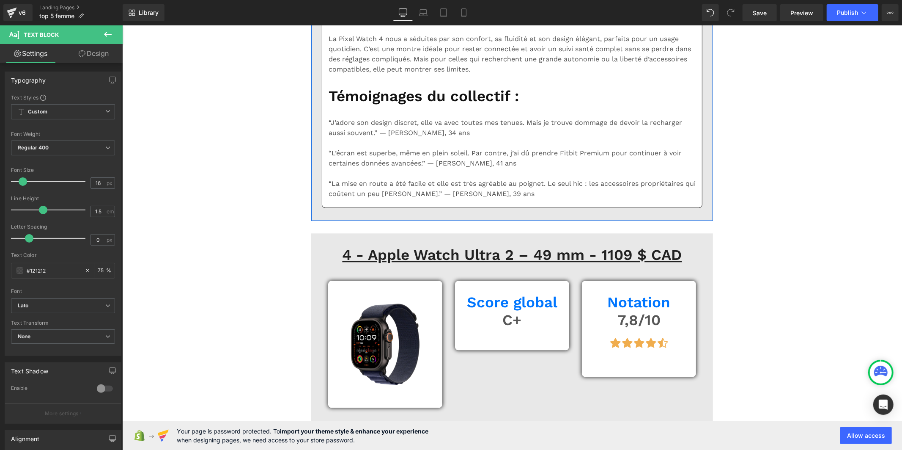
click at [48, 304] on b "Default" at bounding box center [62, 305] width 88 height 7
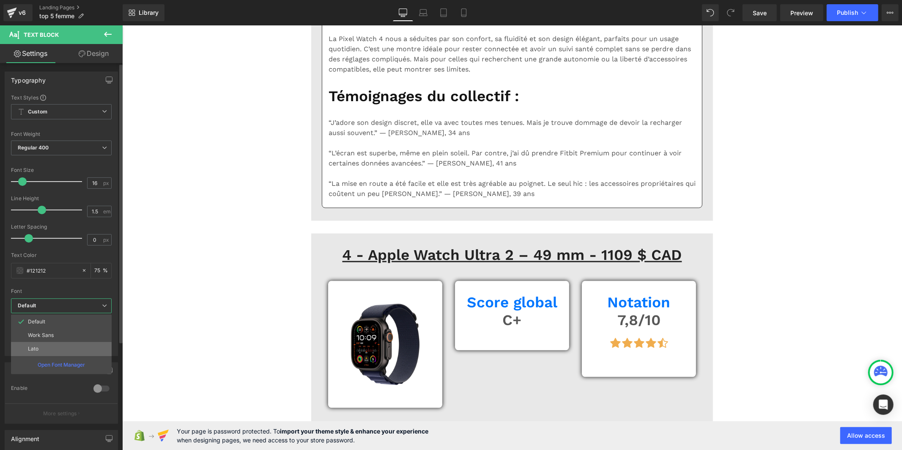
click at [48, 348] on li "Lato" at bounding box center [61, 349] width 101 height 14
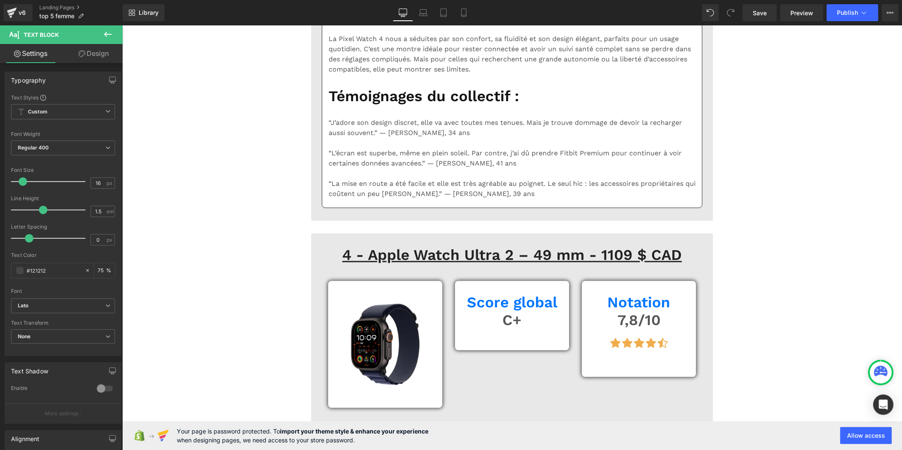
click at [58, 309] on b "Default" at bounding box center [62, 305] width 88 height 7
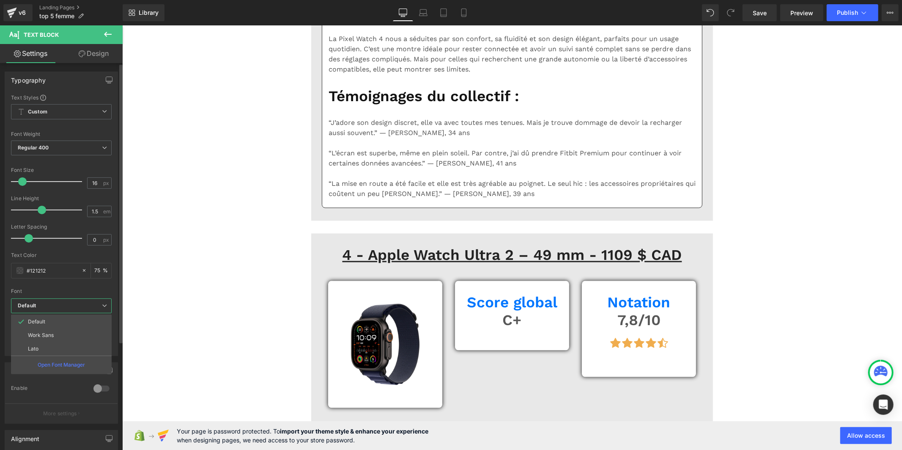
drag, startPoint x: 49, startPoint y: 348, endPoint x: 111, endPoint y: 337, distance: 63.5
click at [54, 348] on li "Lato" at bounding box center [61, 349] width 101 height 14
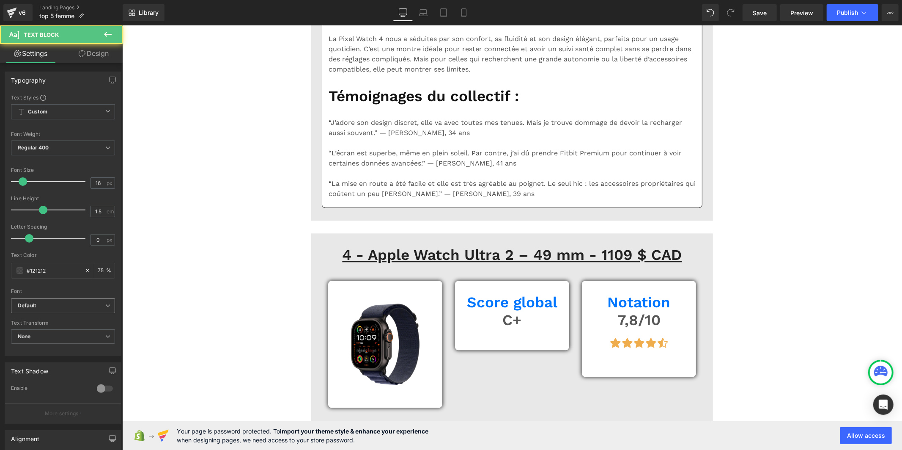
click at [85, 307] on b "Default" at bounding box center [62, 305] width 88 height 7
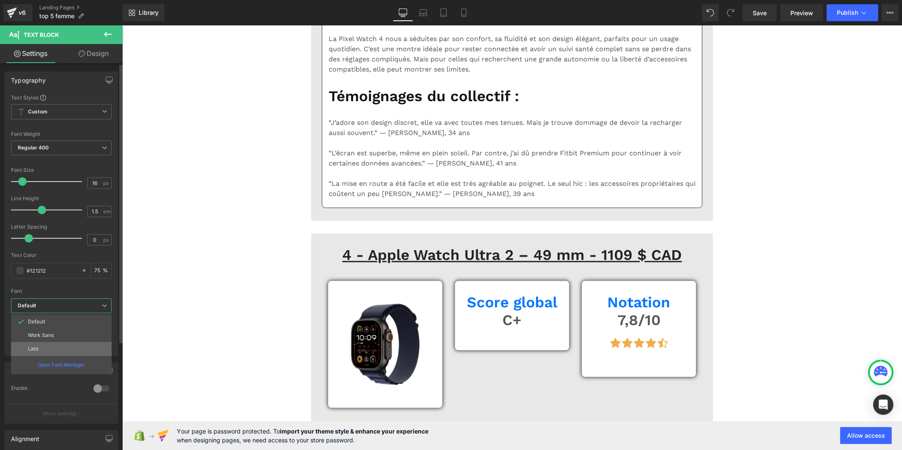
click at [73, 348] on li "Lato" at bounding box center [61, 349] width 101 height 14
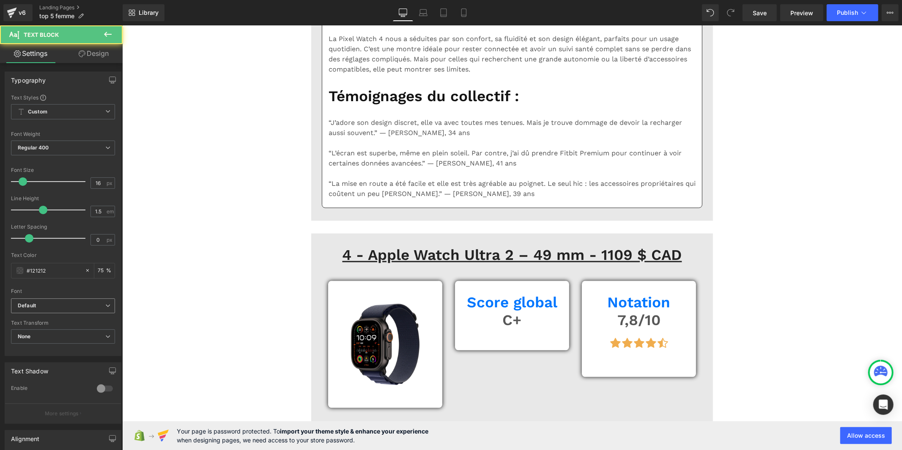
drag, startPoint x: 59, startPoint y: 307, endPoint x: 69, endPoint y: 313, distance: 11.5
click at [61, 309] on b "Default" at bounding box center [62, 305] width 88 height 7
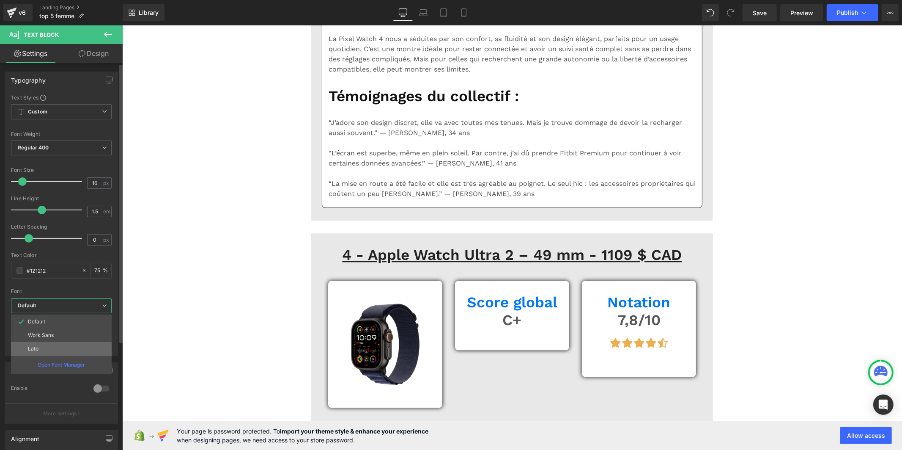
click at [63, 345] on li "Lato" at bounding box center [61, 349] width 101 height 14
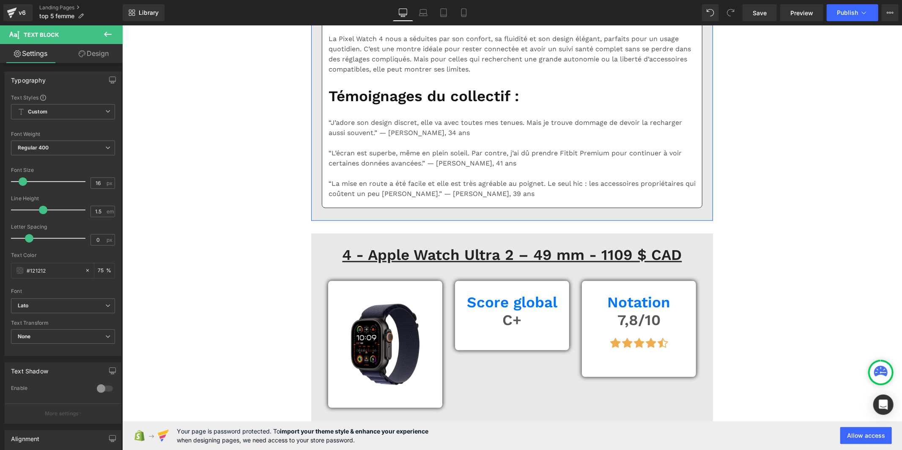
drag, startPoint x: 102, startPoint y: 185, endPoint x: 74, endPoint y: 185, distance: 28.3
click at [74, 185] on div "Font Size 16 px" at bounding box center [63, 181] width 104 height 28
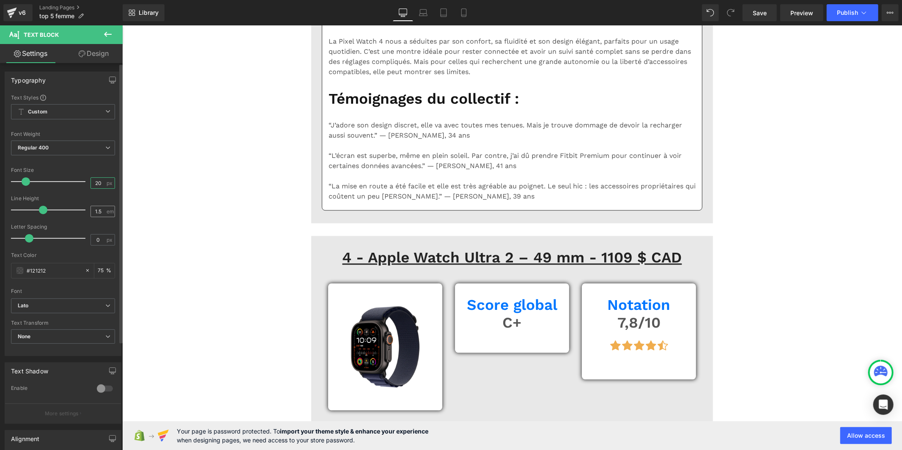
type input "20"
click at [101, 210] on input "1.5" at bounding box center [98, 211] width 15 height 11
type input "1"
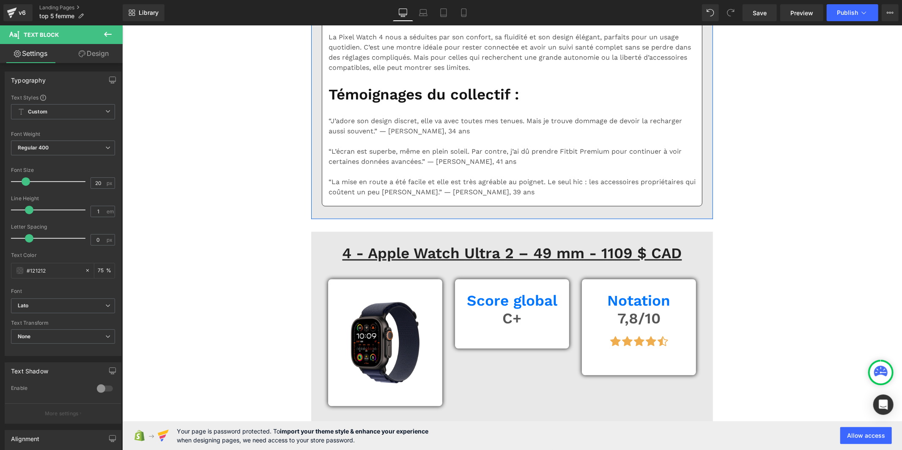
drag, startPoint x: 354, startPoint y: 171, endPoint x: 156, endPoint y: 209, distance: 201.9
click at [100, 212] on input "1.5" at bounding box center [98, 211] width 15 height 11
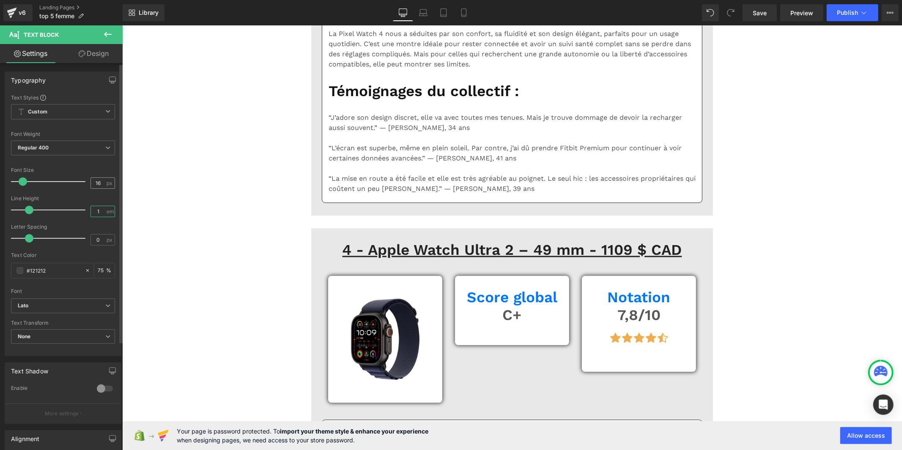
type input "1"
click at [96, 182] on input "16" at bounding box center [98, 183] width 15 height 11
drag, startPoint x: 102, startPoint y: 182, endPoint x: 82, endPoint y: 183, distance: 20.3
click at [82, 183] on div "Font Size 16 px" at bounding box center [63, 181] width 104 height 28
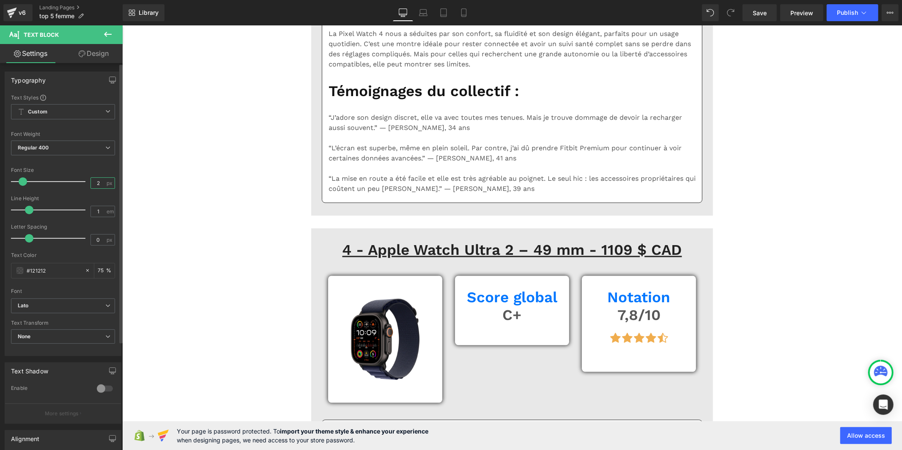
type input "20"
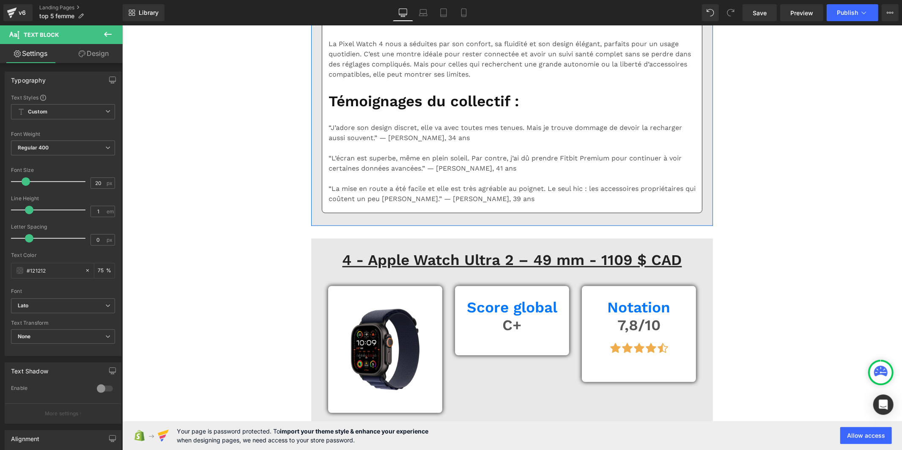
drag, startPoint x: 102, startPoint y: 187, endPoint x: 85, endPoint y: 185, distance: 17.0
click at [85, 185] on div "Font Size 16 px" at bounding box center [63, 181] width 104 height 28
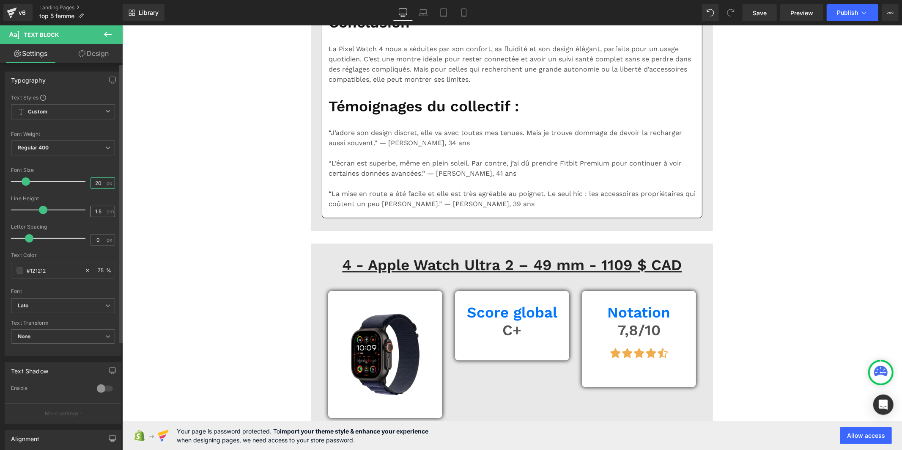
type input "20"
click at [101, 209] on input "1.5" at bounding box center [98, 211] width 15 height 11
type input "1"
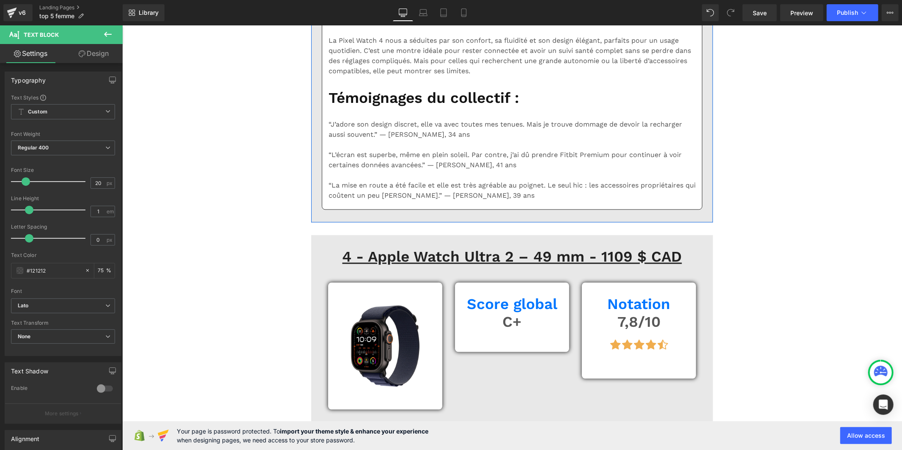
drag, startPoint x: 100, startPoint y: 183, endPoint x: 73, endPoint y: 182, distance: 27.1
click at [73, 182] on div "Font Size 16 px" at bounding box center [63, 181] width 104 height 28
type input "20"
click at [104, 214] on div "1.5 em" at bounding box center [103, 211] width 25 height 11
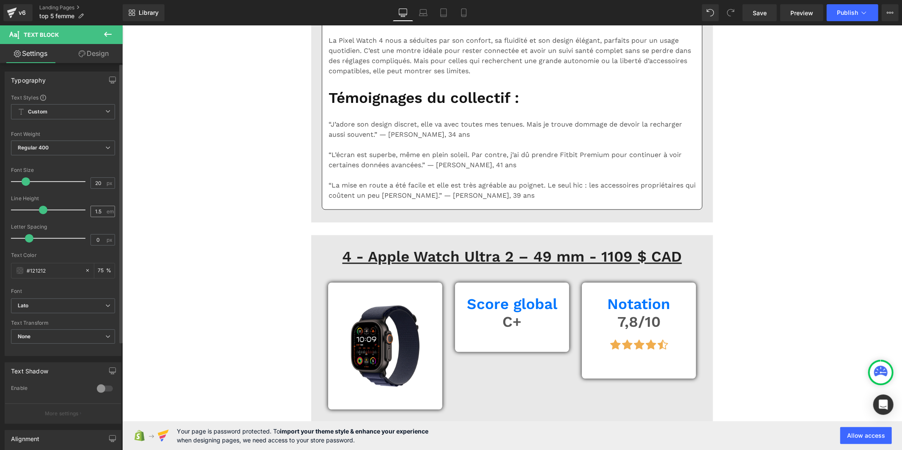
click at [103, 209] on div "1.5 em" at bounding box center [103, 211] width 25 height 11
click at [99, 209] on input "1.5" at bounding box center [98, 211] width 15 height 11
type input "1"
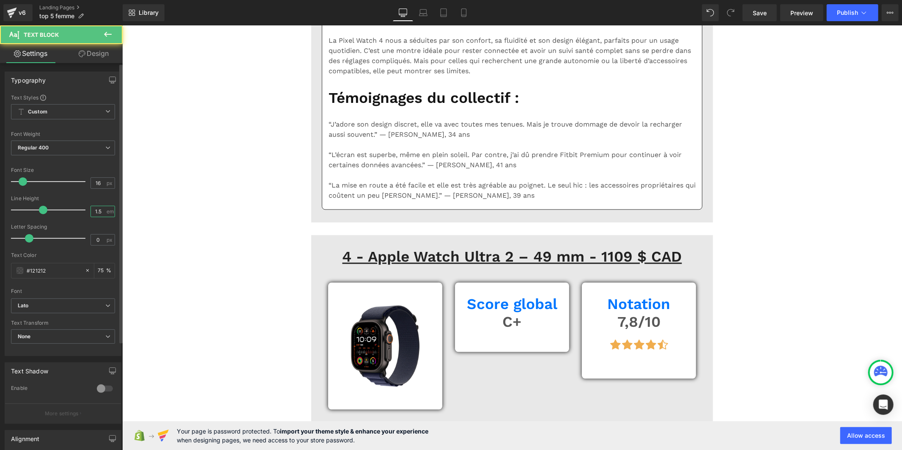
click at [101, 209] on input "1.5" at bounding box center [98, 211] width 15 height 11
type input "1"
drag, startPoint x: 99, startPoint y: 184, endPoint x: 80, endPoint y: 182, distance: 19.9
click at [80, 182] on div "Font Size 16 px" at bounding box center [63, 181] width 104 height 28
type input "20"
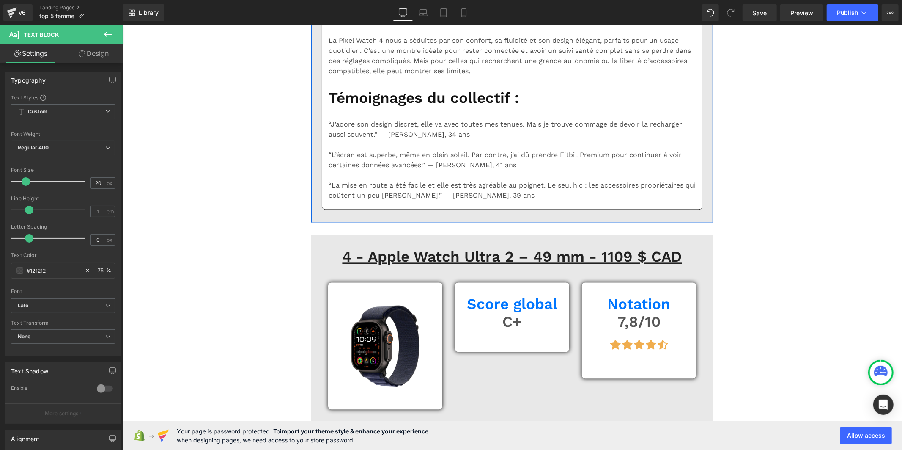
drag, startPoint x: 99, startPoint y: 181, endPoint x: 80, endPoint y: 181, distance: 18.2
click at [80, 181] on div "Font Size 16 px" at bounding box center [63, 181] width 104 height 28
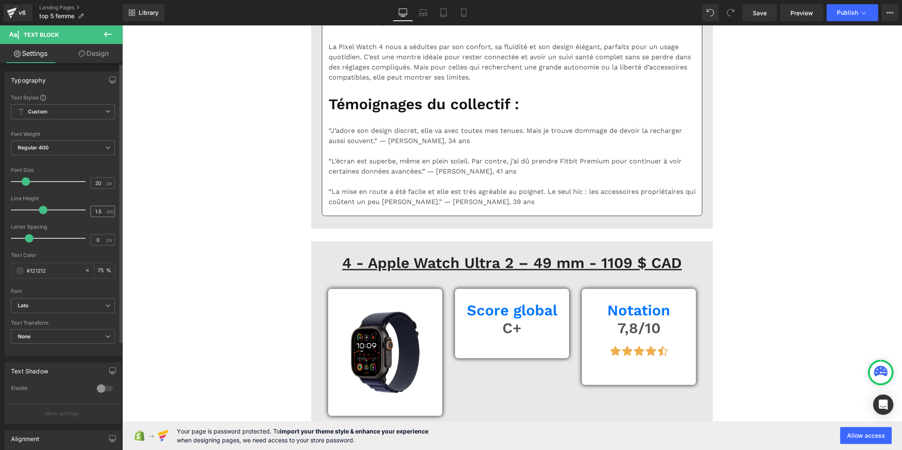
type input "20"
click at [99, 210] on input "1.5" at bounding box center [98, 211] width 15 height 11
type input "1"
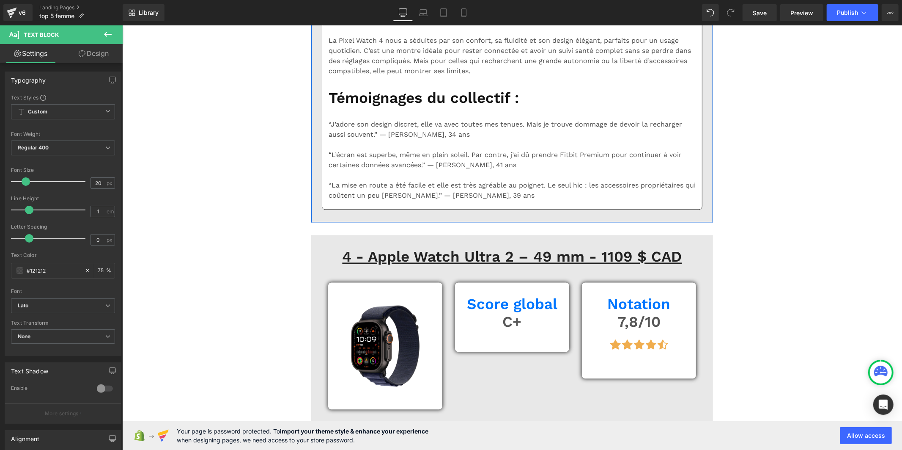
click at [100, 183] on input "16" at bounding box center [98, 183] width 15 height 11
type input "1"
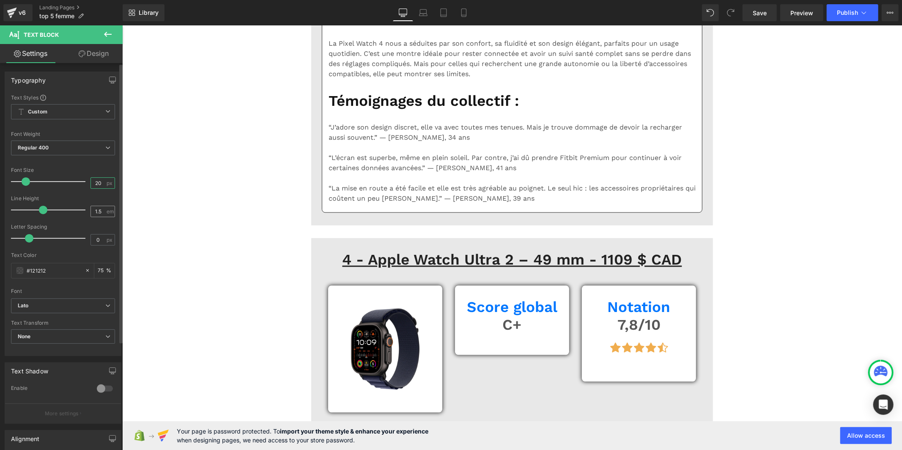
type input "20"
click at [98, 210] on input "1.5" at bounding box center [98, 211] width 15 height 11
type input "1"
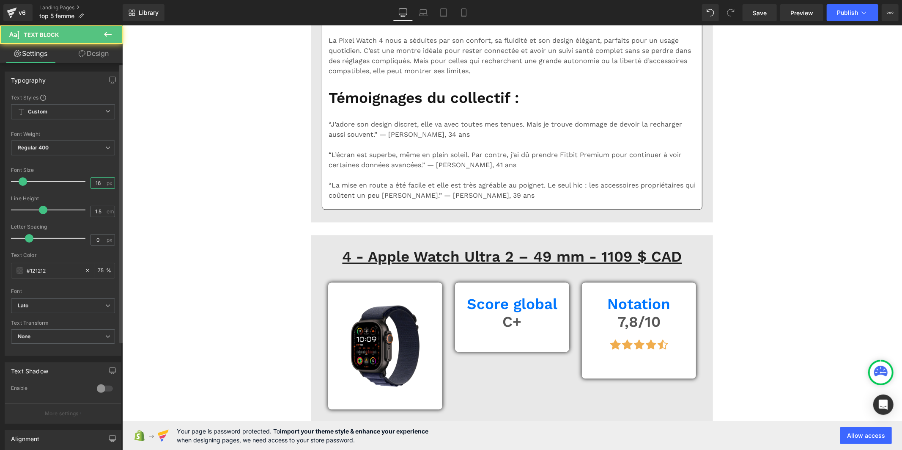
click at [101, 183] on input "16" at bounding box center [98, 183] width 15 height 11
type input "1"
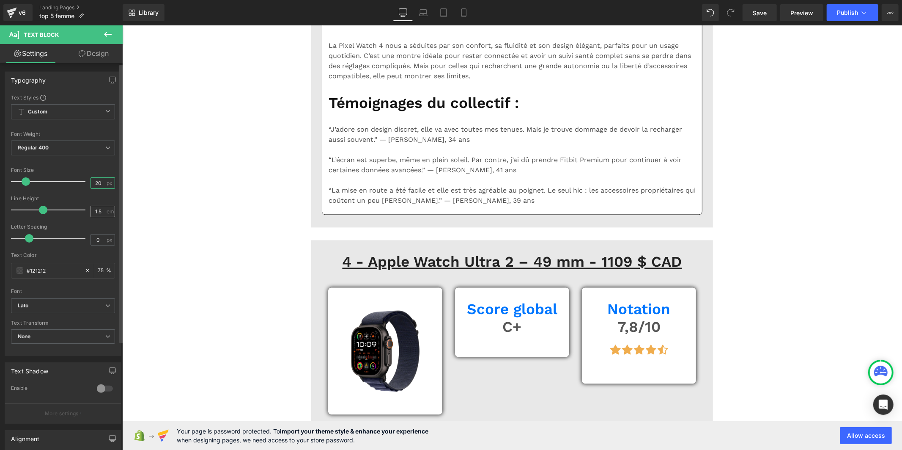
type input "20"
click at [99, 212] on input "1.5" at bounding box center [98, 211] width 15 height 11
type input "1"
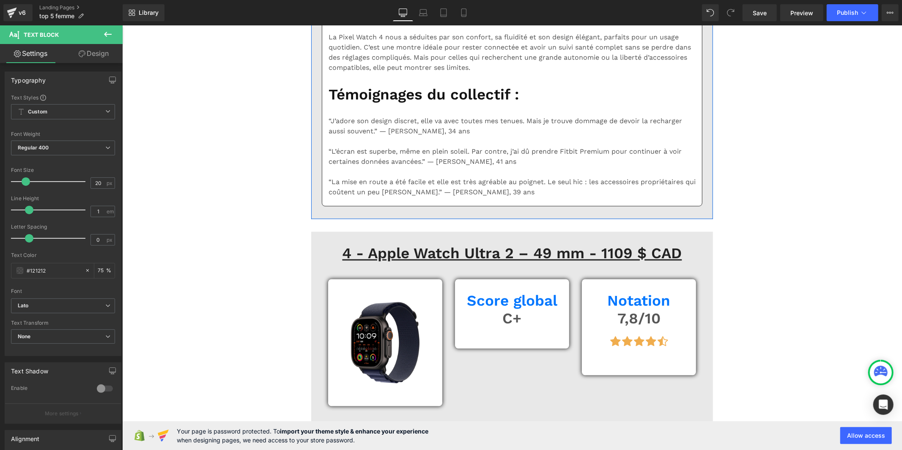
drag, startPoint x: 91, startPoint y: 182, endPoint x: 84, endPoint y: 182, distance: 6.8
click at [84, 182] on div "Font Size 16 px" at bounding box center [63, 181] width 104 height 28
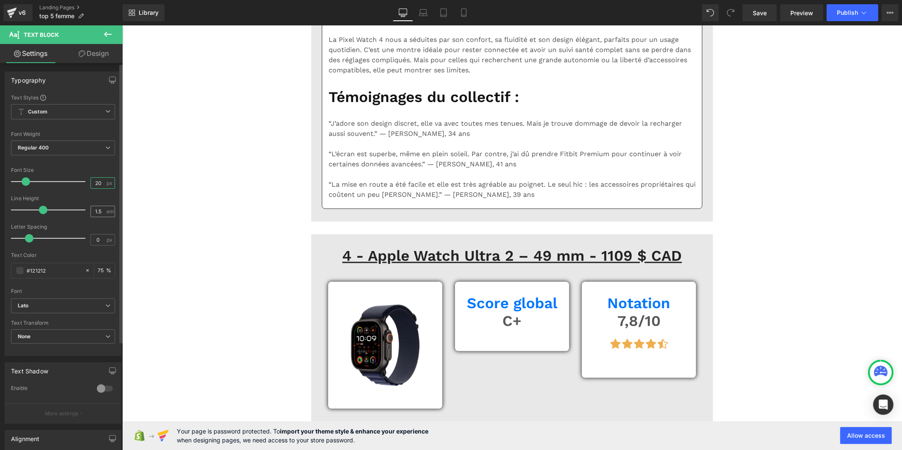
type input "20"
click at [101, 212] on input "1.5" at bounding box center [98, 211] width 15 height 11
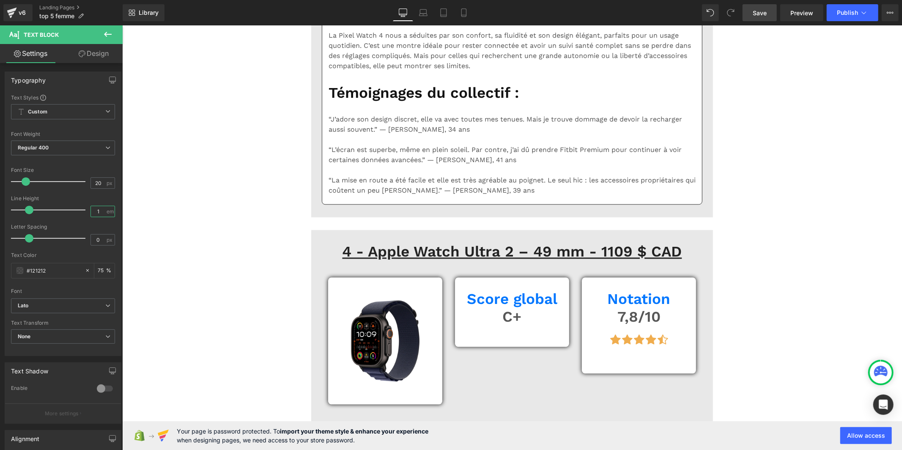
type input "1"
click at [752, 11] on link "Save" at bounding box center [760, 12] width 34 height 17
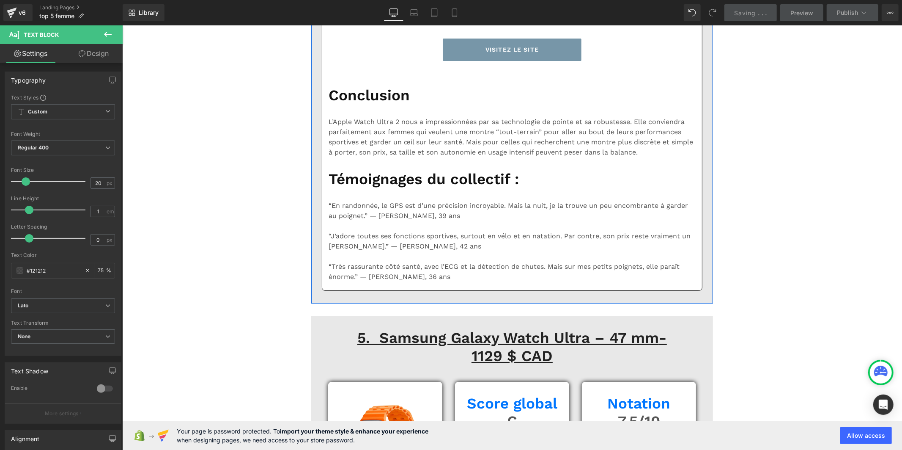
scroll to position [5310, 0]
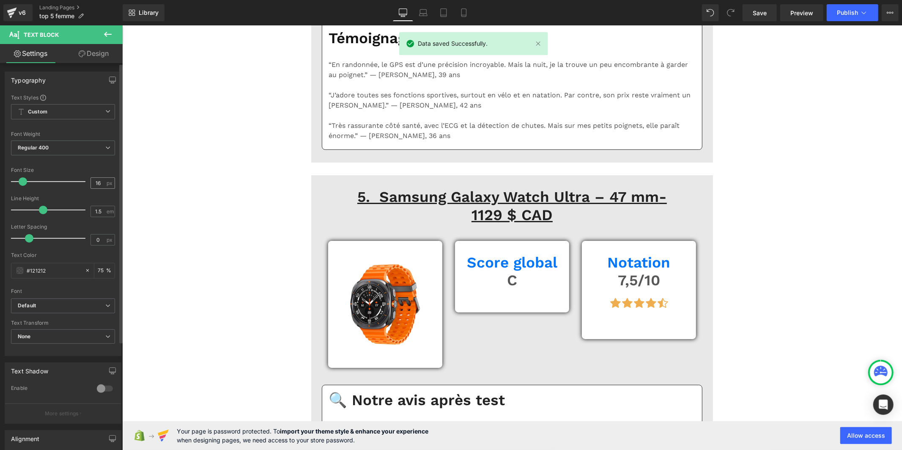
click at [103, 184] on div "16 px" at bounding box center [103, 182] width 25 height 11
drag, startPoint x: 100, startPoint y: 182, endPoint x: 87, endPoint y: 182, distance: 12.7
click at [91, 182] on input "16" at bounding box center [98, 183] width 15 height 11
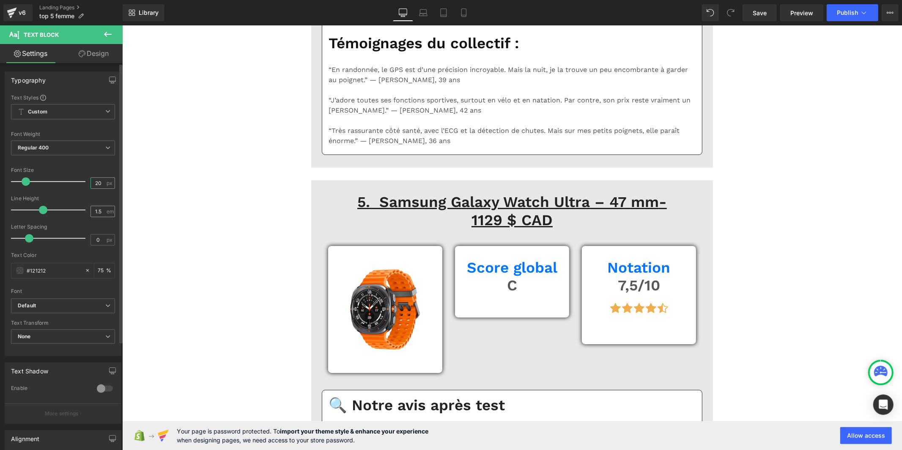
type input "20"
click at [97, 211] on input "1.5" at bounding box center [98, 211] width 15 height 11
type input "1"
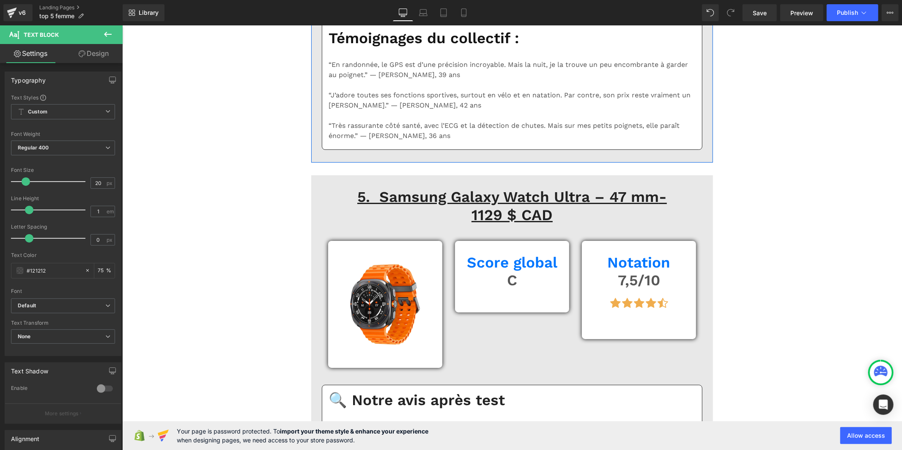
click at [99, 184] on input "16" at bounding box center [98, 183] width 15 height 11
type input "1"
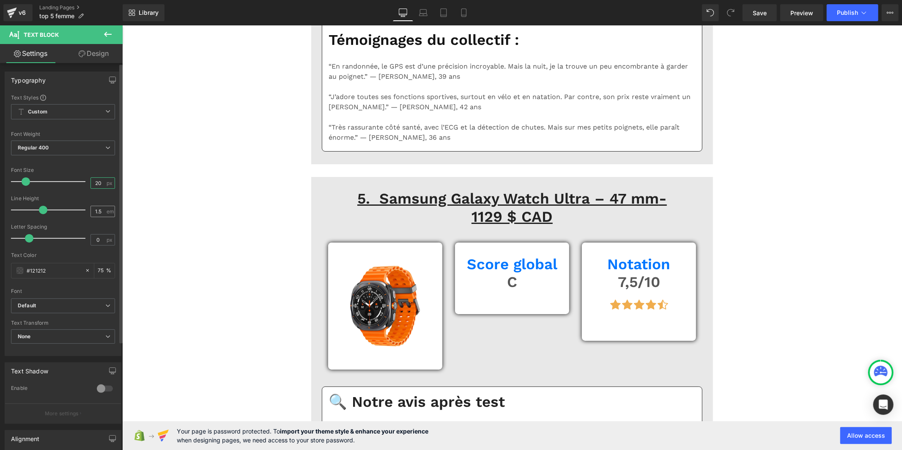
type input "20"
click at [99, 211] on input "1.5" at bounding box center [98, 211] width 15 height 11
type input "1"
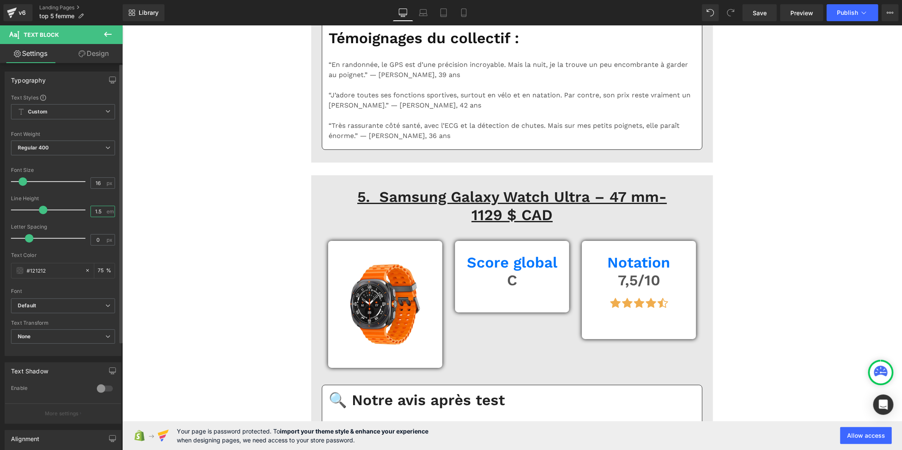
click at [102, 213] on input "1.5" at bounding box center [98, 211] width 15 height 11
type input "1"
drag, startPoint x: 102, startPoint y: 181, endPoint x: 64, endPoint y: 181, distance: 38.1
click at [64, 181] on div "Font Size 16 px" at bounding box center [63, 181] width 104 height 28
type input "20"
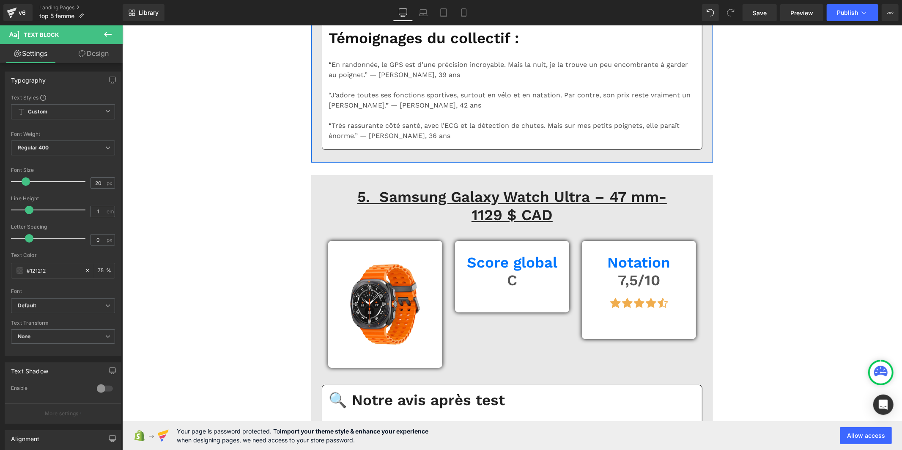
click at [100, 180] on input "16" at bounding box center [98, 183] width 15 height 11
type input "1"
type input "20"
click at [99, 211] on input "1.5" at bounding box center [98, 211] width 15 height 11
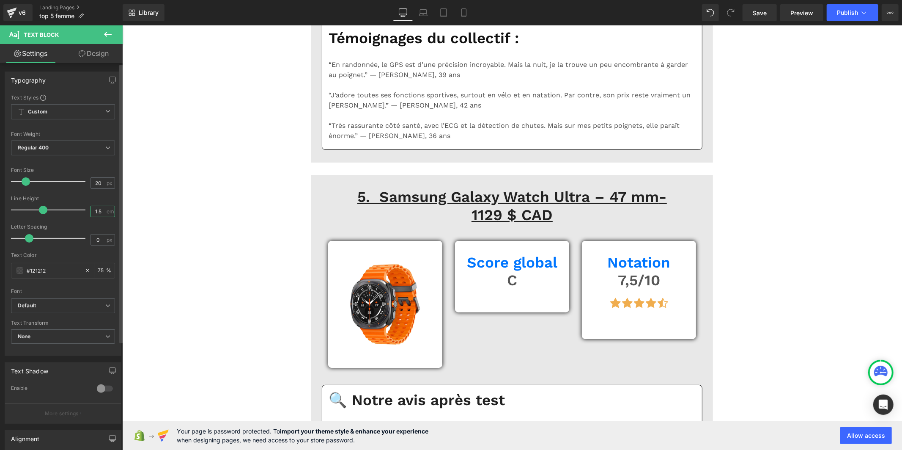
type input "1"
click at [103, 185] on div "16 px" at bounding box center [103, 182] width 25 height 11
click at [100, 180] on input "16" at bounding box center [98, 183] width 15 height 11
type input "1"
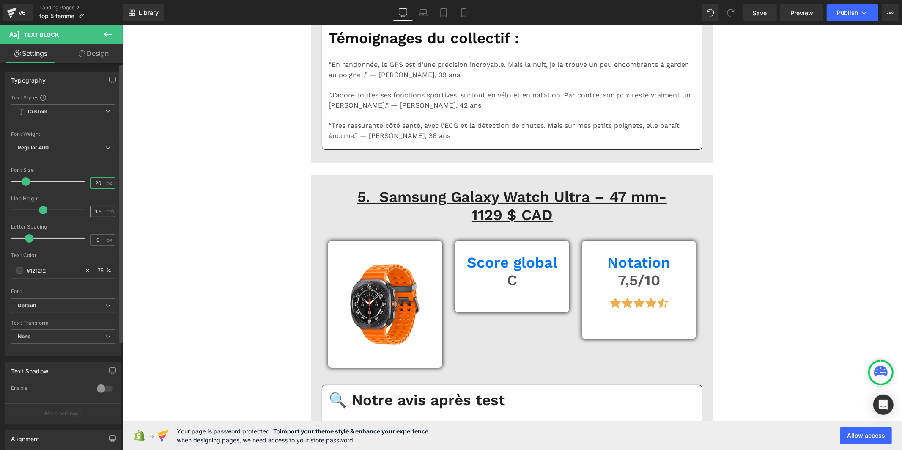
type input "20"
click at [99, 209] on input "1.5" at bounding box center [98, 211] width 15 height 11
type input "1"
click at [99, 183] on input "16" at bounding box center [98, 183] width 15 height 11
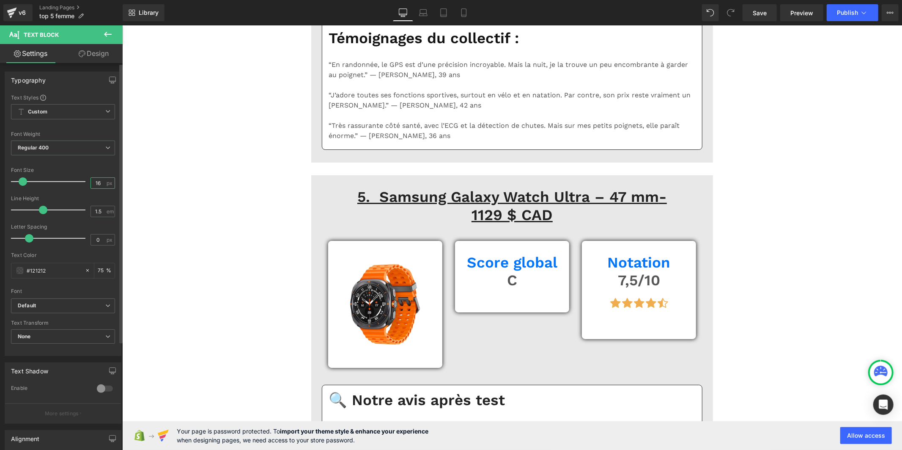
type input "1"
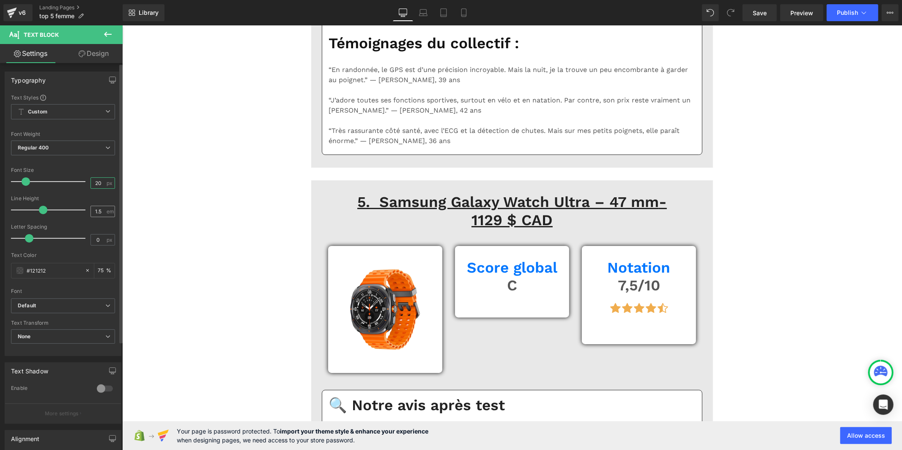
type input "20"
click at [101, 212] on input "1.5" at bounding box center [98, 211] width 15 height 11
type input "1"
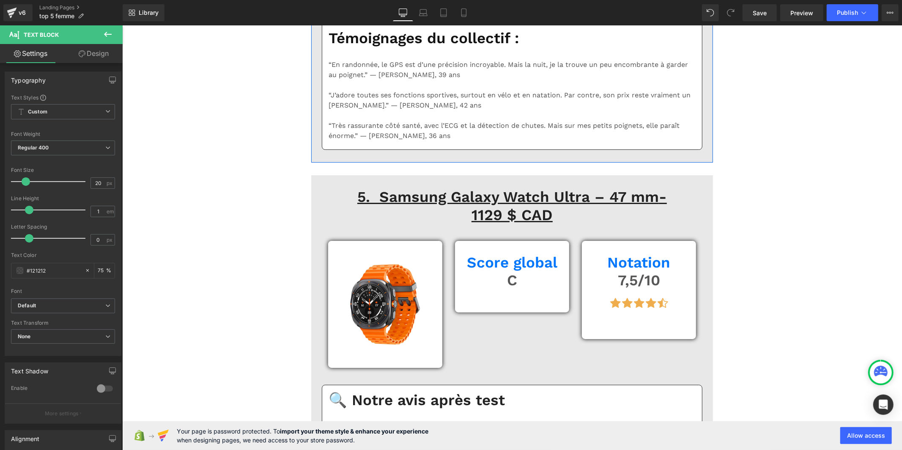
click at [102, 183] on input "16" at bounding box center [98, 183] width 15 height 11
type input "1"
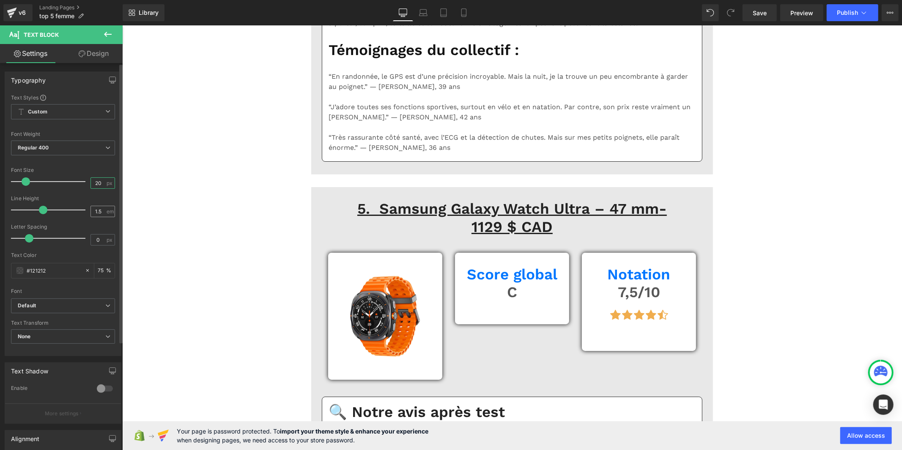
type input "20"
click at [99, 214] on input "1.5" at bounding box center [98, 211] width 15 height 11
type input "1"
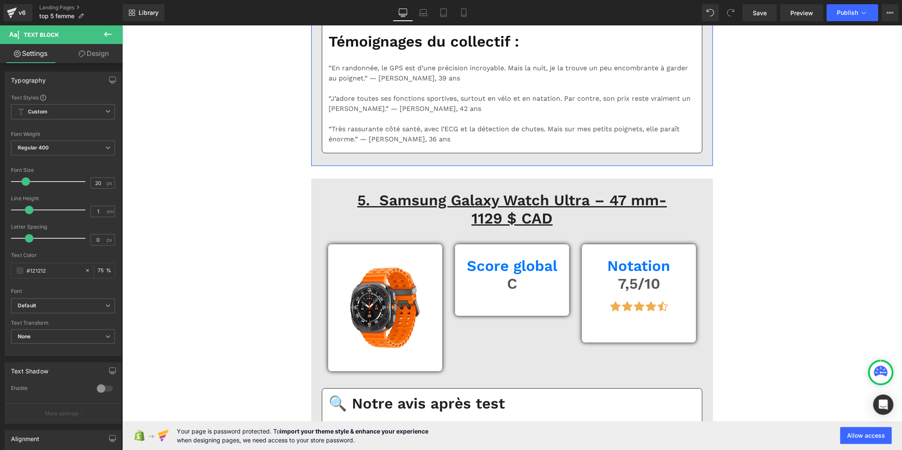
drag, startPoint x: 99, startPoint y: 181, endPoint x: 87, endPoint y: 181, distance: 12.3
click at [91, 181] on input "16" at bounding box center [98, 183] width 15 height 11
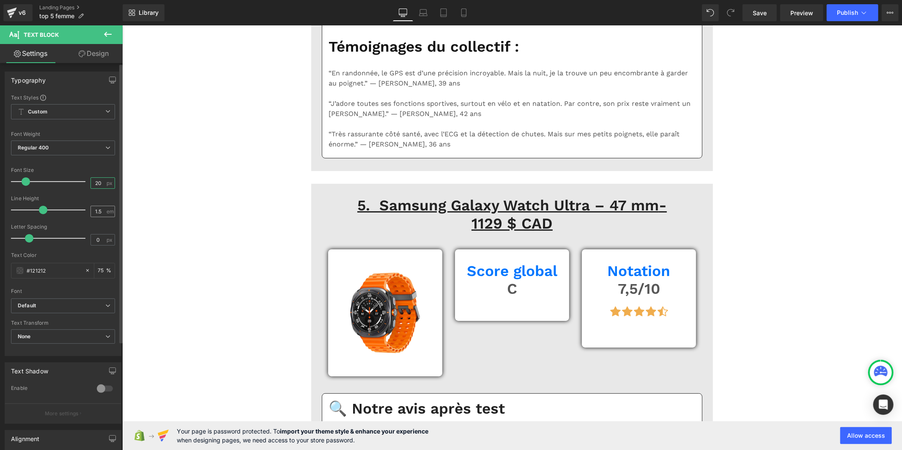
type input "20"
click at [100, 210] on input "1.5" at bounding box center [98, 211] width 15 height 11
type input "1"
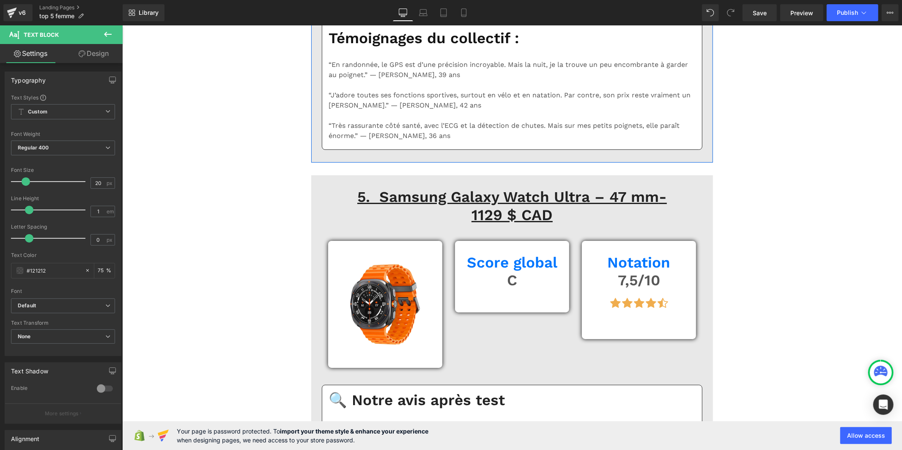
click at [97, 181] on input "16" at bounding box center [98, 183] width 15 height 11
type input "1"
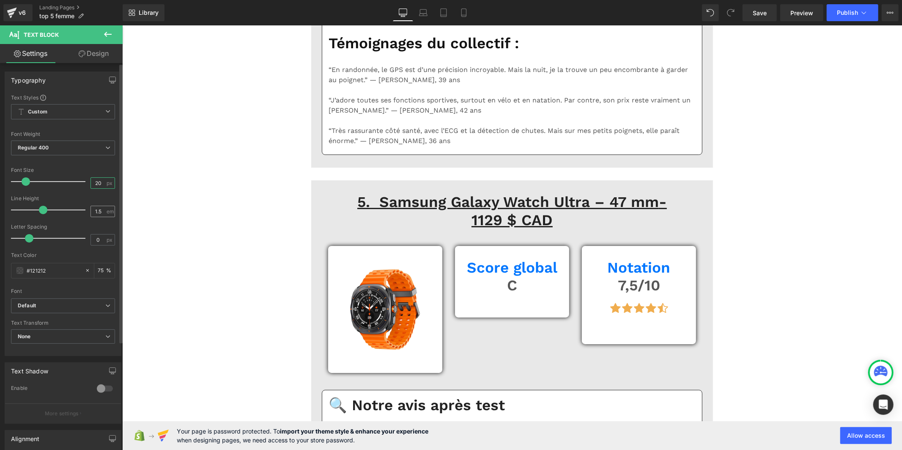
type input "20"
click at [100, 214] on input "1.5" at bounding box center [98, 211] width 15 height 11
type input "1"
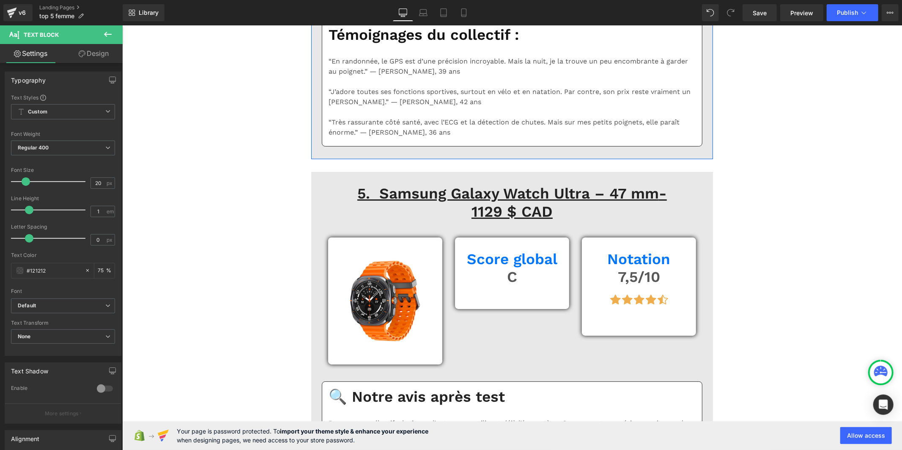
click at [99, 183] on input "16" at bounding box center [98, 183] width 15 height 11
type input "1"
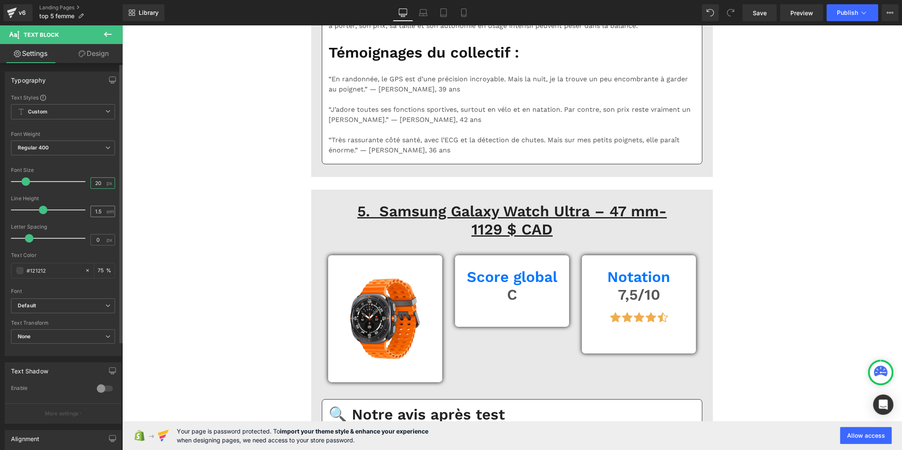
type input "20"
click at [99, 210] on input "1.5" at bounding box center [98, 211] width 15 height 11
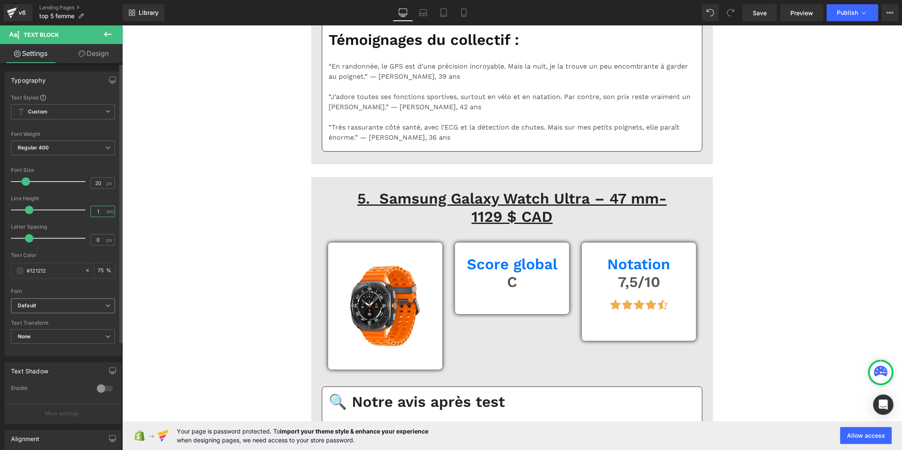
type input "1"
click at [65, 307] on b "Default" at bounding box center [62, 305] width 88 height 7
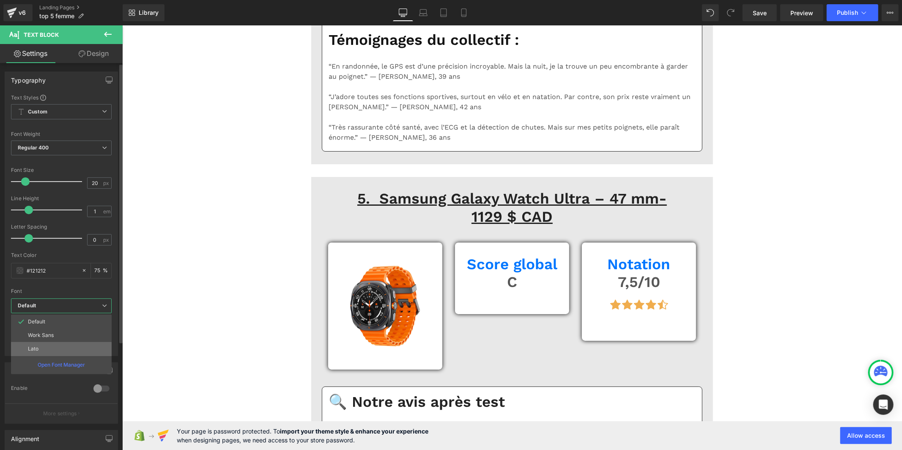
click at [60, 348] on li "Lato" at bounding box center [61, 349] width 101 height 14
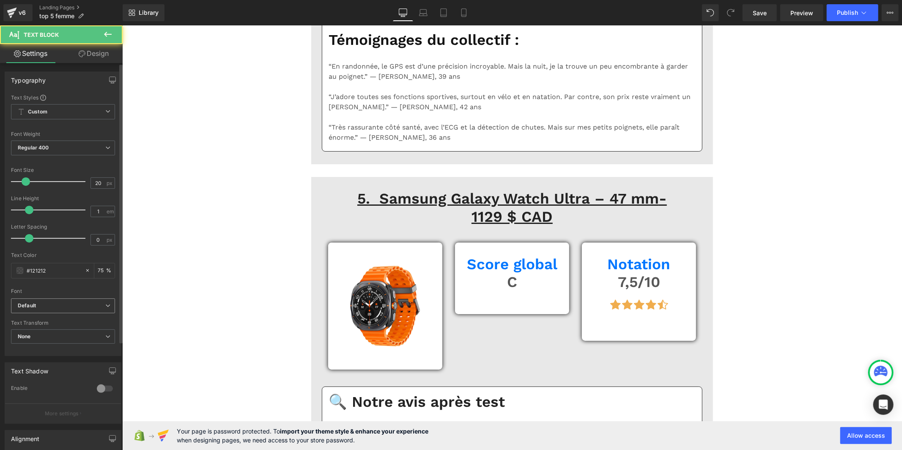
click at [88, 307] on b "Default" at bounding box center [62, 305] width 88 height 7
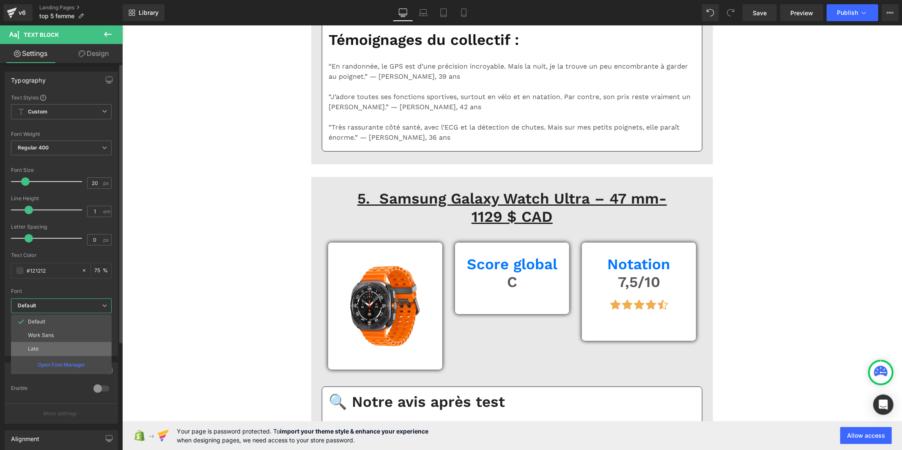
click at [76, 346] on li "Lato" at bounding box center [61, 349] width 101 height 14
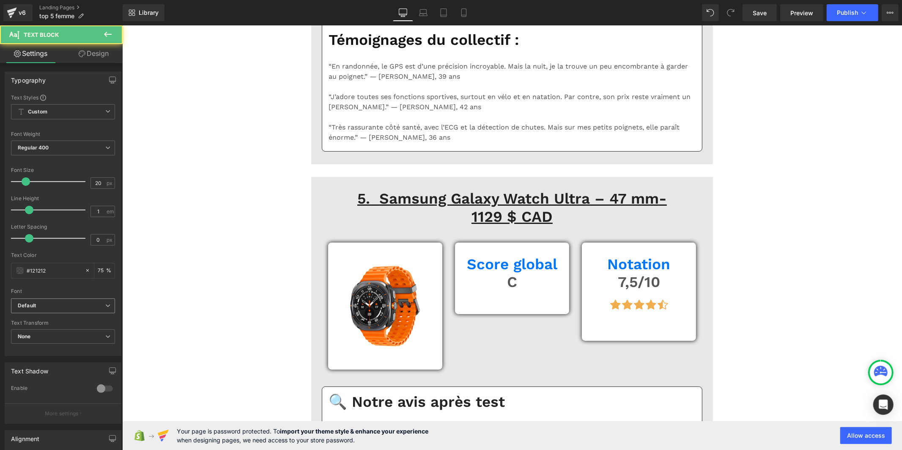
click at [75, 310] on span "Default" at bounding box center [63, 305] width 104 height 15
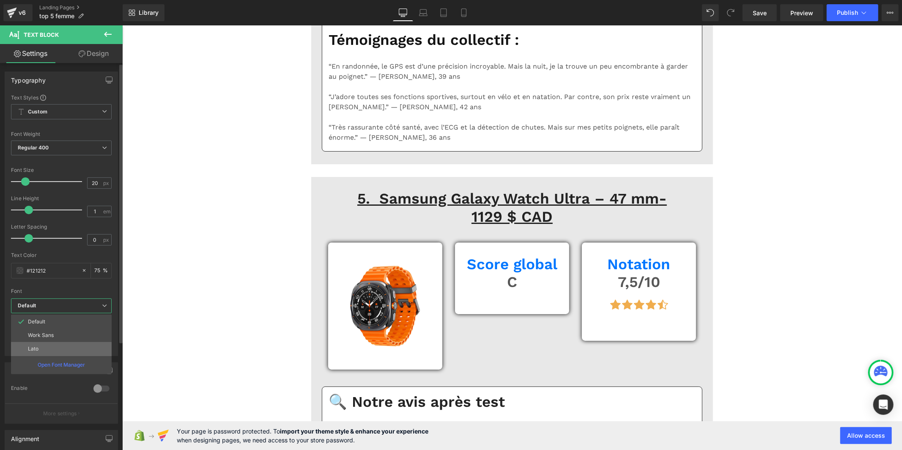
click at [64, 348] on li "Lato" at bounding box center [61, 349] width 101 height 14
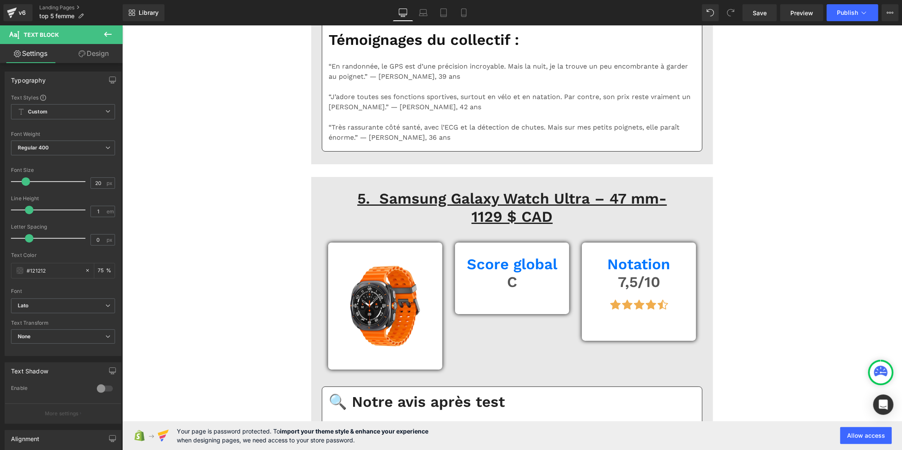
drag, startPoint x: 55, startPoint y: 302, endPoint x: 56, endPoint y: 307, distance: 5.1
click at [55, 303] on b "Default" at bounding box center [62, 305] width 88 height 7
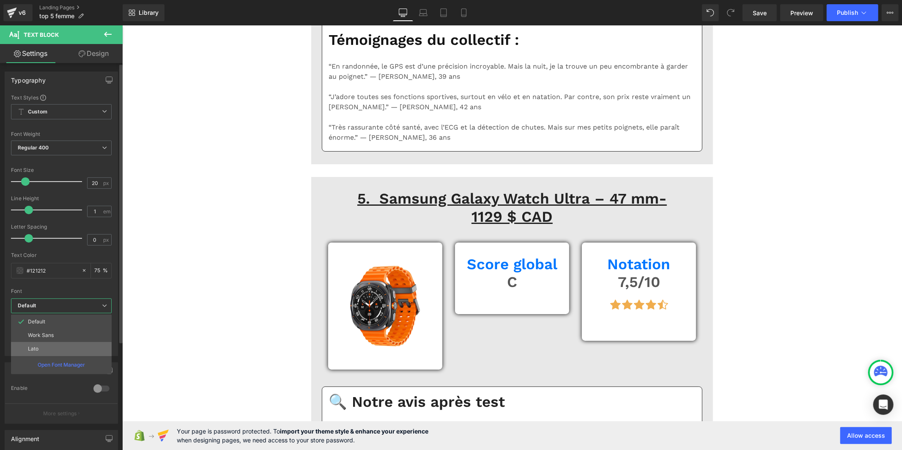
click at [58, 346] on li "Lato" at bounding box center [61, 349] width 101 height 14
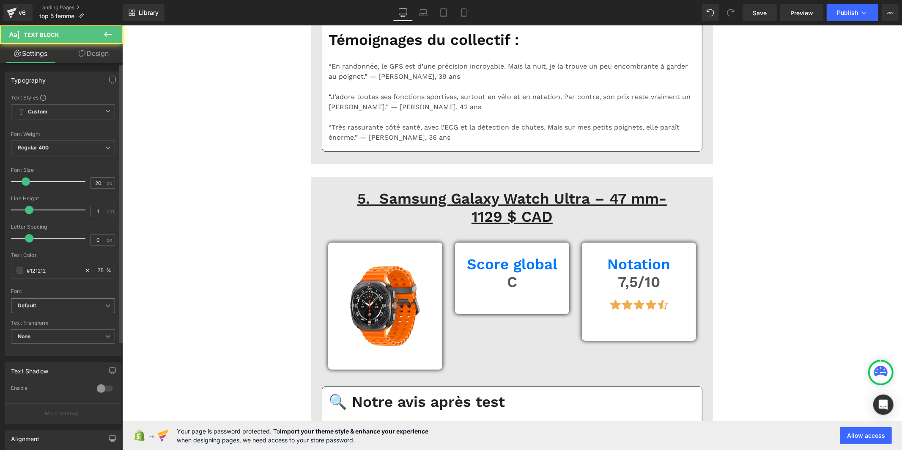
click at [62, 303] on b "Default" at bounding box center [62, 305] width 88 height 7
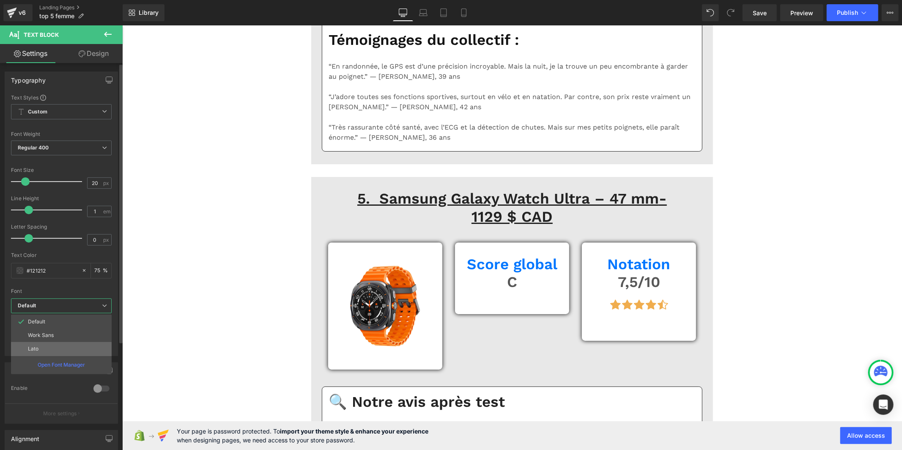
click at [53, 346] on li "Lato" at bounding box center [61, 349] width 101 height 14
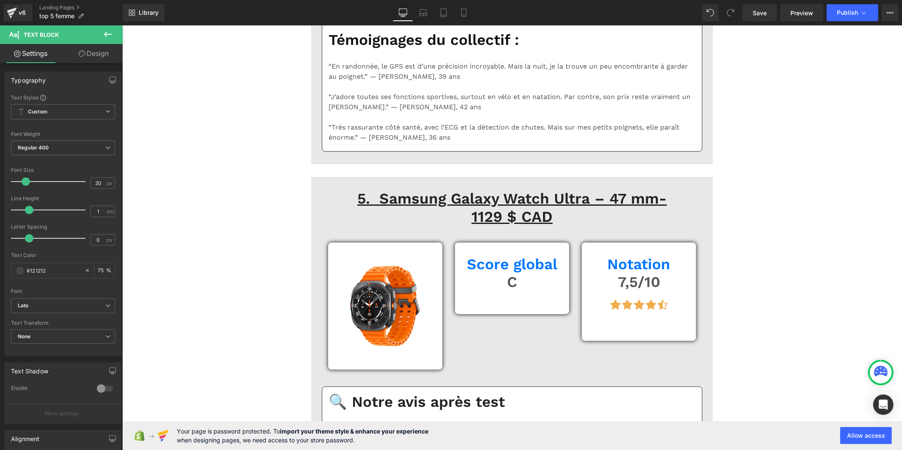
click at [77, 307] on b "Default" at bounding box center [62, 305] width 88 height 7
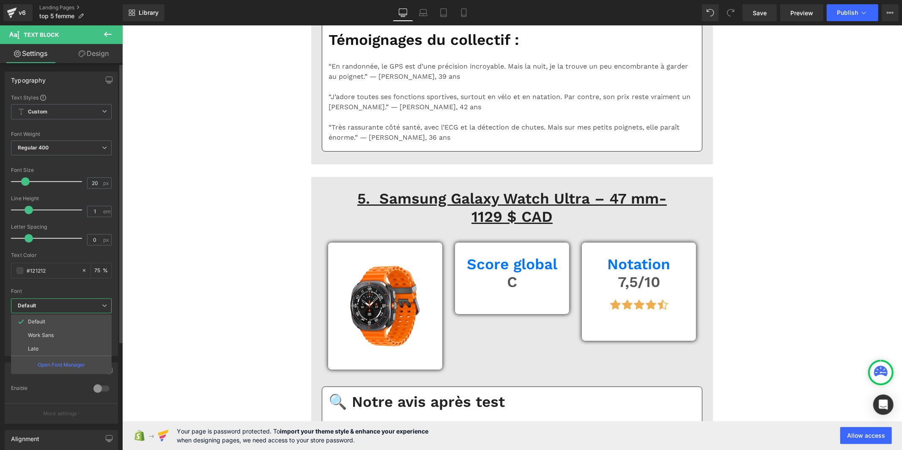
drag, startPoint x: 69, startPoint y: 345, endPoint x: 83, endPoint y: 333, distance: 18.6
click at [69, 346] on li "Lato" at bounding box center [61, 349] width 101 height 14
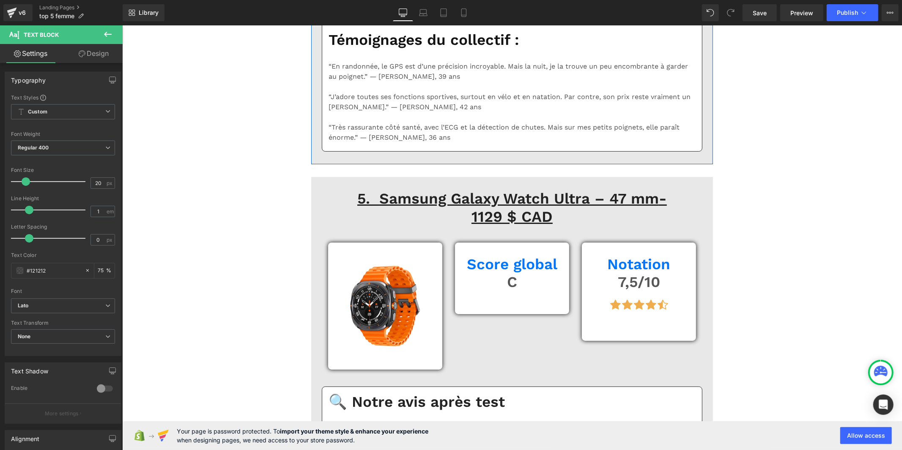
click at [84, 306] on b "Default" at bounding box center [62, 305] width 88 height 7
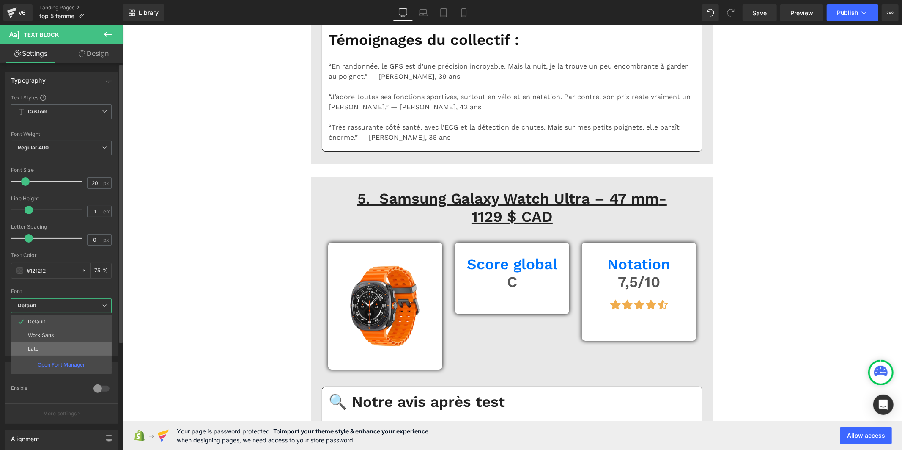
click at [72, 346] on li "Lato" at bounding box center [61, 349] width 101 height 14
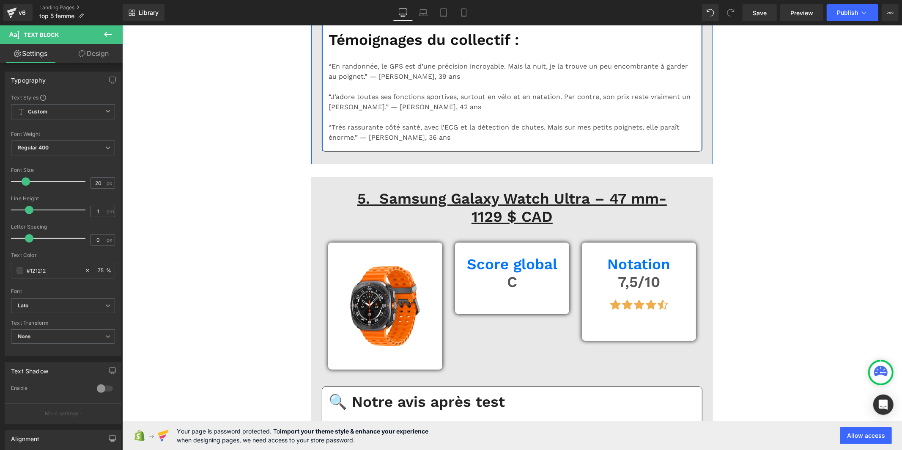
click at [99, 306] on b "Default" at bounding box center [62, 305] width 88 height 7
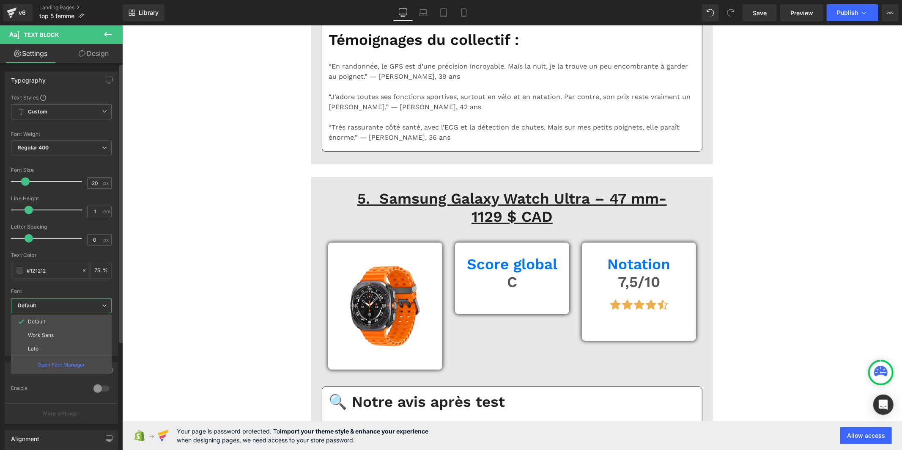
click at [75, 348] on li "Lato" at bounding box center [61, 349] width 101 height 14
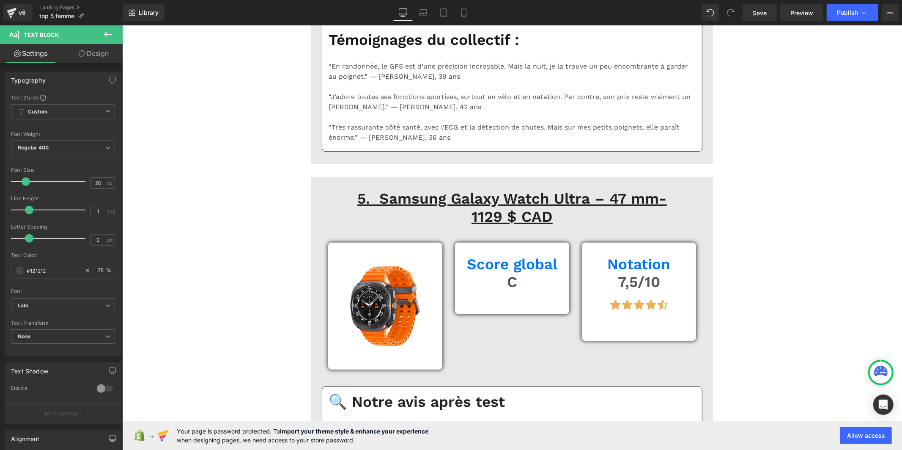
click at [49, 309] on b "Default" at bounding box center [62, 305] width 88 height 7
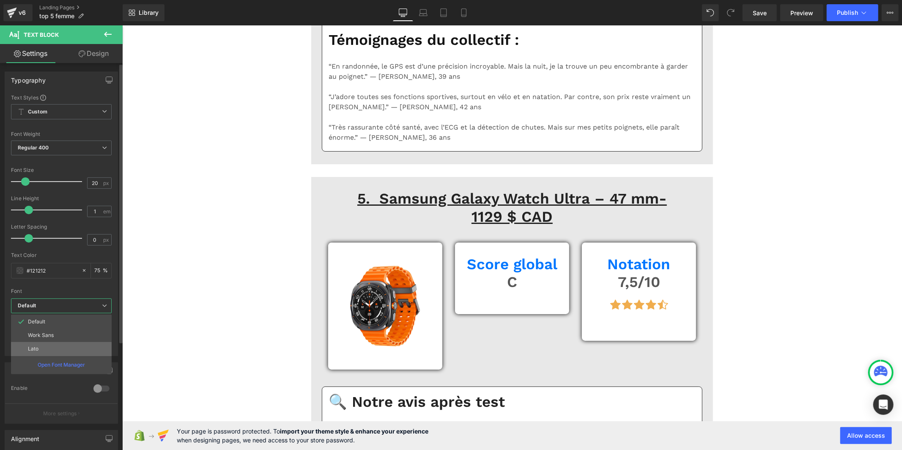
click at [51, 346] on li "Lato" at bounding box center [61, 349] width 101 height 14
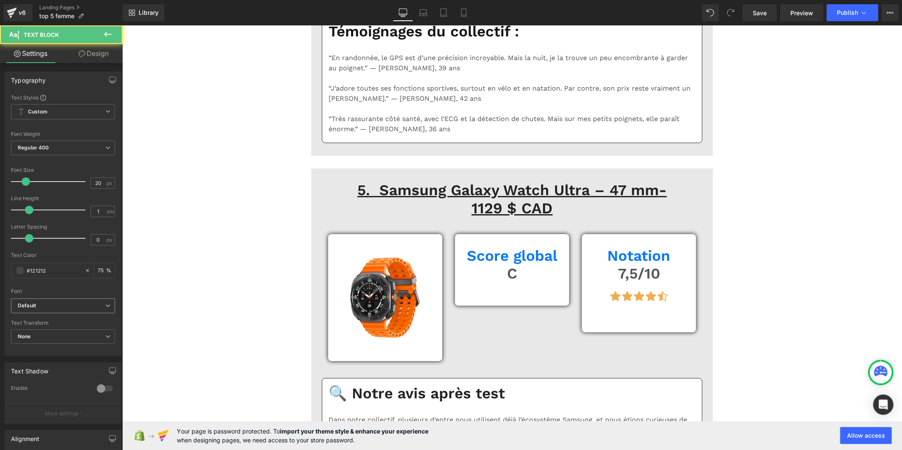
click at [40, 306] on b "Default" at bounding box center [62, 305] width 88 height 7
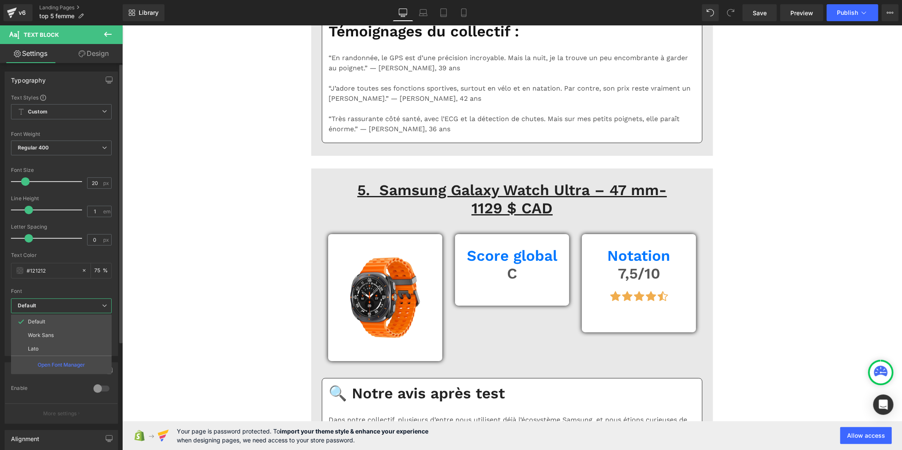
click at [42, 348] on li "Lato" at bounding box center [61, 349] width 101 height 14
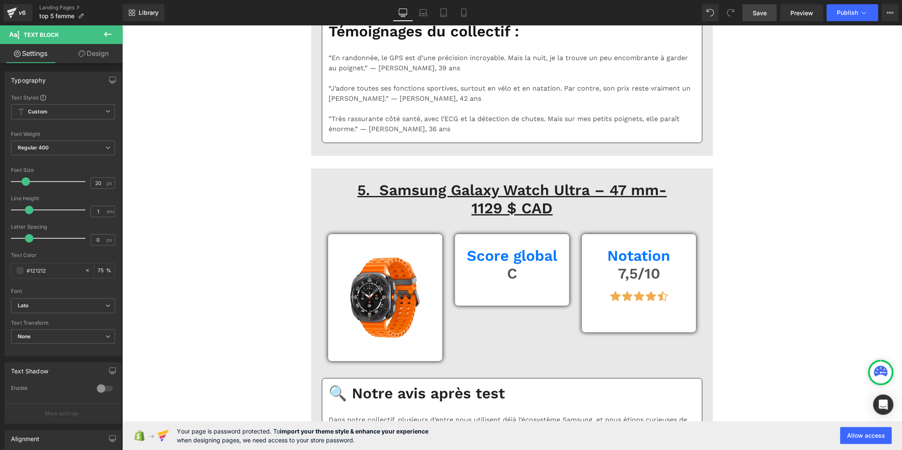
click at [764, 9] on span "Save" at bounding box center [760, 12] width 14 height 9
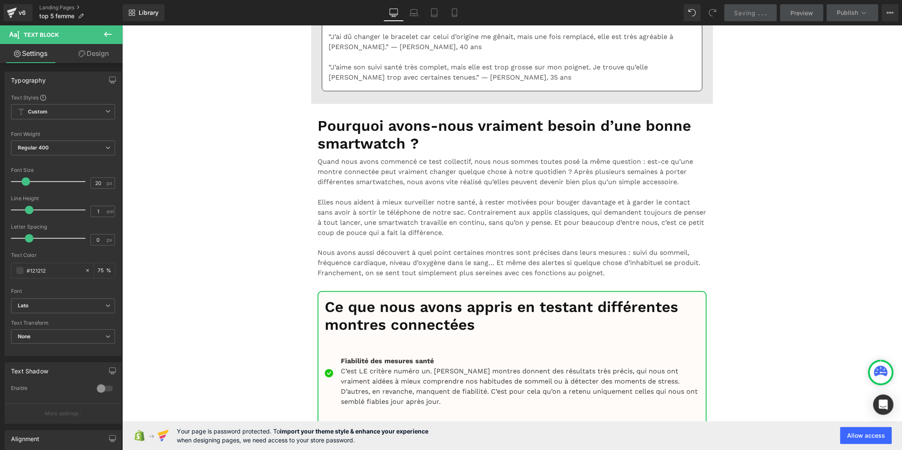
scroll to position [6578, 0]
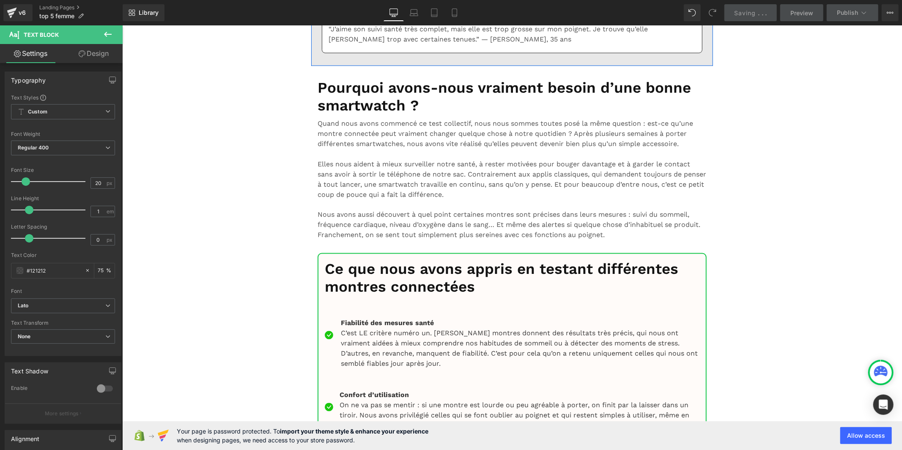
drag, startPoint x: 100, startPoint y: 184, endPoint x: 82, endPoint y: 185, distance: 18.2
click at [82, 185] on div "Font Size 16 px" at bounding box center [63, 181] width 104 height 28
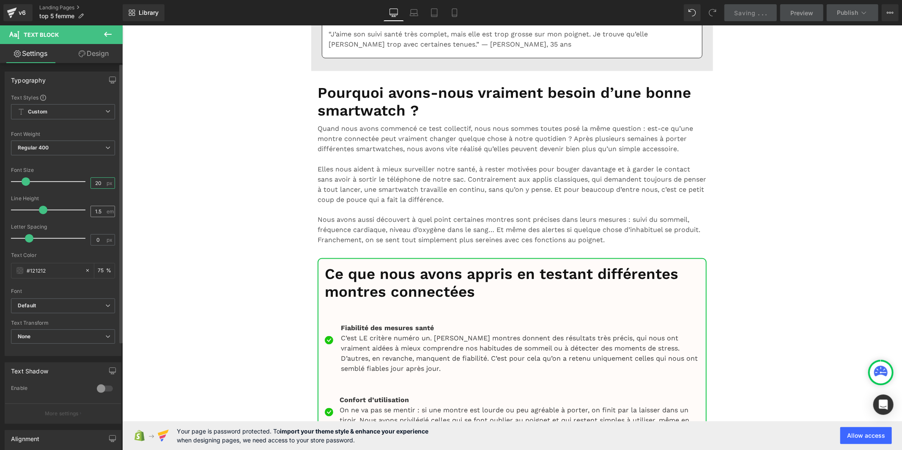
type input "20"
click at [98, 210] on input "1.5" at bounding box center [98, 211] width 15 height 11
type input "1"
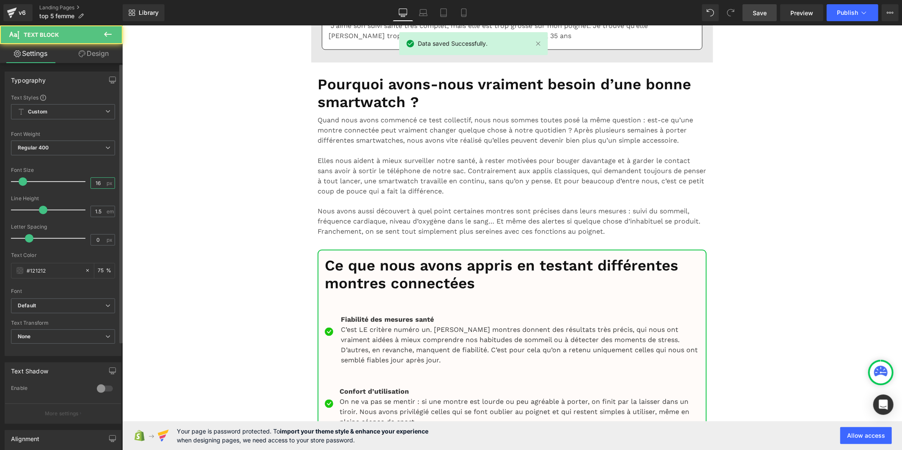
click at [97, 179] on input "16" at bounding box center [98, 183] width 15 height 11
type input "1"
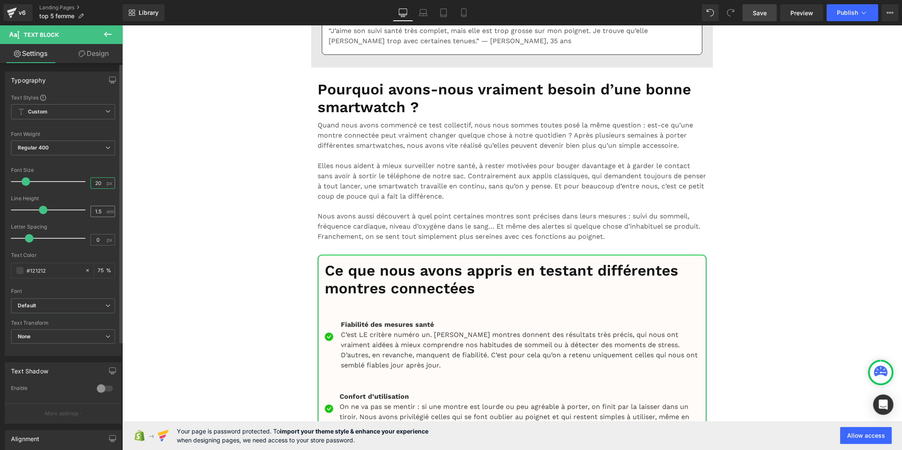
type input "20"
click at [100, 214] on input "1.5" at bounding box center [98, 211] width 15 height 11
type input "1"
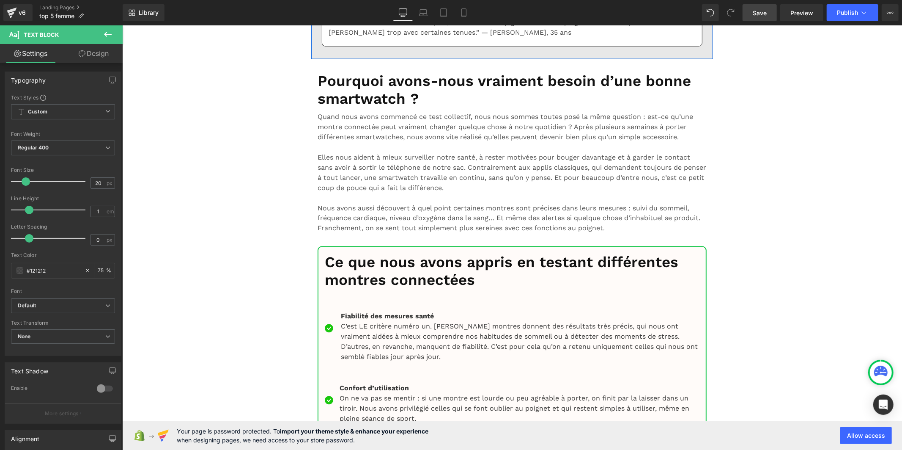
drag, startPoint x: 96, startPoint y: 180, endPoint x: 85, endPoint y: 184, distance: 11.6
click at [85, 184] on div "Font Size 16 px" at bounding box center [63, 181] width 104 height 28
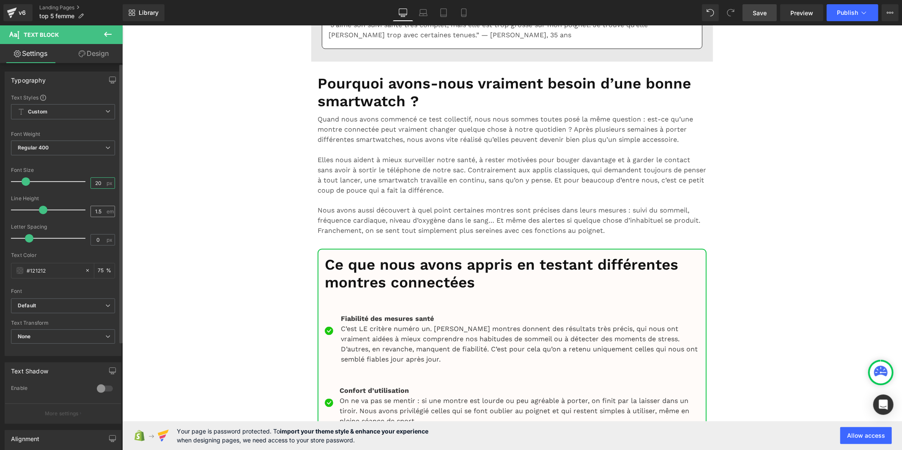
type input "20"
drag, startPoint x: 96, startPoint y: 210, endPoint x: 82, endPoint y: 210, distance: 14.4
click at [82, 210] on div "Line Height 1.5 em" at bounding box center [63, 209] width 104 height 28
click at [99, 211] on input "1.5" at bounding box center [98, 211] width 15 height 11
drag, startPoint x: 99, startPoint y: 211, endPoint x: 82, endPoint y: 211, distance: 16.1
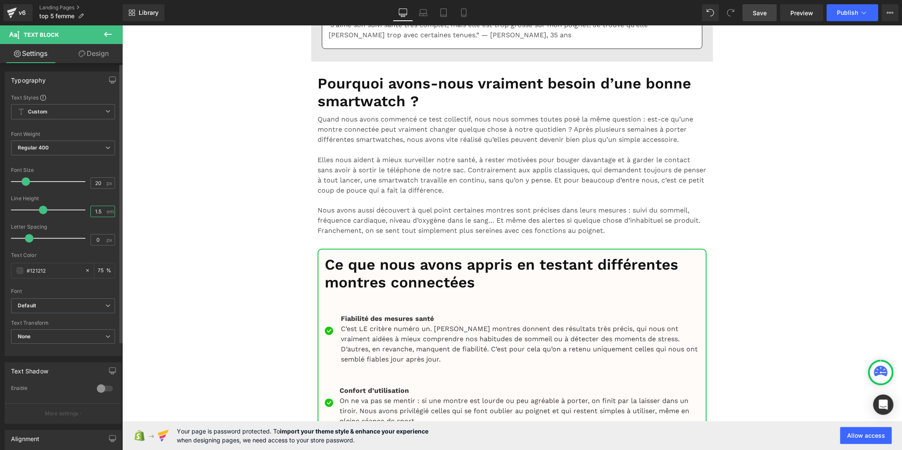
click at [82, 211] on div "Line Height 1.5 em" at bounding box center [63, 209] width 104 height 28
type input "1"
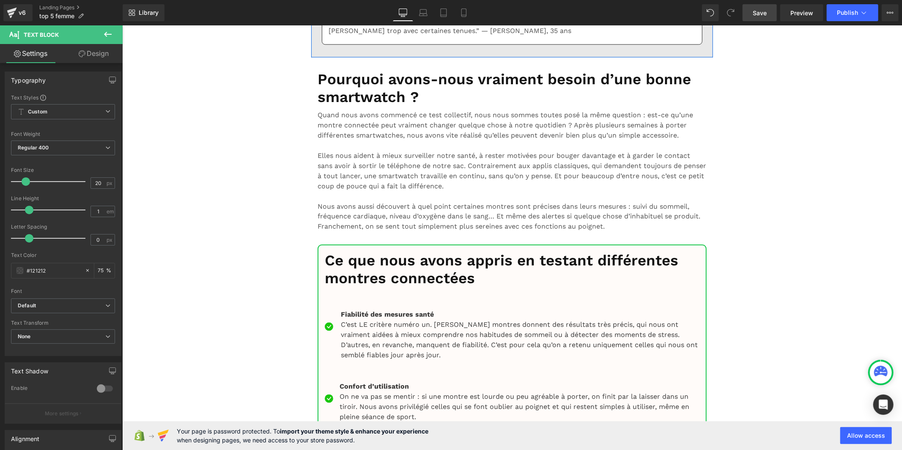
drag, startPoint x: 101, startPoint y: 210, endPoint x: 82, endPoint y: 212, distance: 19.5
click at [82, 212] on div "Line Height 1.5 em" at bounding box center [63, 209] width 104 height 28
type input "1"
drag, startPoint x: 106, startPoint y: 184, endPoint x: 98, endPoint y: 182, distance: 8.8
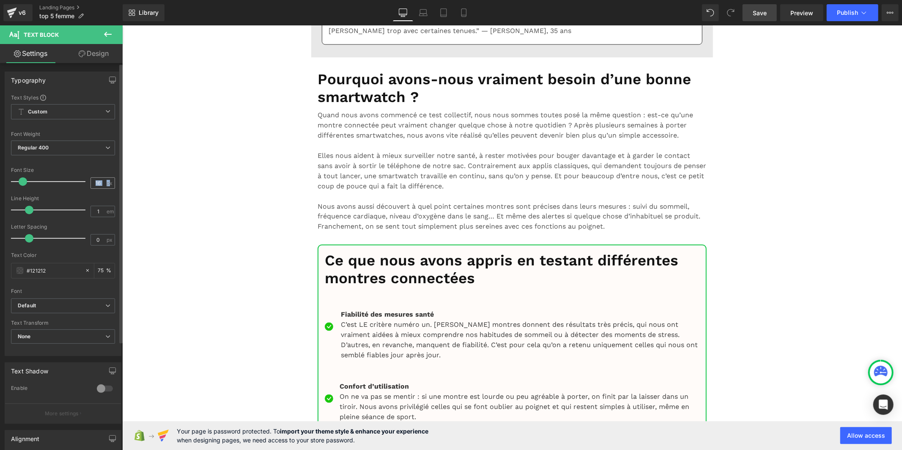
click at [98, 182] on div "16 px" at bounding box center [103, 182] width 25 height 11
drag, startPoint x: 98, startPoint y: 182, endPoint x: 86, endPoint y: 184, distance: 12.0
click at [86, 184] on div "Font Size 16 px" at bounding box center [63, 181] width 104 height 28
type input "20"
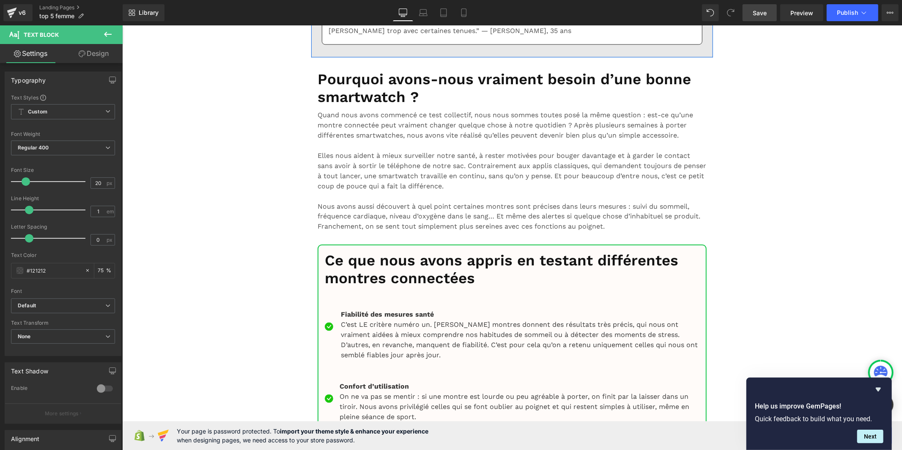
drag, startPoint x: 99, startPoint y: 184, endPoint x: 75, endPoint y: 184, distance: 23.7
click at [75, 184] on div "Font Size 16 px" at bounding box center [63, 181] width 104 height 28
type input "20"
click at [101, 212] on input "1.5" at bounding box center [98, 211] width 15 height 11
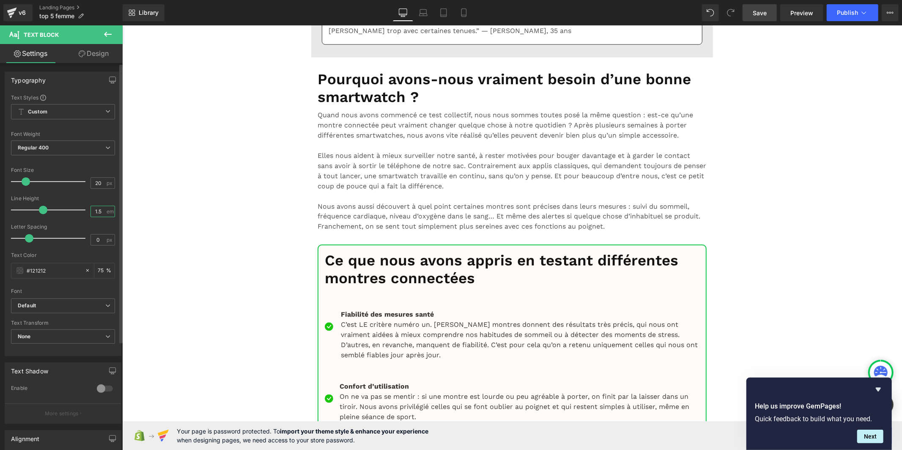
drag, startPoint x: 101, startPoint y: 212, endPoint x: 79, endPoint y: 211, distance: 21.6
click at [79, 211] on div "Line Height 1.5 em" at bounding box center [63, 209] width 104 height 28
type input "1"
drag, startPoint x: 103, startPoint y: 212, endPoint x: 85, endPoint y: 210, distance: 17.5
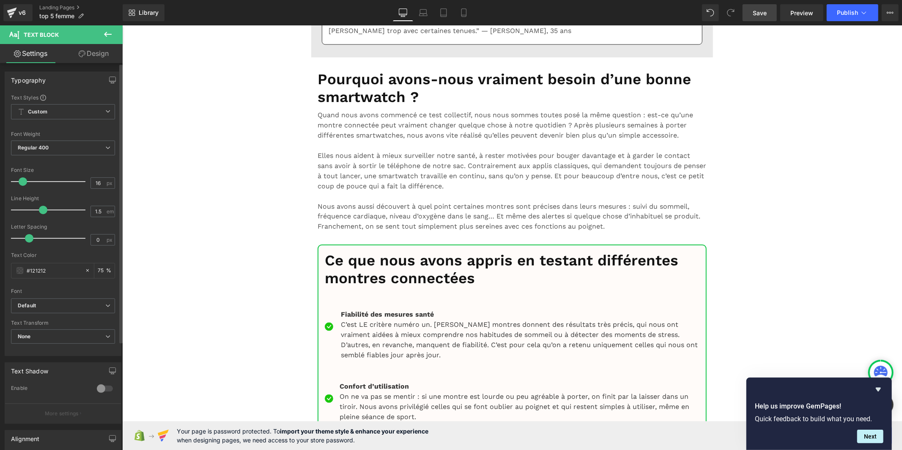
click at [85, 210] on div "Line Height 1.5 em" at bounding box center [63, 209] width 104 height 28
click at [93, 213] on input "1.5" at bounding box center [98, 211] width 15 height 11
type input "1"
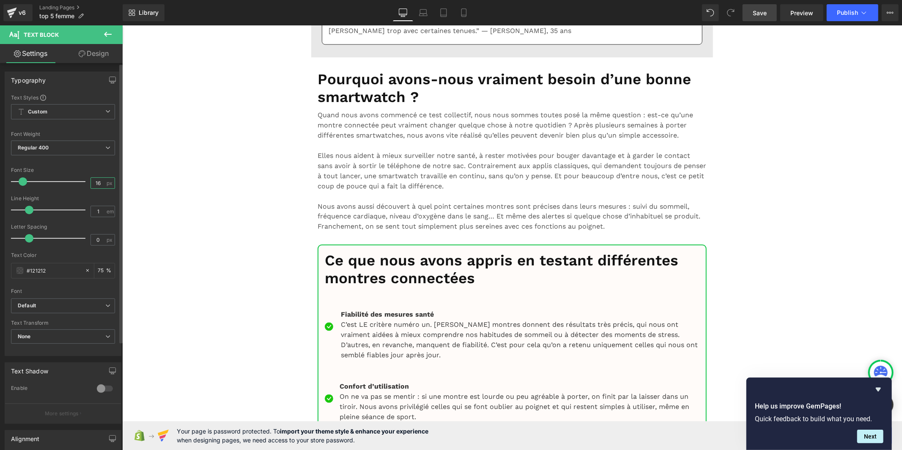
drag, startPoint x: 100, startPoint y: 183, endPoint x: 86, endPoint y: 185, distance: 13.8
click at [86, 185] on div "Font Size 16 px" at bounding box center [63, 181] width 104 height 28
type input "20"
drag, startPoint x: 102, startPoint y: 209, endPoint x: 83, endPoint y: 209, distance: 19.0
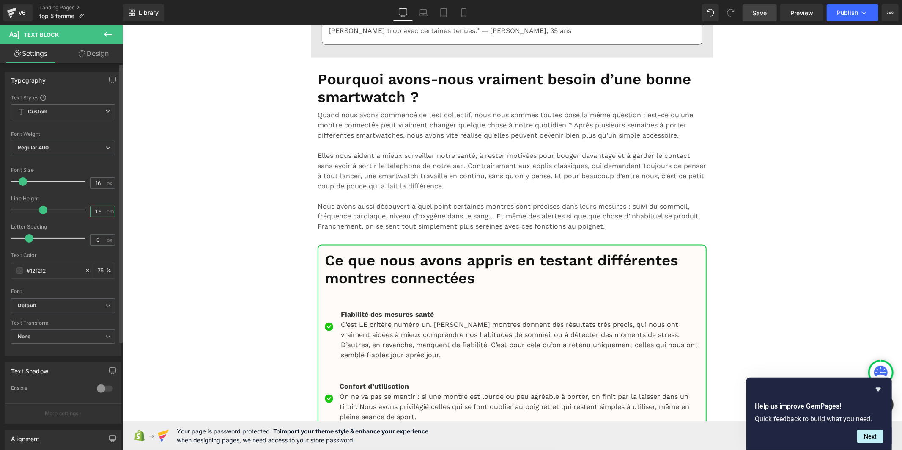
click at [83, 209] on div "Line Height 1.5 em" at bounding box center [63, 209] width 104 height 28
type input "1"
drag, startPoint x: 102, startPoint y: 182, endPoint x: 85, endPoint y: 182, distance: 16.5
click at [85, 182] on div "Font Size 16 px" at bounding box center [63, 181] width 104 height 28
type input "20"
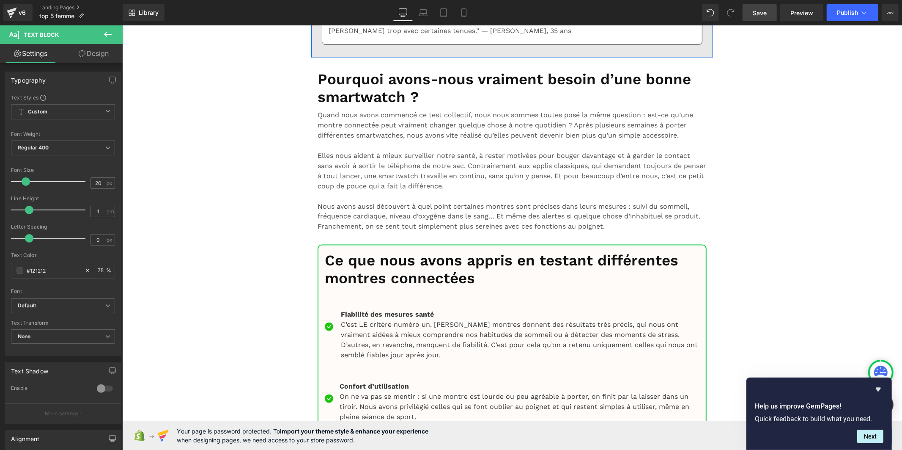
drag, startPoint x: 101, startPoint y: 182, endPoint x: 85, endPoint y: 182, distance: 16.9
click at [85, 182] on div "Font Size 16 px" at bounding box center [63, 181] width 104 height 28
type input "20"
